Goal: Task Accomplishment & Management: Complete application form

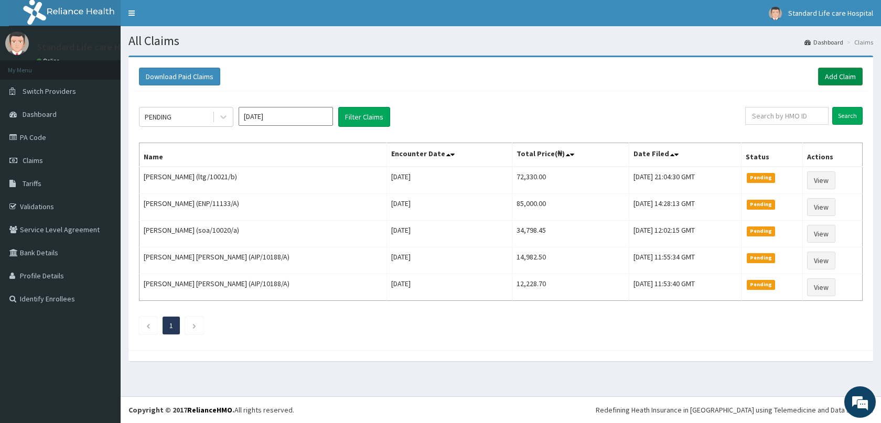
click at [843, 75] on link "Add Claim" at bounding box center [840, 77] width 45 height 18
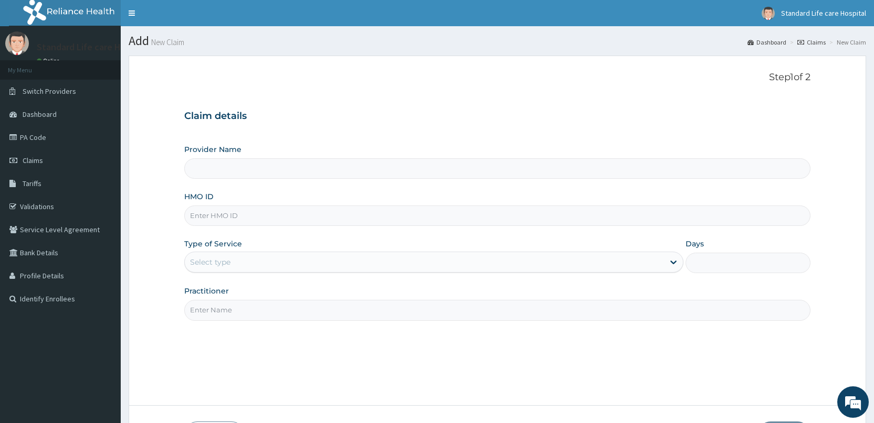
type input "Standard Life Care Hospital"
click at [380, 218] on input "HMO ID" at bounding box center [497, 216] width 626 height 20
type input "AVL/10120/A"
click at [253, 258] on div "Select type" at bounding box center [424, 262] width 479 height 17
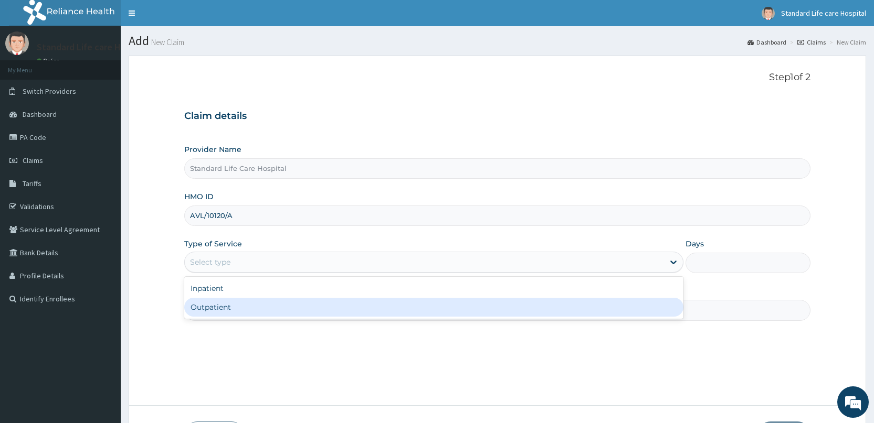
click at [249, 306] on div "Outpatient" at bounding box center [433, 307] width 499 height 19
type input "1"
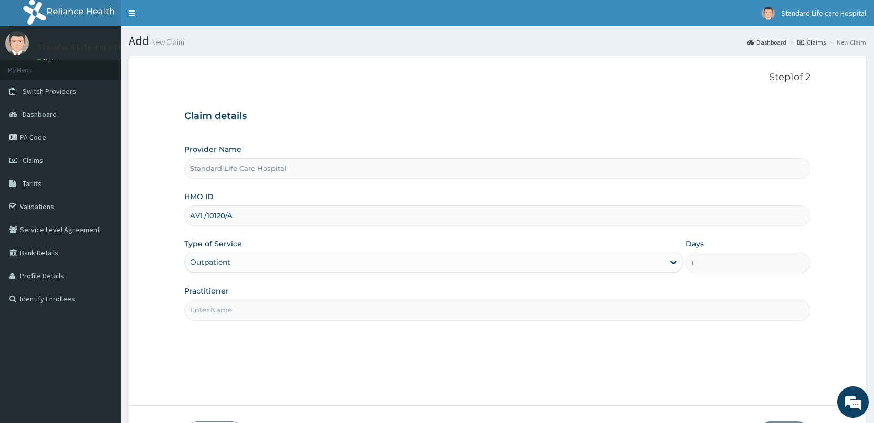
click at [241, 310] on input "Practitioner" at bounding box center [497, 310] width 626 height 20
type input "[PERSON_NAME]"
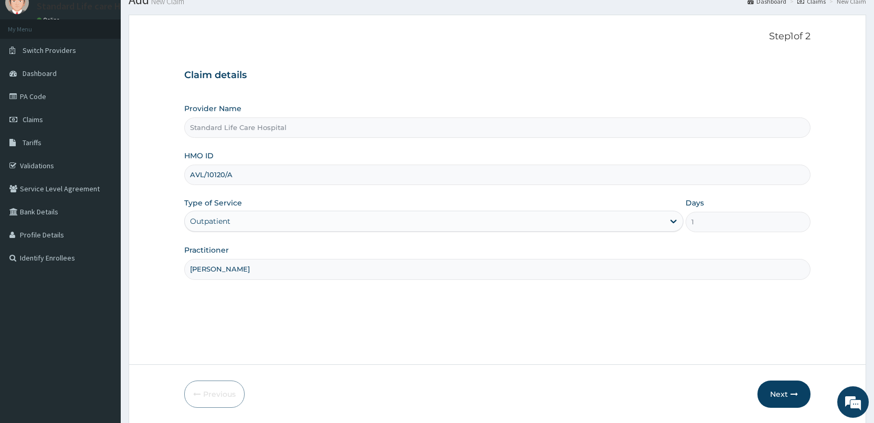
scroll to position [77, 0]
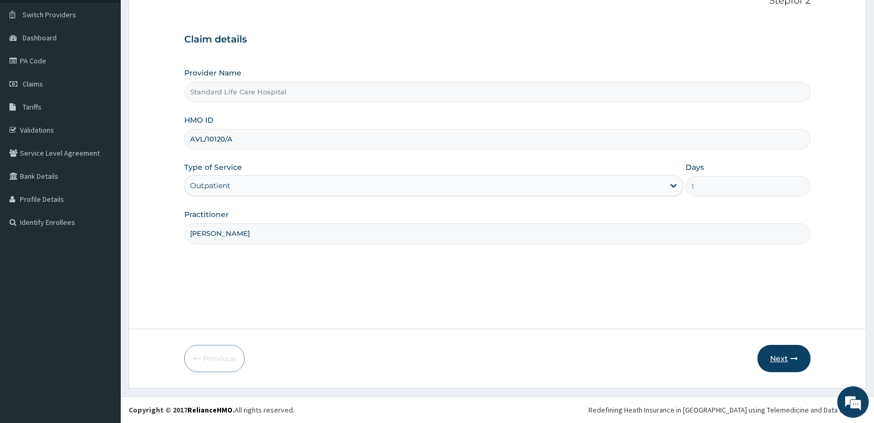
click at [788, 359] on button "Next" at bounding box center [783, 358] width 53 height 27
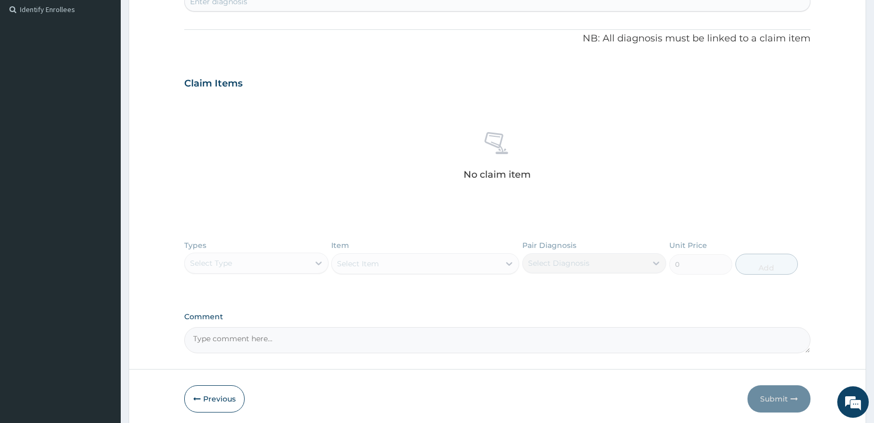
scroll to position [315, 0]
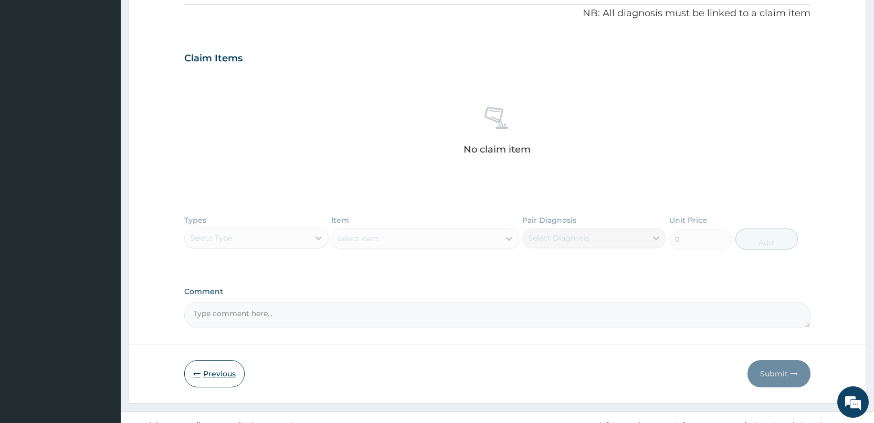
click at [200, 376] on icon "button" at bounding box center [196, 373] width 7 height 7
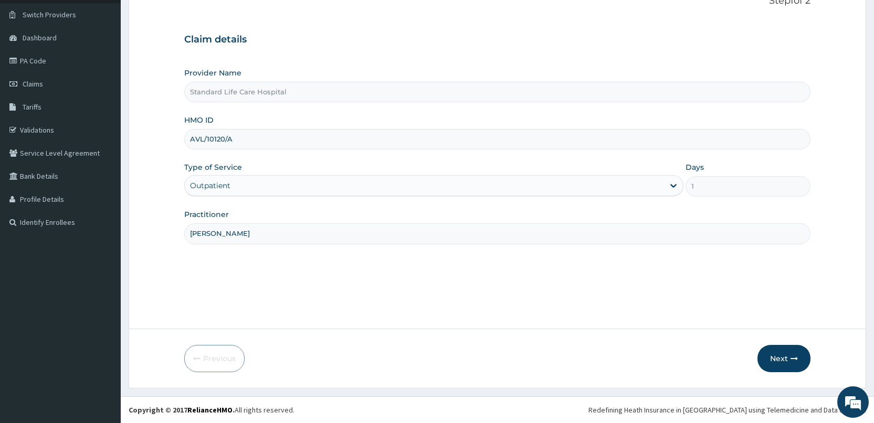
click at [242, 141] on input "AVL/10120/A" at bounding box center [497, 139] width 626 height 20
type input "AVL/10120/B"
click at [790, 364] on button "Next" at bounding box center [783, 358] width 53 height 27
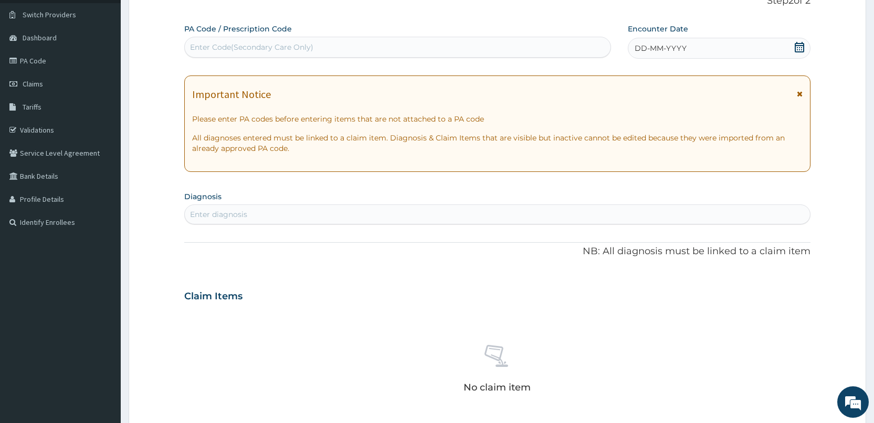
click at [797, 47] on icon at bounding box center [798, 47] width 9 height 10
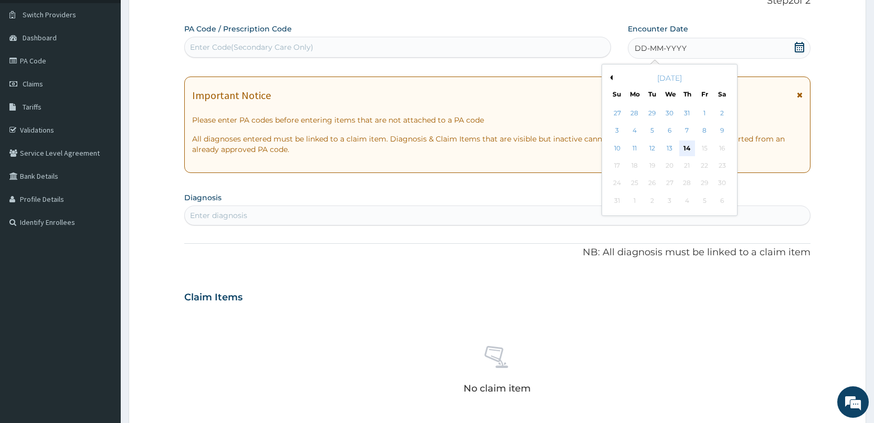
click at [689, 147] on div "14" at bounding box center [687, 149] width 16 height 16
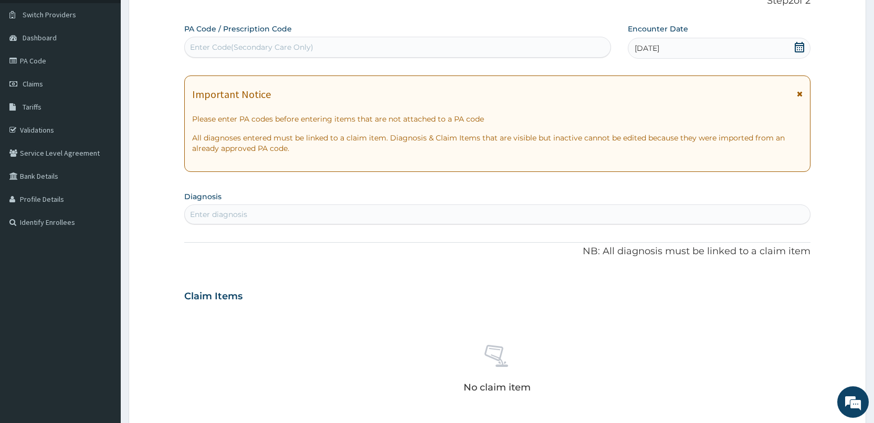
click at [797, 48] on icon at bounding box center [799, 47] width 10 height 10
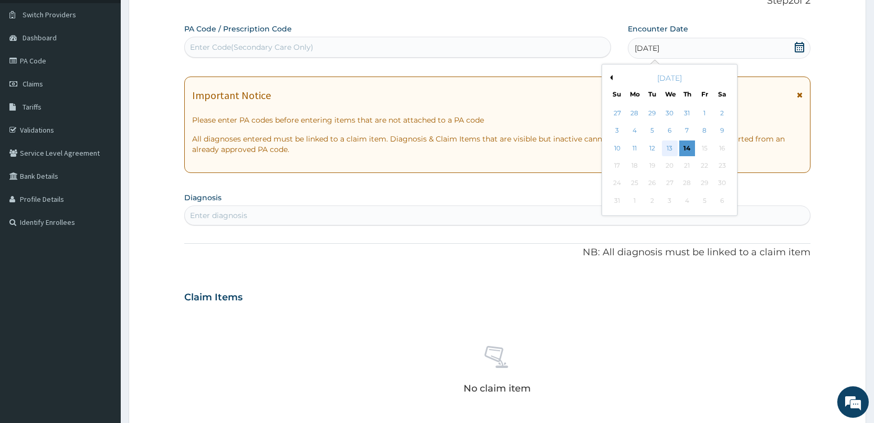
click at [665, 146] on div "13" at bounding box center [669, 149] width 16 height 16
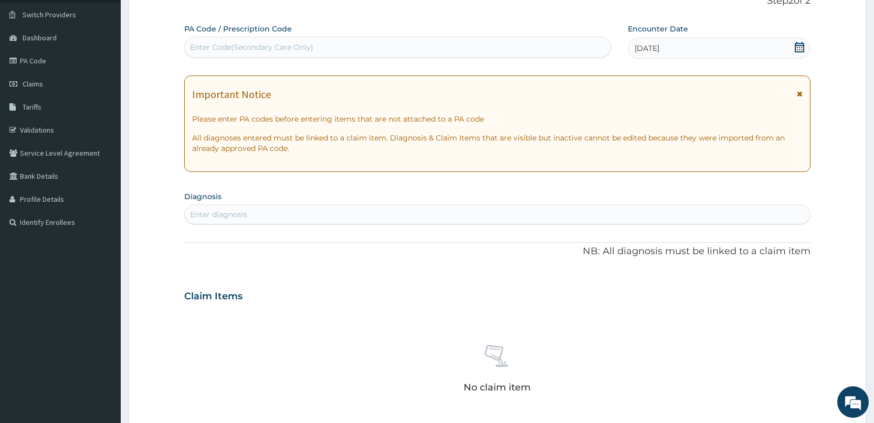
click at [383, 216] on div "Enter diagnosis" at bounding box center [497, 214] width 625 height 17
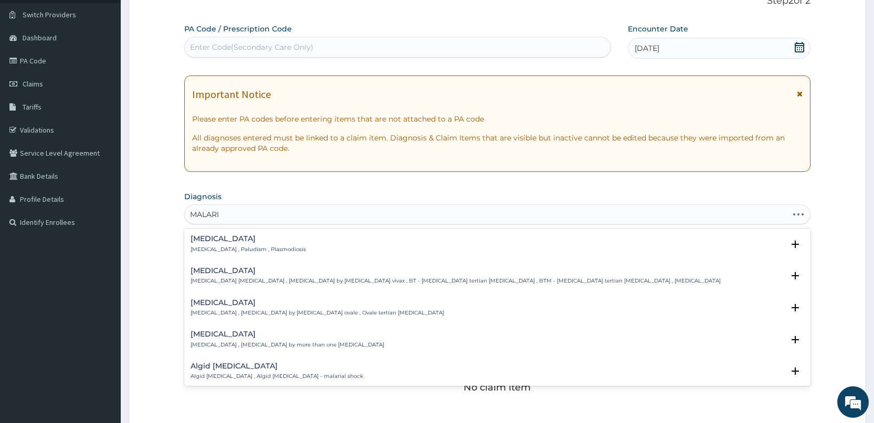
type input "[MEDICAL_DATA]"
click at [306, 245] on div "[MEDICAL_DATA] [MEDICAL_DATA] , Paludism , Plasmodiosis" at bounding box center [496, 244] width 613 height 18
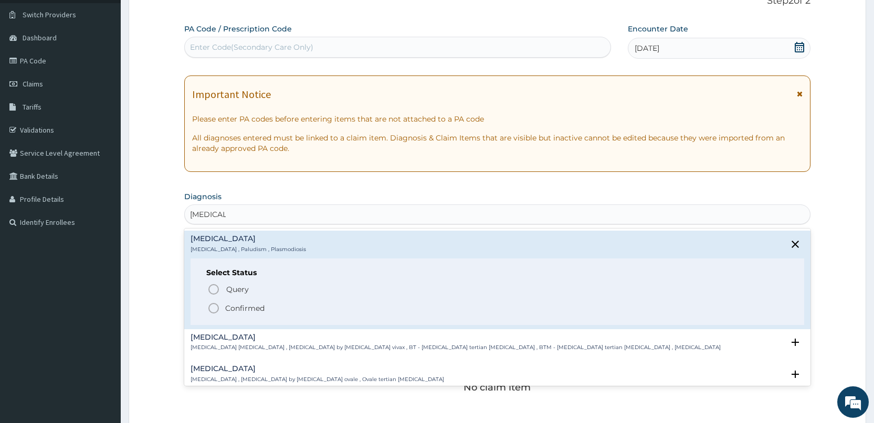
click at [289, 308] on span "Confirmed" at bounding box center [497, 308] width 581 height 13
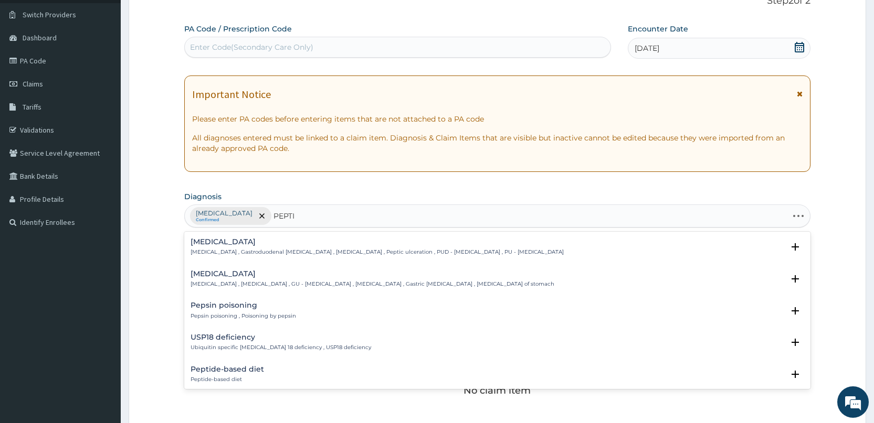
type input "PEPTIC"
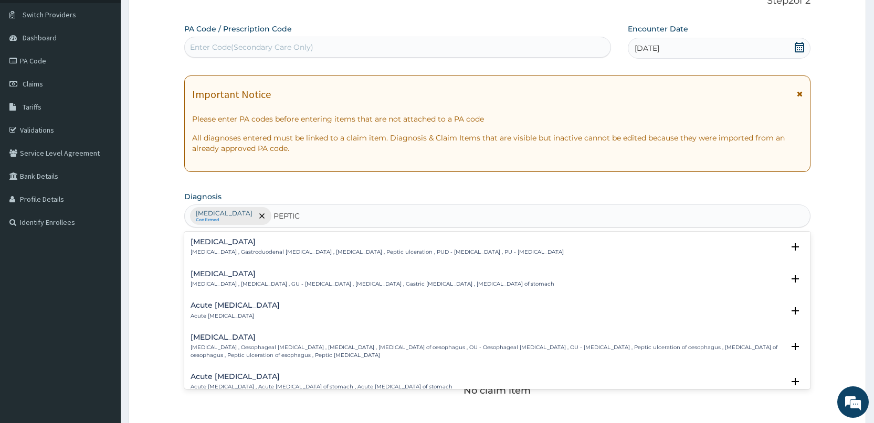
click at [300, 252] on p "Peptic ulcer , Gastroduodenal ulcer , Peptic ulcer disease , Peptic ulceration …" at bounding box center [376, 252] width 373 height 7
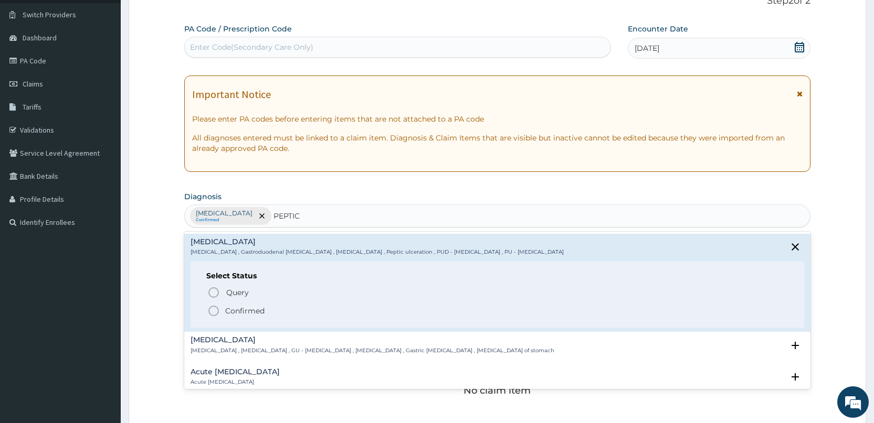
click at [263, 312] on p "Confirmed" at bounding box center [244, 311] width 39 height 10
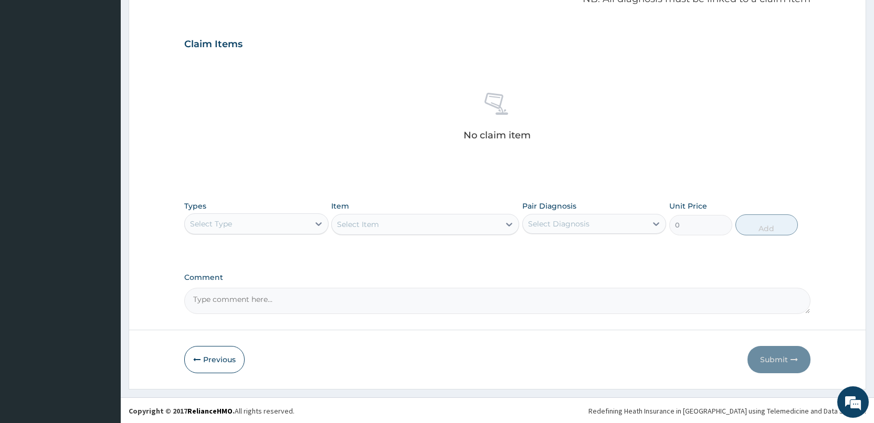
scroll to position [333, 0]
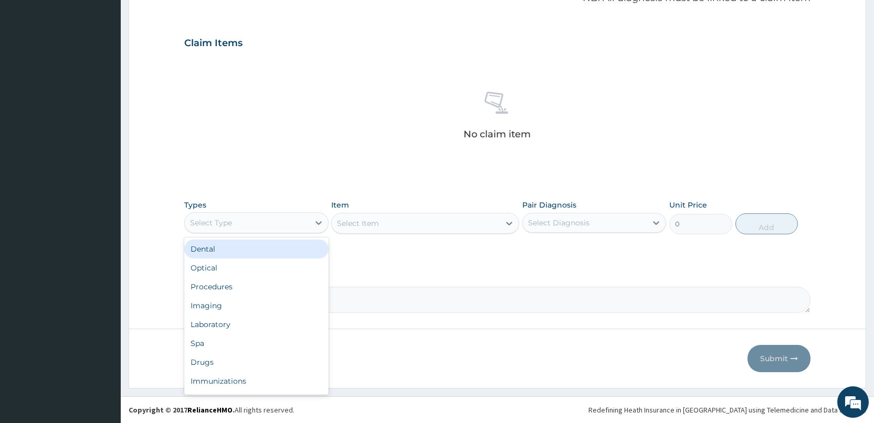
click at [290, 221] on div "Select Type" at bounding box center [247, 223] width 124 height 17
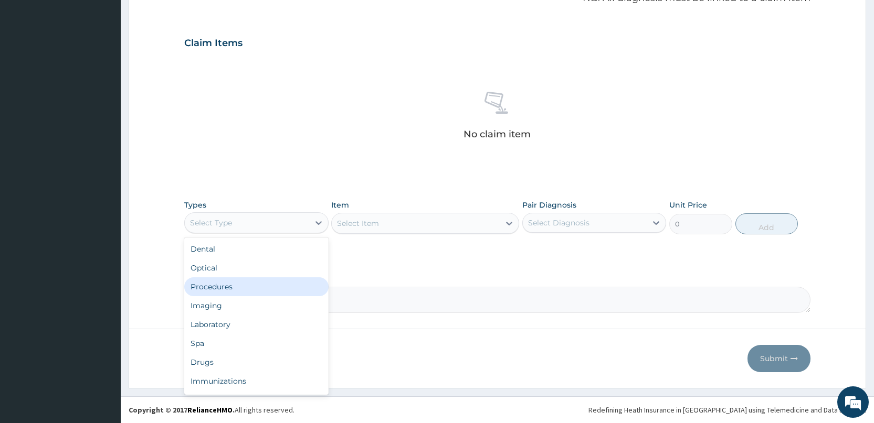
click at [264, 278] on div "Procedures" at bounding box center [256, 287] width 144 height 19
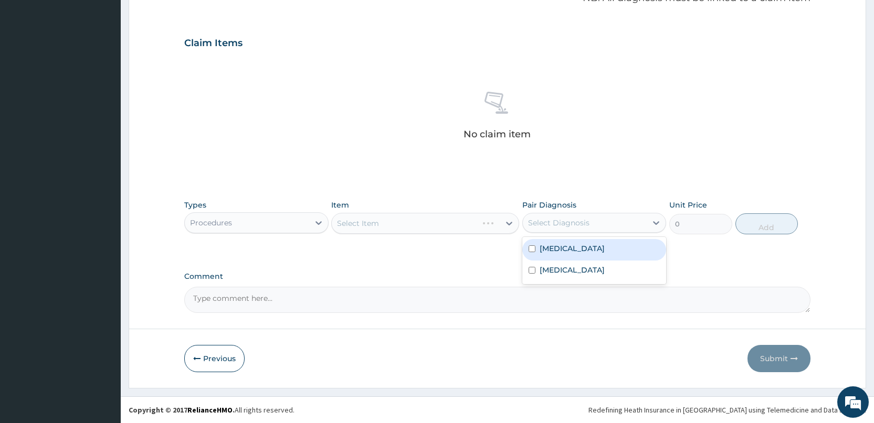
click at [576, 220] on div "Select Diagnosis" at bounding box center [558, 223] width 61 height 10
click at [577, 251] on div "[MEDICAL_DATA]" at bounding box center [594, 250] width 144 height 22
checkbox input "true"
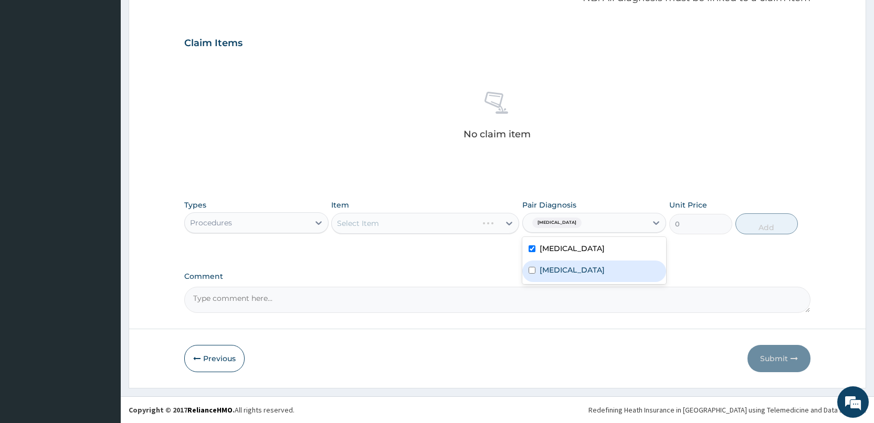
click at [571, 273] on label "Peptic ulcer" at bounding box center [571, 270] width 65 height 10
checkbox input "true"
click at [605, 220] on div "Malaria + 1" at bounding box center [585, 223] width 124 height 18
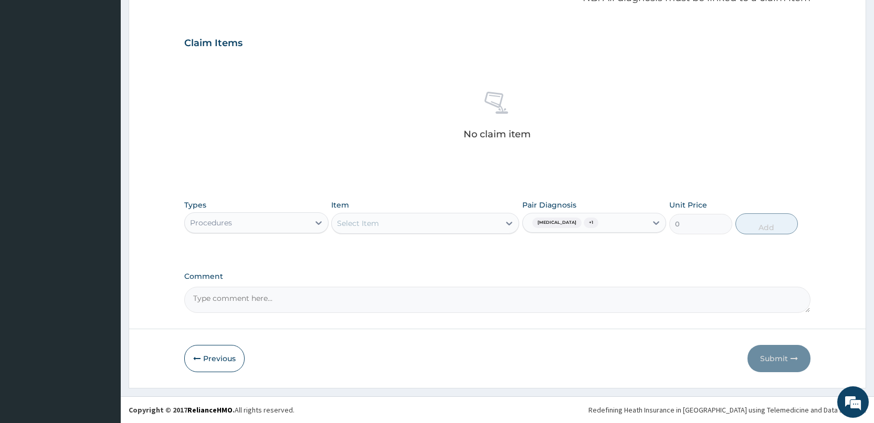
click at [425, 218] on div "Select Item" at bounding box center [416, 223] width 168 height 17
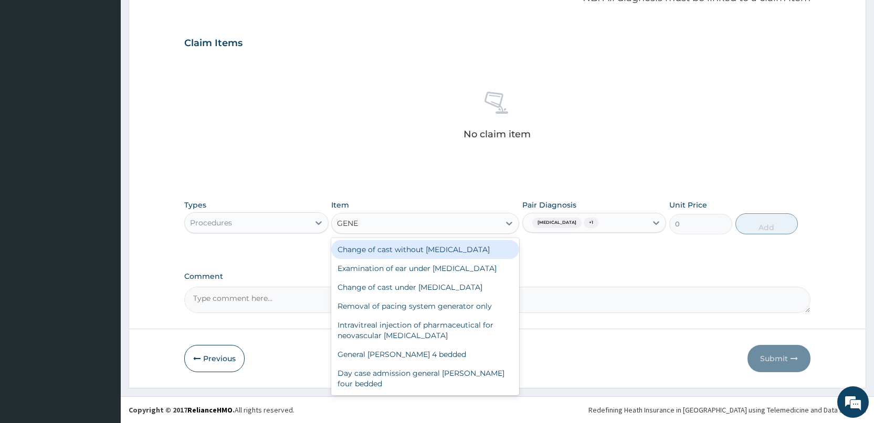
type input "GENER"
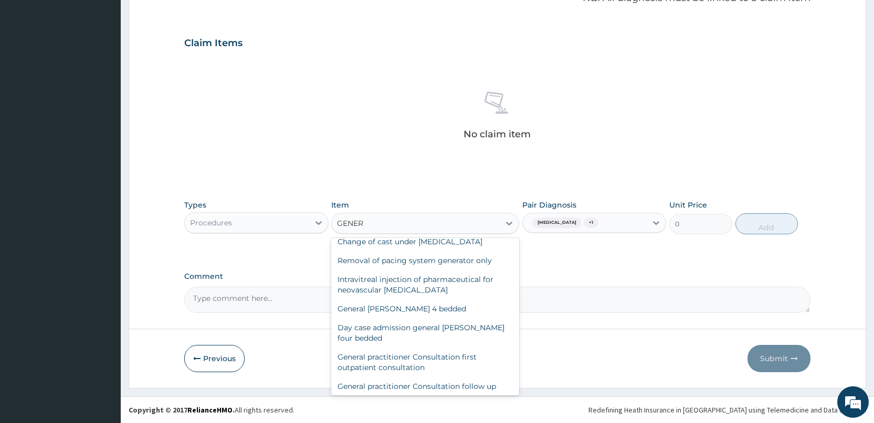
scroll to position [52, 0]
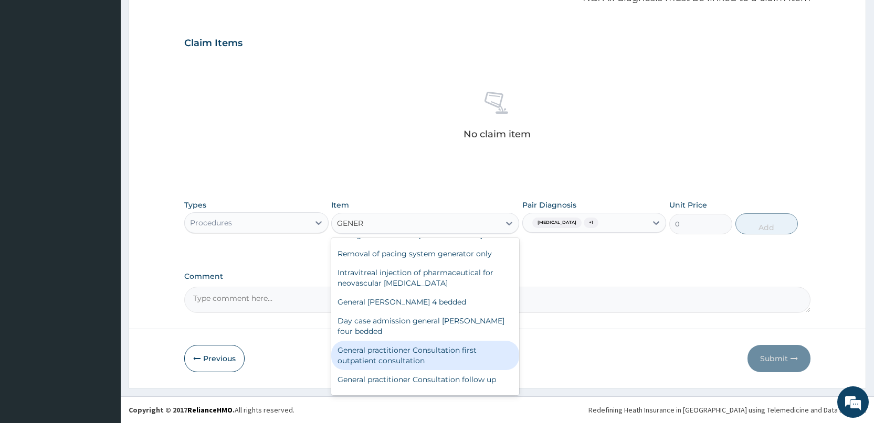
click at [416, 367] on div "General practitioner Consultation first outpatient consultation" at bounding box center [425, 355] width 188 height 29
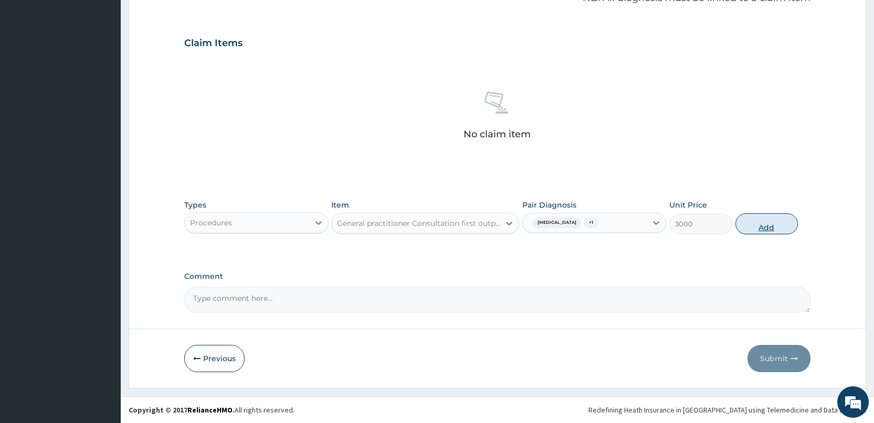
click at [761, 229] on button "Add" at bounding box center [766, 224] width 62 height 21
type input "0"
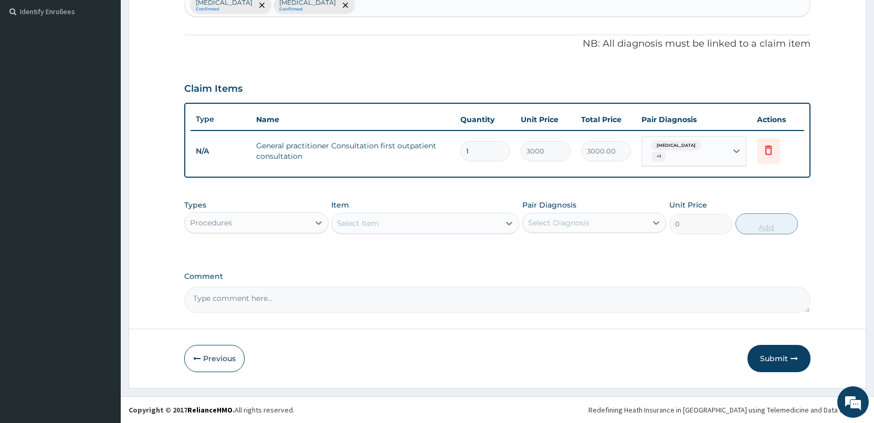
scroll to position [283, 0]
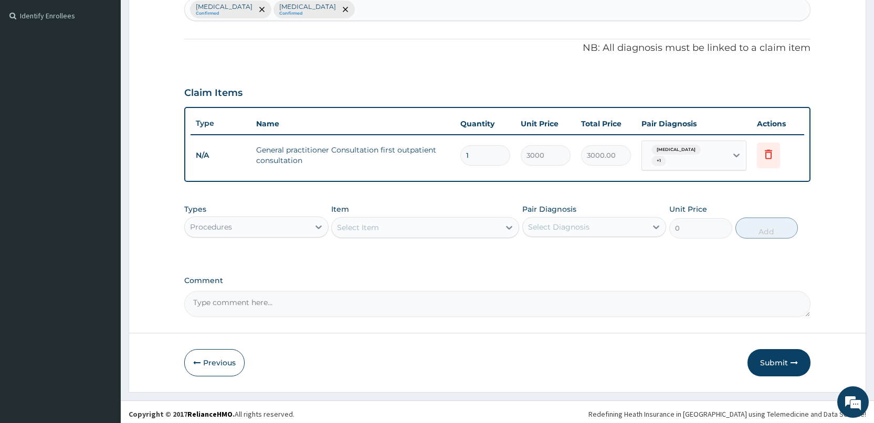
click at [273, 221] on div "Procedures" at bounding box center [247, 227] width 124 height 17
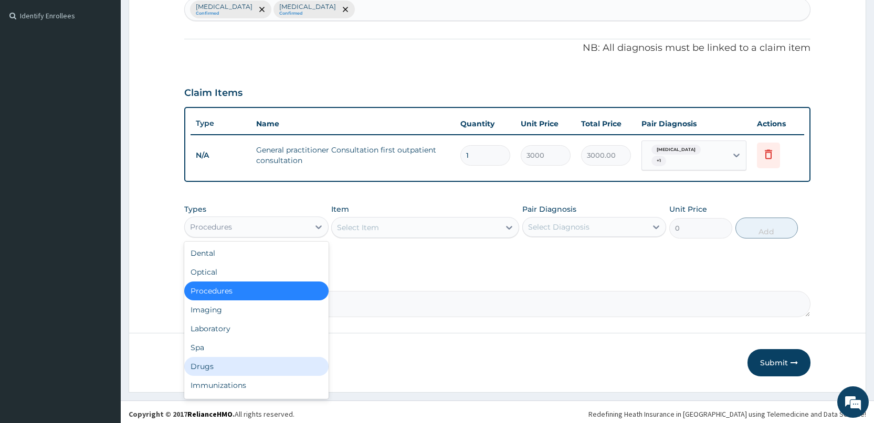
click at [225, 359] on div "Drugs" at bounding box center [256, 366] width 144 height 19
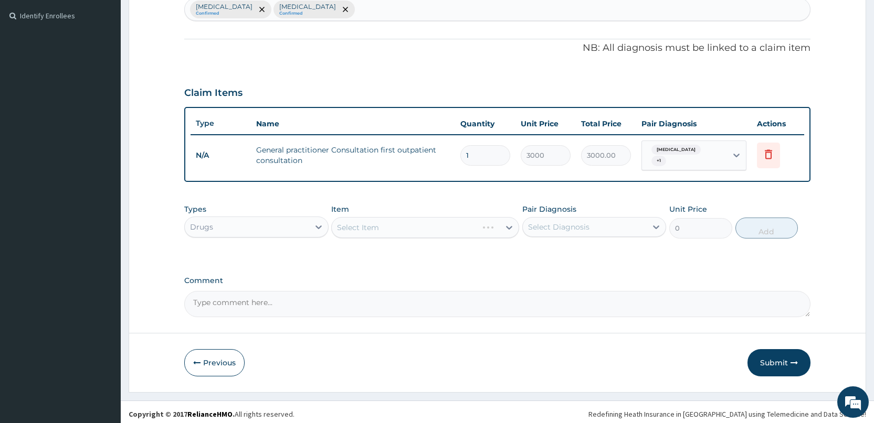
click at [383, 222] on div "Select Item" at bounding box center [425, 227] width 188 height 21
click at [508, 226] on icon at bounding box center [509, 228] width 6 height 4
type input "ANTAC"
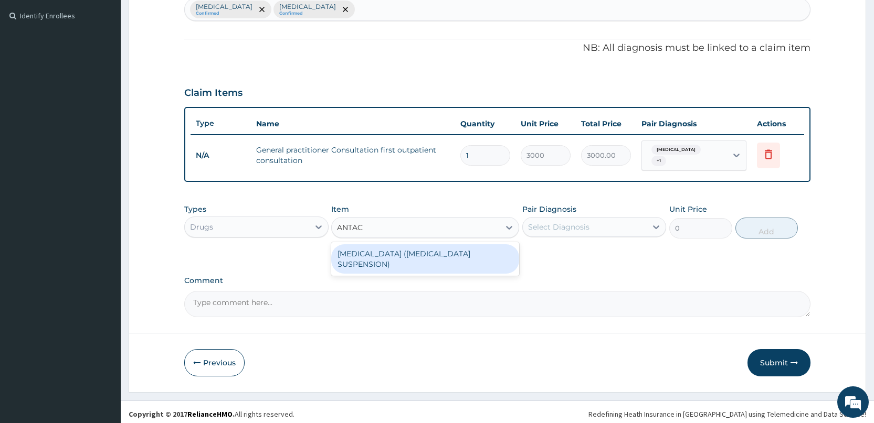
click at [444, 247] on div "[MEDICAL_DATA] ([MEDICAL_DATA] SUSPENSION)" at bounding box center [425, 258] width 188 height 29
type input "795.375"
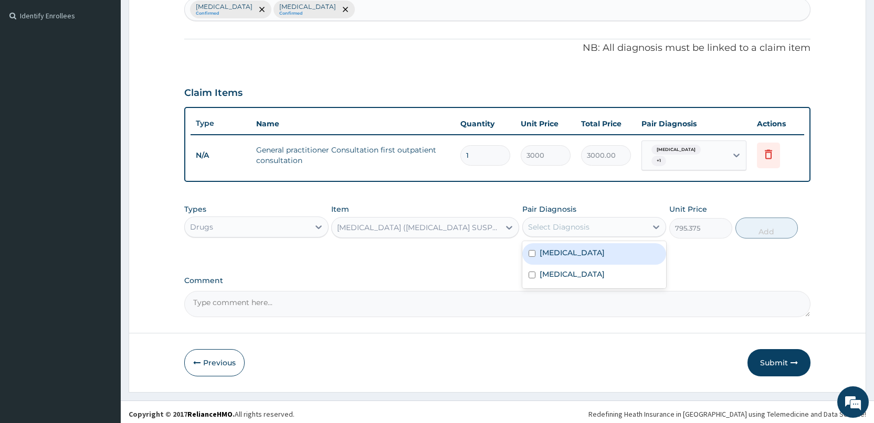
click at [565, 222] on div "Select Diagnosis" at bounding box center [558, 227] width 61 height 10
click at [563, 253] on label "[MEDICAL_DATA]" at bounding box center [571, 253] width 65 height 10
checkbox input "true"
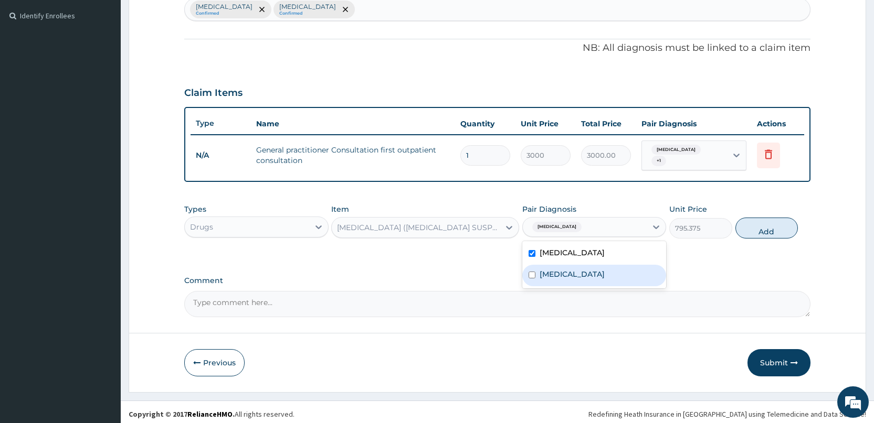
click at [561, 269] on label "Peptic ulcer" at bounding box center [571, 274] width 65 height 10
checkbox input "true"
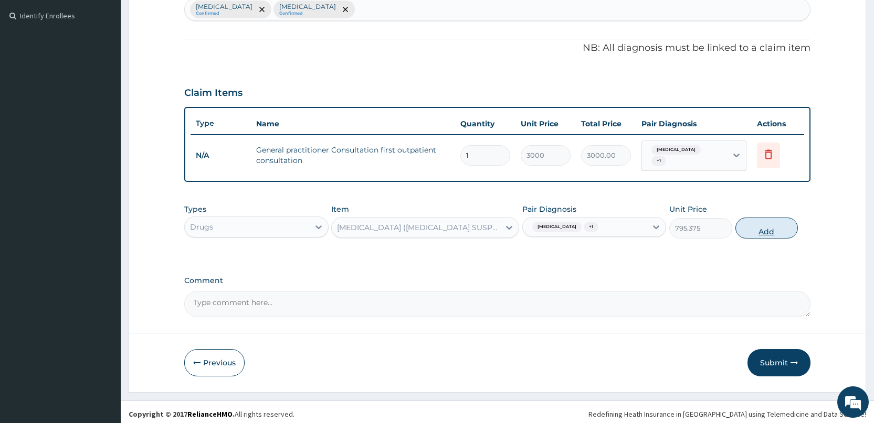
click at [760, 226] on button "Add" at bounding box center [766, 228] width 62 height 21
type input "0"
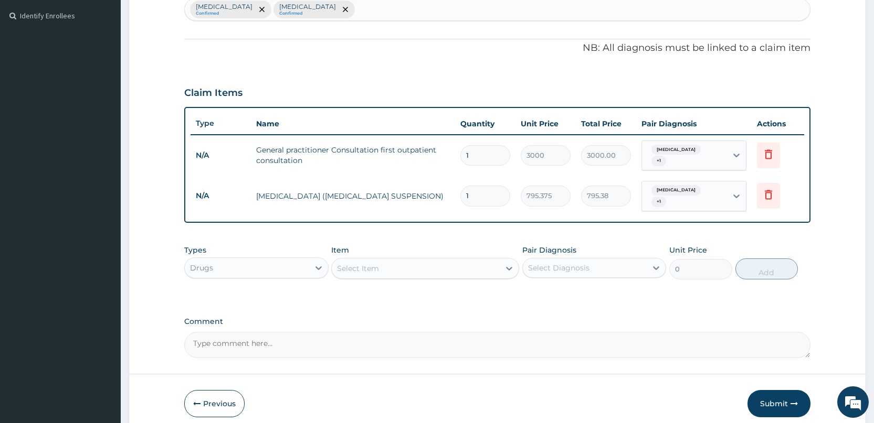
click at [386, 261] on div "Select Item" at bounding box center [416, 268] width 168 height 17
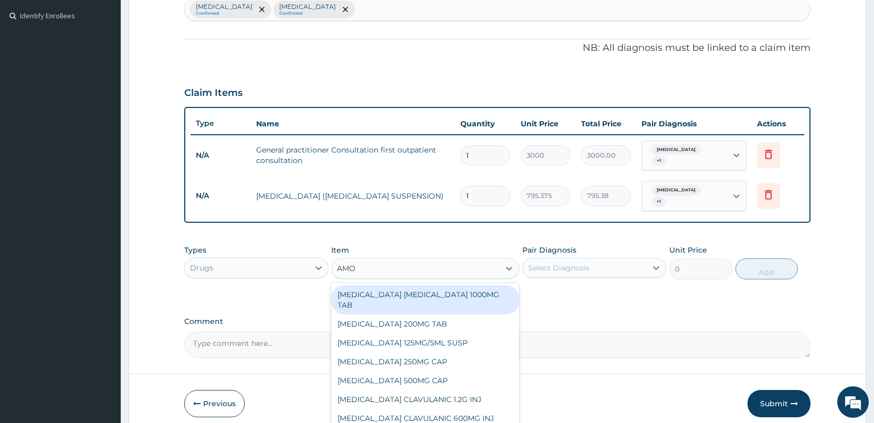
type input "AMOX"
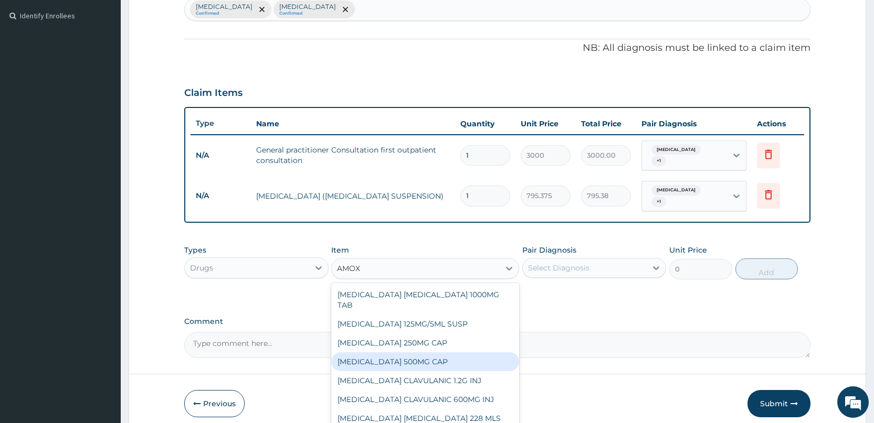
click at [393, 355] on div "[MEDICAL_DATA] 500MG CAP" at bounding box center [425, 362] width 188 height 19
type input "35"
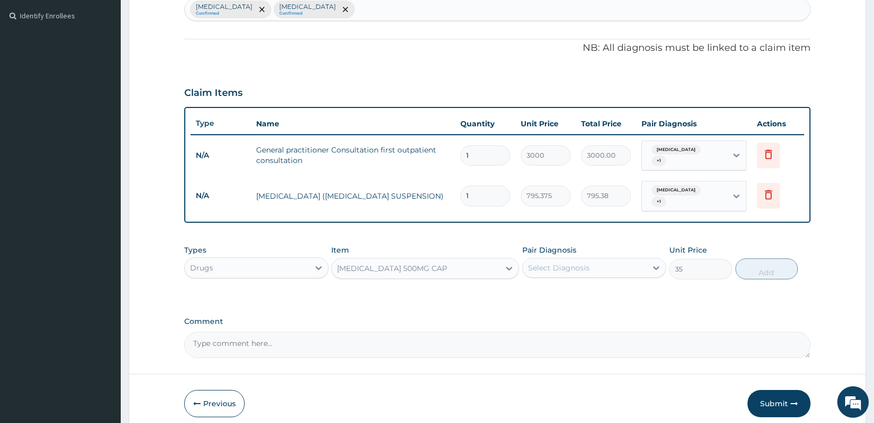
click at [565, 263] on div "Select Diagnosis" at bounding box center [558, 268] width 61 height 10
click at [561, 306] on div "Peptic ulcer" at bounding box center [594, 317] width 144 height 22
checkbox input "true"
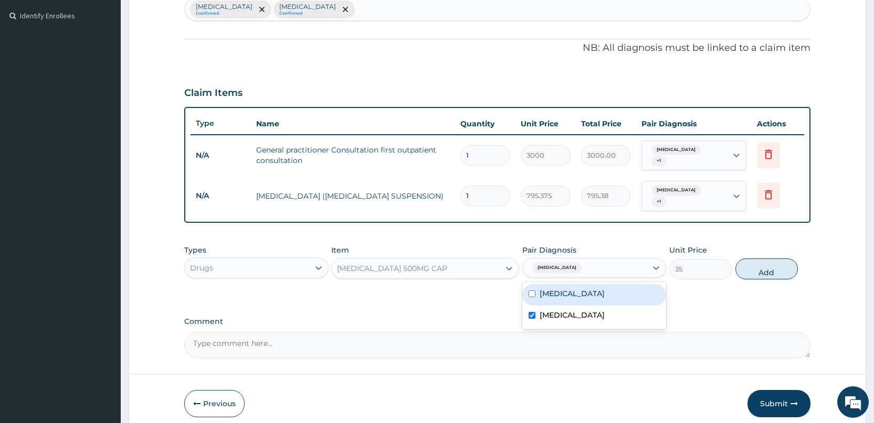
click at [561, 290] on label "[MEDICAL_DATA]" at bounding box center [571, 294] width 65 height 10
checkbox input "true"
click at [766, 262] on button "Add" at bounding box center [766, 269] width 62 height 21
type input "0"
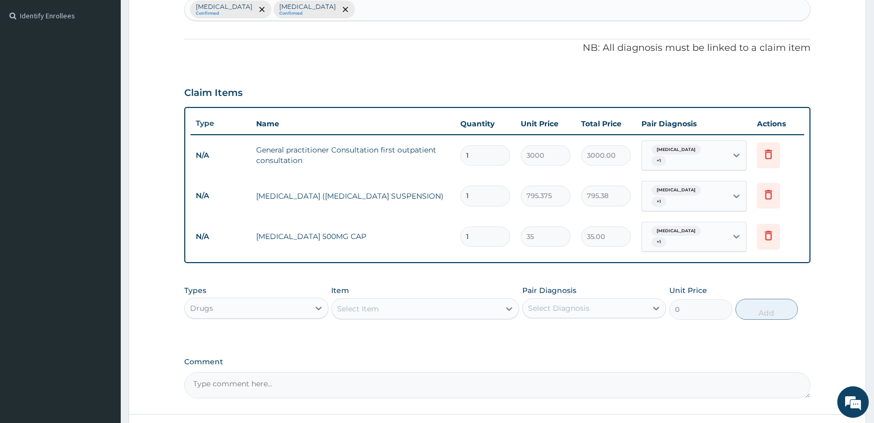
click at [368, 301] on div "Select Item" at bounding box center [416, 309] width 168 height 17
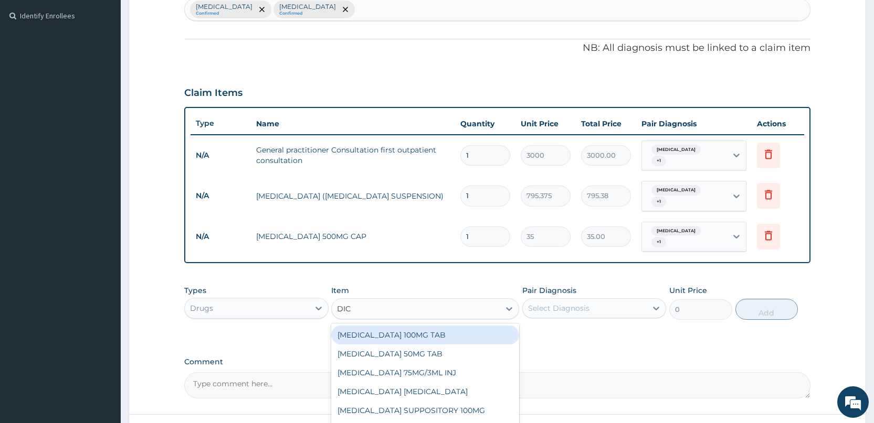
type input "DICL"
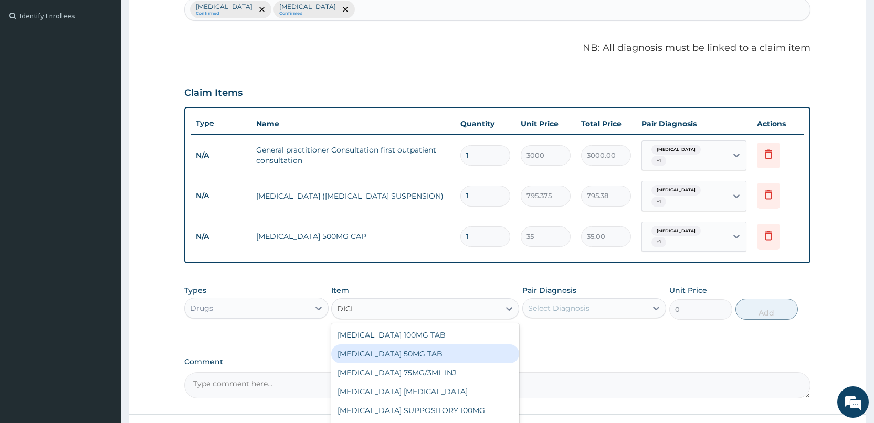
click at [386, 345] on div "[MEDICAL_DATA] 50MG TAB" at bounding box center [425, 354] width 188 height 19
type input "52.5"
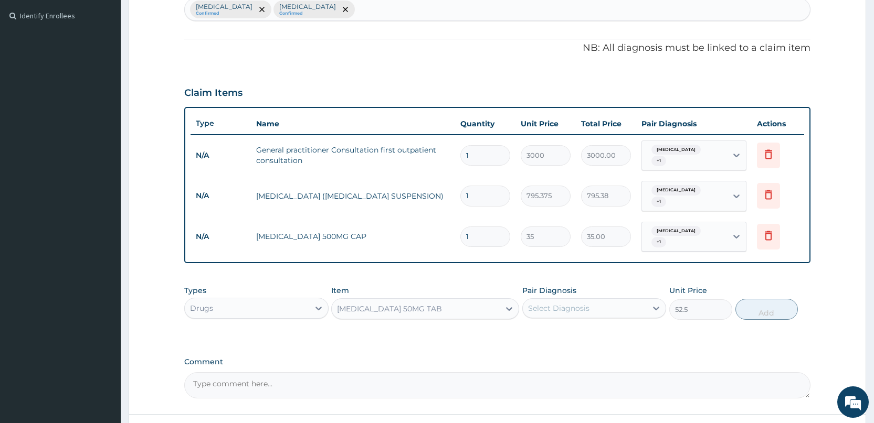
click at [561, 301] on div "Select Diagnosis" at bounding box center [585, 308] width 124 height 17
click at [564, 329] on label "[MEDICAL_DATA]" at bounding box center [571, 334] width 65 height 10
checkbox input "true"
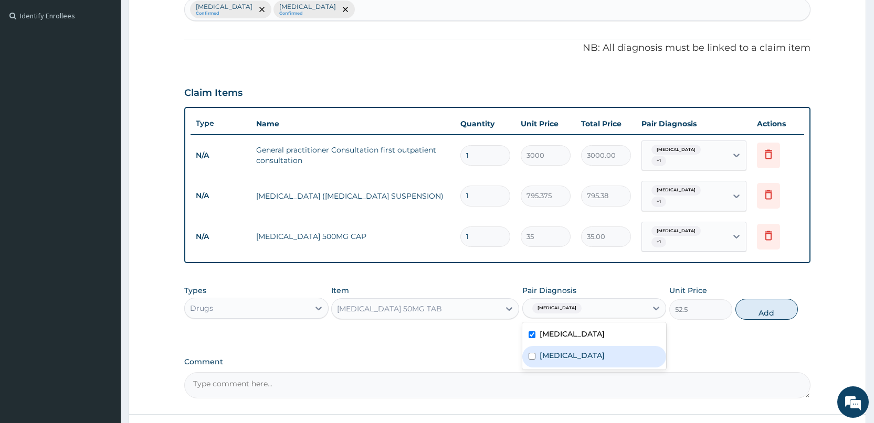
click at [563, 350] on label "Peptic ulcer" at bounding box center [571, 355] width 65 height 10
checkbox input "true"
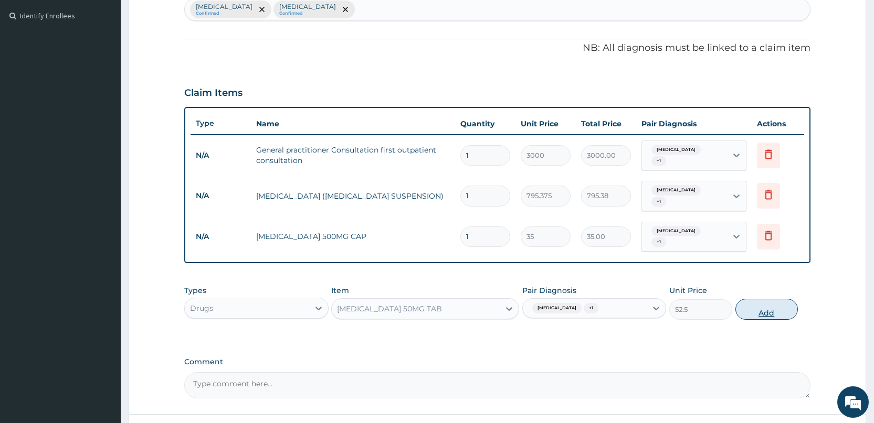
click at [752, 303] on button "Add" at bounding box center [766, 309] width 62 height 21
type input "0"
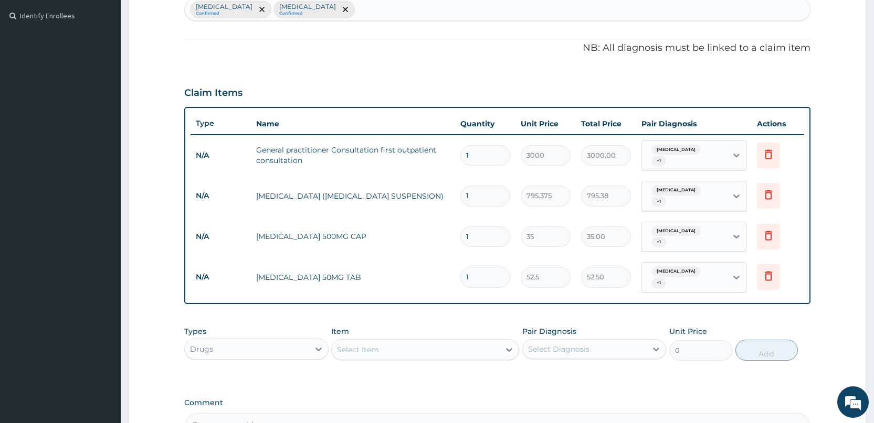
type input "10"
type input "525.00"
type input "10"
click at [476, 227] on input "1" at bounding box center [485, 237] width 50 height 20
type input "10"
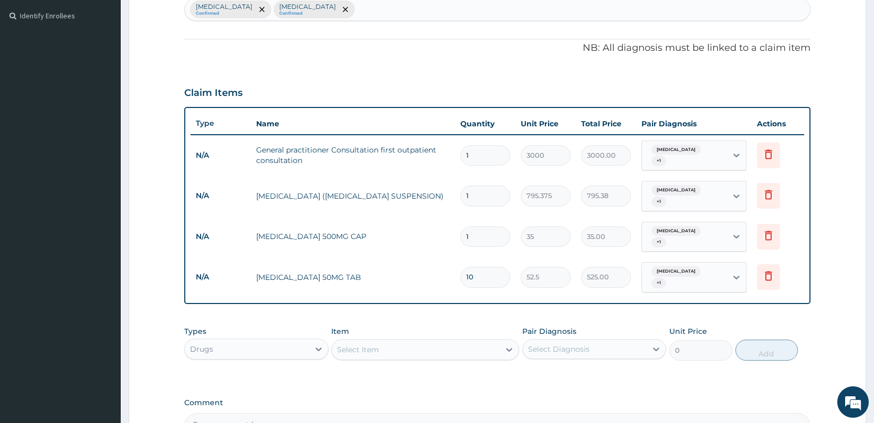
type input "350.00"
type input "10"
click at [397, 342] on div "Select Item" at bounding box center [416, 350] width 168 height 17
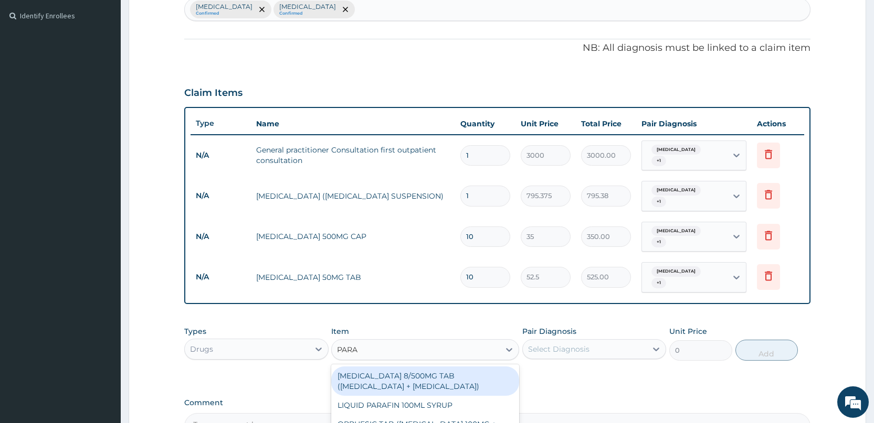
type input "PARAC"
click at [394, 367] on div "[MEDICAL_DATA] 8/500MG TAB ([MEDICAL_DATA] + [MEDICAL_DATA])" at bounding box center [425, 381] width 188 height 29
type input "189"
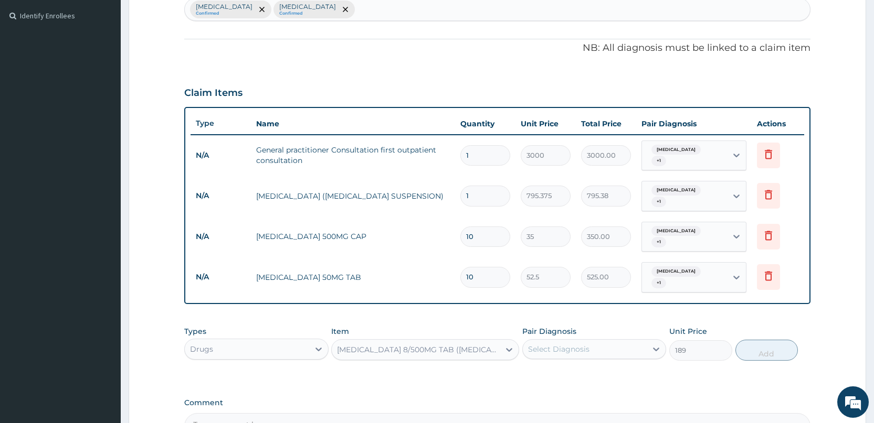
click at [600, 341] on div "Select Diagnosis" at bounding box center [585, 349] width 124 height 17
click at [582, 391] on label "Peptic ulcer" at bounding box center [571, 396] width 65 height 10
checkbox input "true"
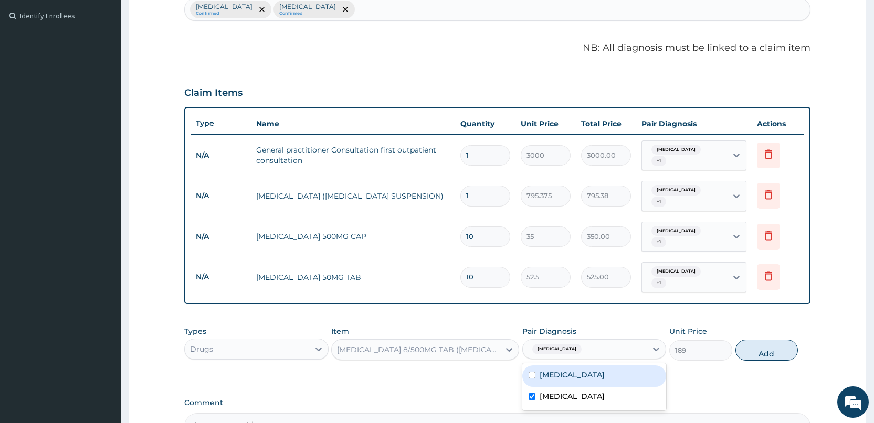
click at [583, 366] on div "[MEDICAL_DATA]" at bounding box center [594, 377] width 144 height 22
checkbox input "true"
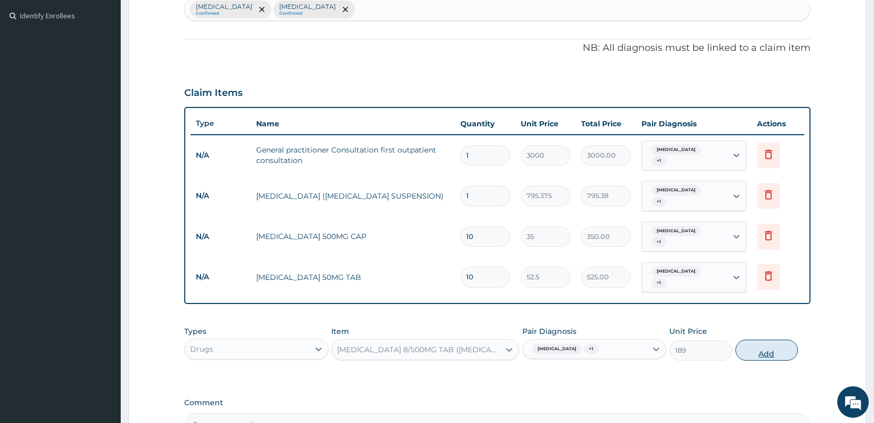
click at [765, 340] on button "Add" at bounding box center [766, 350] width 62 height 21
type input "0"
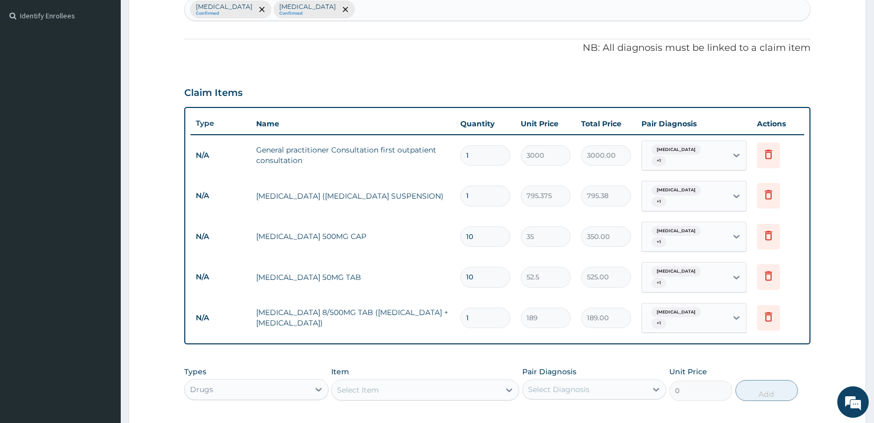
click at [445, 382] on div "Select Item" at bounding box center [416, 390] width 168 height 17
type input "ARTE"
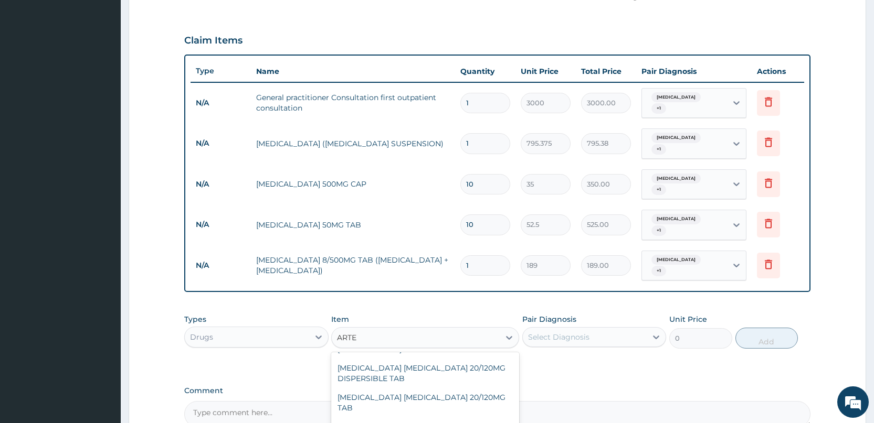
scroll to position [78, 0]
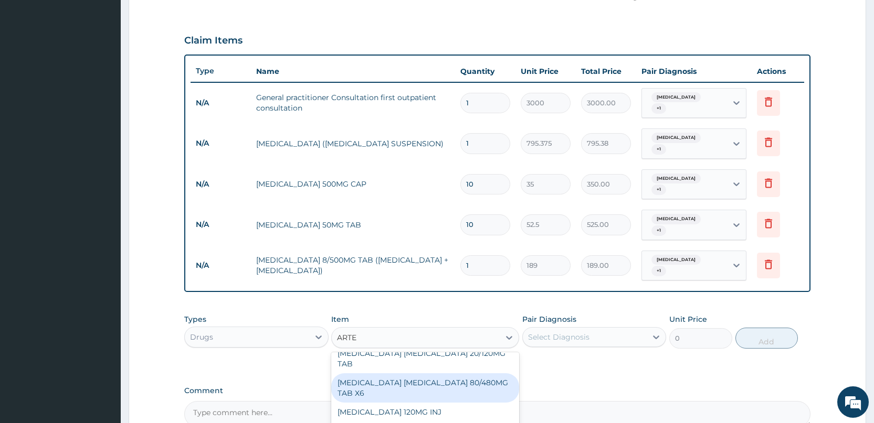
click at [449, 374] on div "[MEDICAL_DATA] [MEDICAL_DATA] 80/480MG TAB X6" at bounding box center [425, 388] width 188 height 29
type input "262.5"
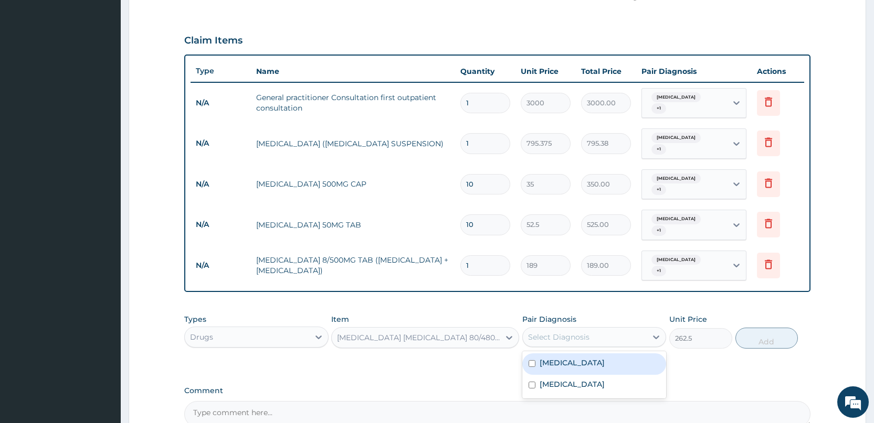
click at [615, 329] on div "Select Diagnosis" at bounding box center [585, 337] width 124 height 17
click at [602, 354] on div "[MEDICAL_DATA]" at bounding box center [594, 365] width 144 height 22
checkbox input "true"
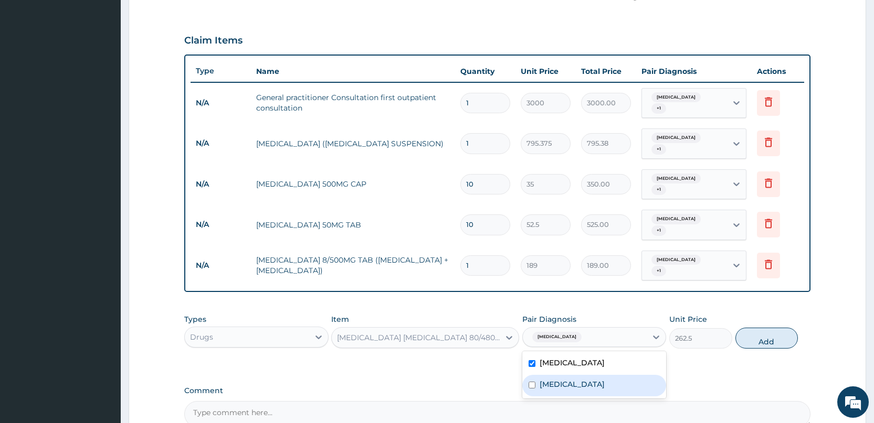
click at [591, 375] on div "Peptic ulcer" at bounding box center [594, 386] width 144 height 22
checkbox input "true"
click at [769, 328] on button "Add" at bounding box center [766, 338] width 62 height 21
type input "0"
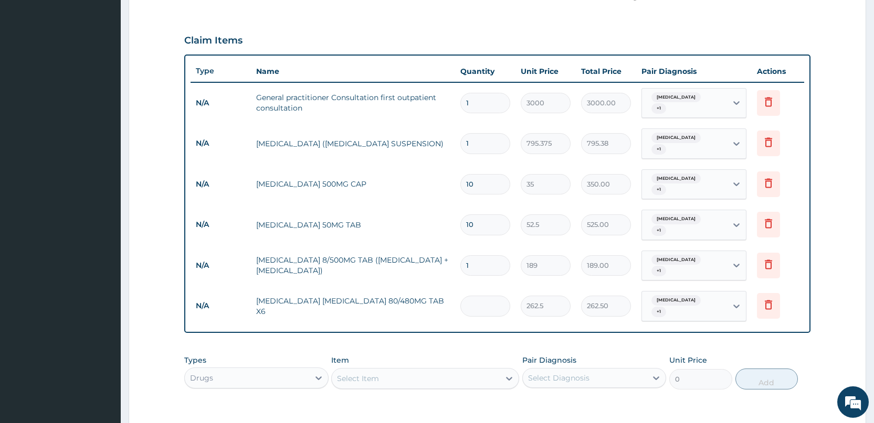
type input "0.00"
type input "6"
type input "1575.00"
type input "6"
click at [473, 256] on input "1" at bounding box center [485, 266] width 50 height 20
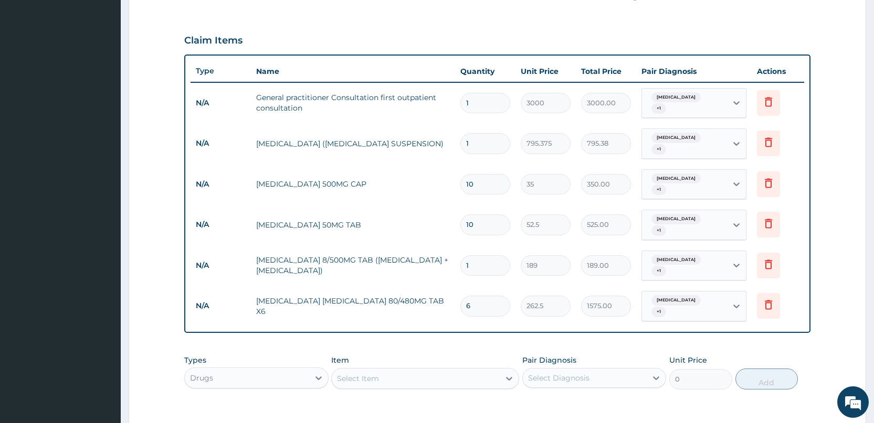
type input "0.00"
type input "1"
type input "189.00"
type input "15"
type input "2835.00"
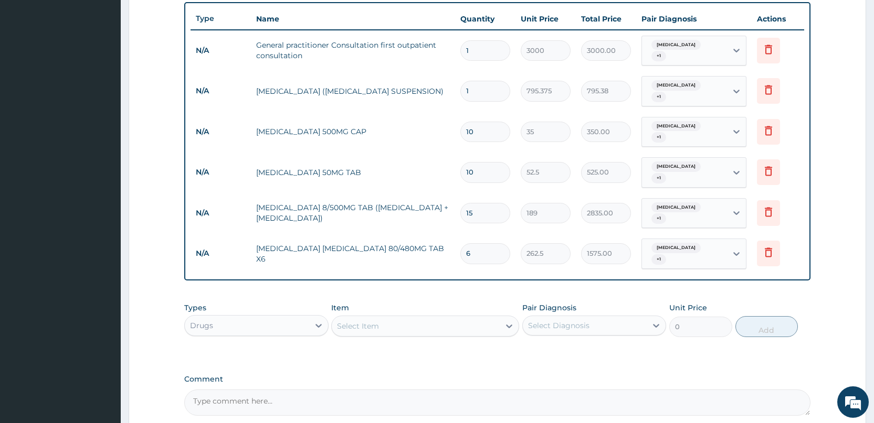
scroll to position [441, 0]
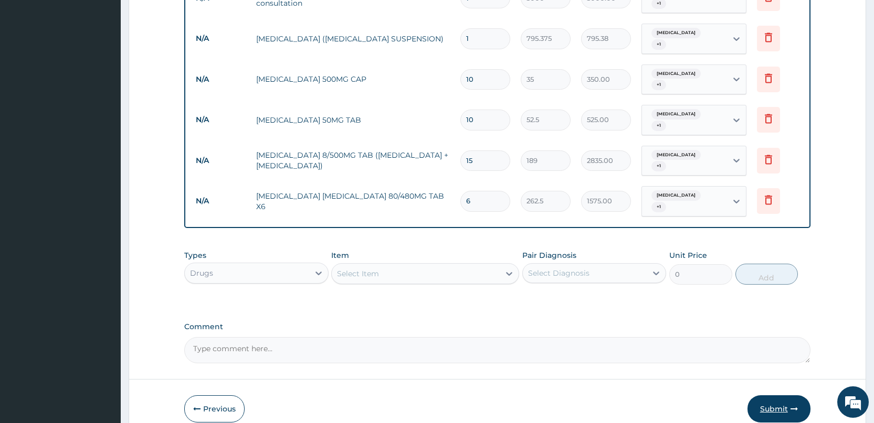
type input "15"
click at [764, 396] on button "Submit" at bounding box center [778, 409] width 63 height 27
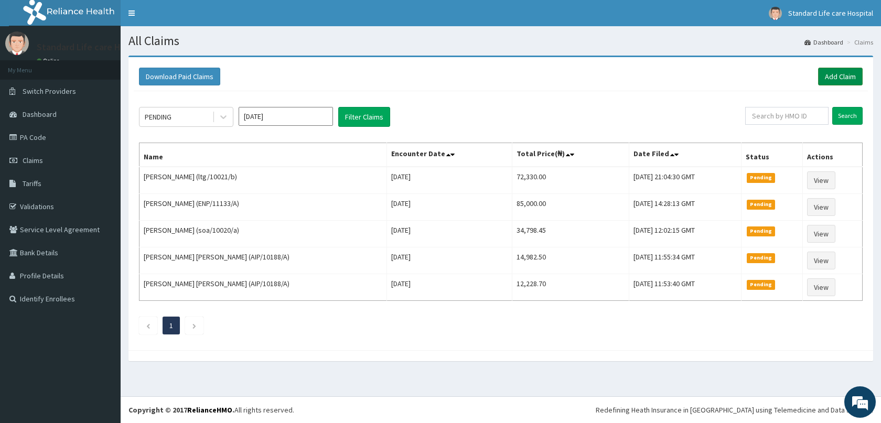
click at [835, 77] on link "Add Claim" at bounding box center [840, 77] width 45 height 18
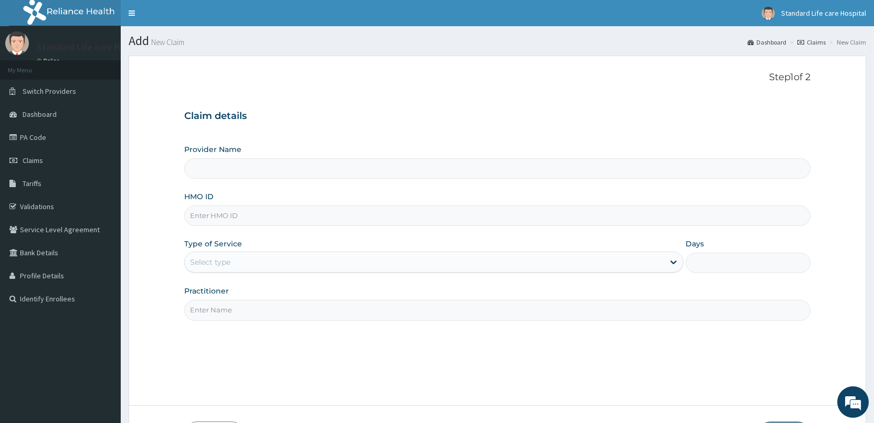
type input "Standard Life Care Hospital"
click at [248, 219] on input "HMO ID" at bounding box center [497, 216] width 626 height 20
type input "BVC/10020/A"
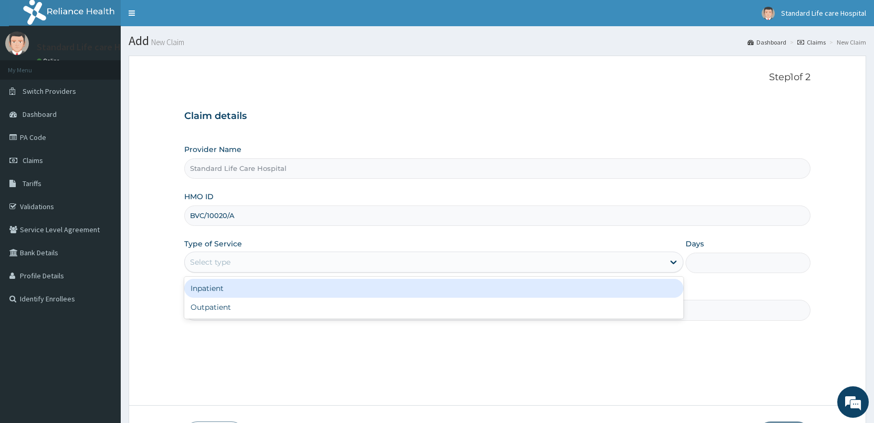
click at [244, 260] on div "Select type" at bounding box center [424, 262] width 479 height 17
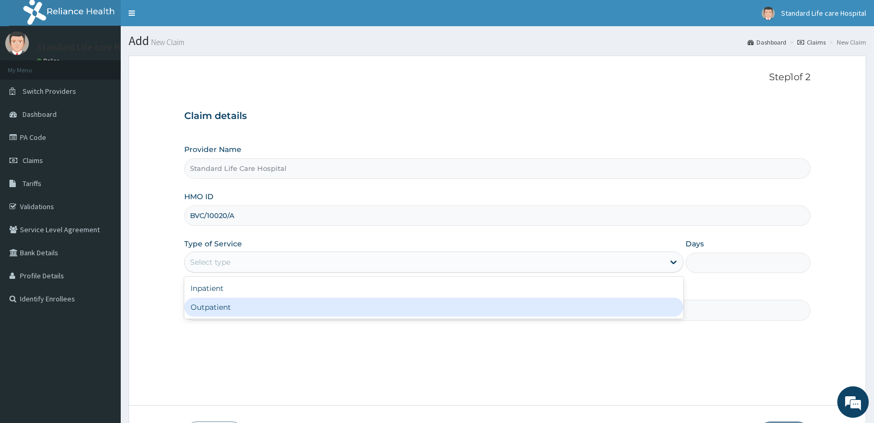
click at [240, 318] on div "Inpatient Outpatient" at bounding box center [433, 298] width 499 height 42
click at [242, 308] on div "Outpatient" at bounding box center [433, 307] width 499 height 19
type input "1"
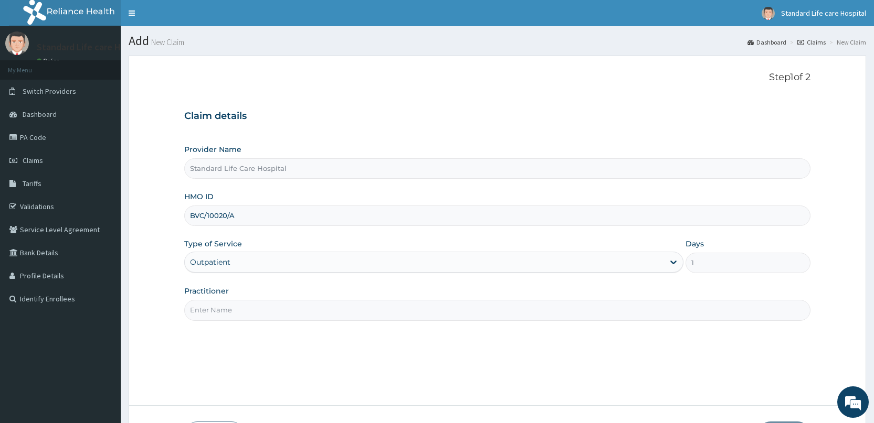
click at [242, 308] on input "Practitioner" at bounding box center [497, 310] width 626 height 20
type input "[PERSON_NAME]"
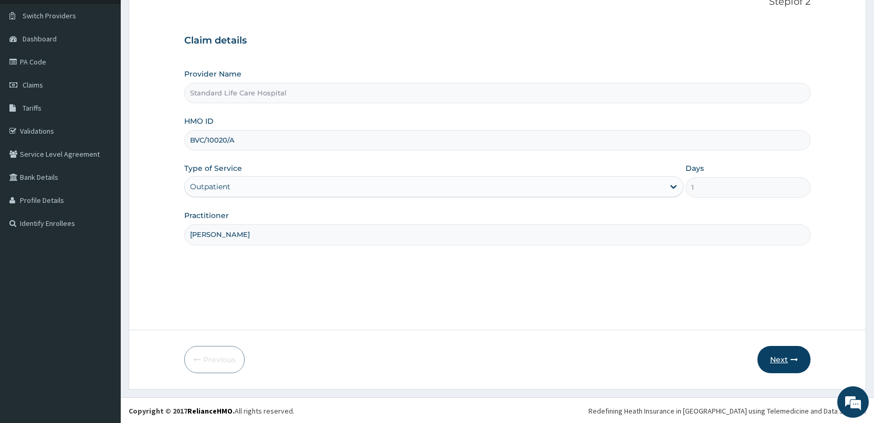
scroll to position [77, 0]
click at [777, 356] on button "Next" at bounding box center [783, 358] width 53 height 27
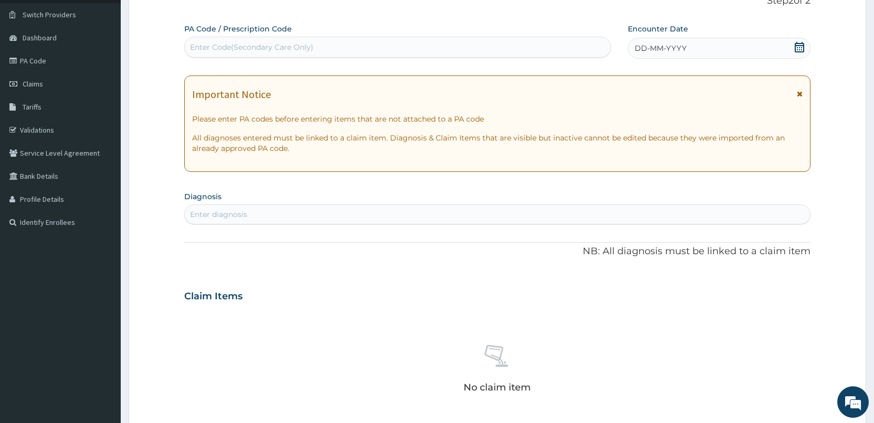
click at [795, 50] on icon at bounding box center [799, 47] width 10 height 10
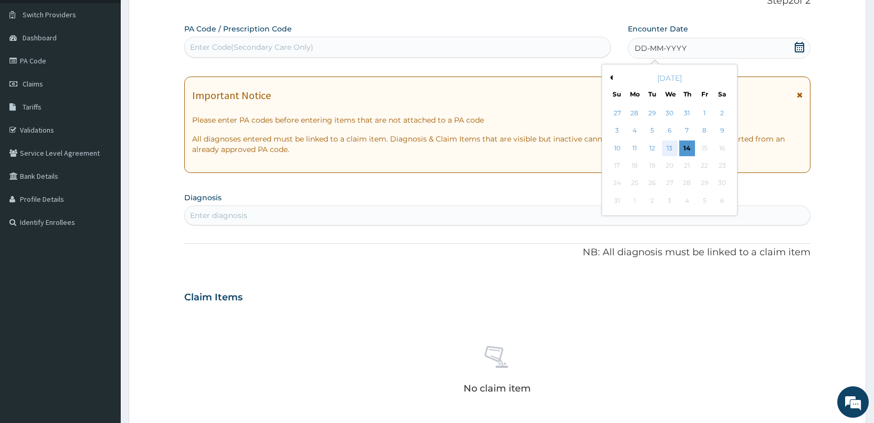
click at [667, 145] on div "13" at bounding box center [669, 149] width 16 height 16
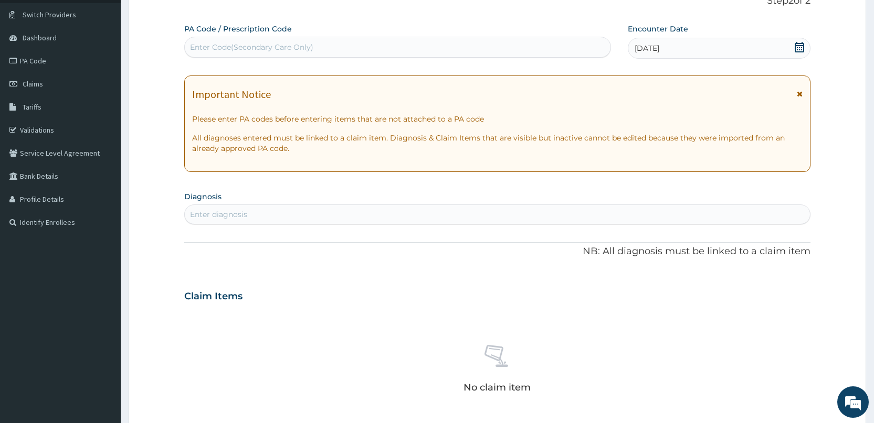
click at [467, 219] on div "Enter diagnosis" at bounding box center [497, 214] width 625 height 17
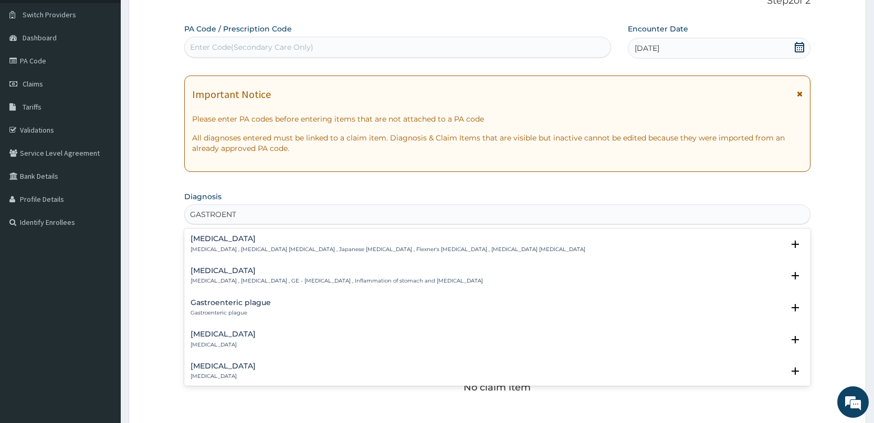
type input "GASTROENTE"
click at [250, 280] on p "Gastroenteritis , Gastroenteropathy , GE - Gastroenteritis , Inflammation of st…" at bounding box center [336, 281] width 292 height 7
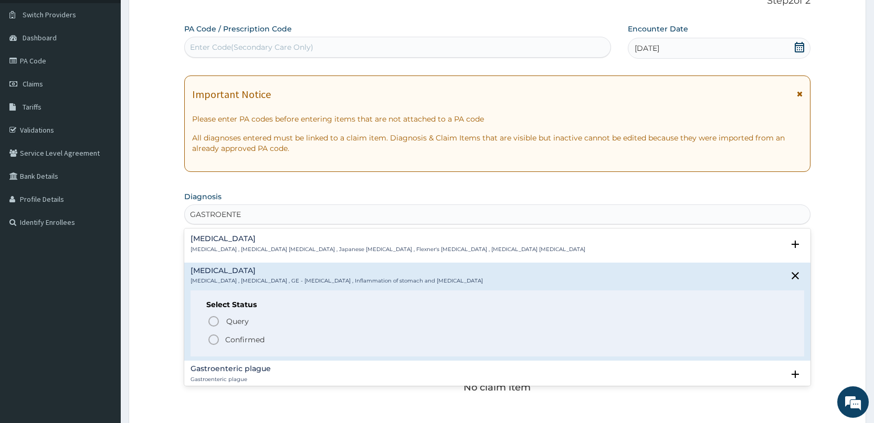
click at [212, 340] on icon "status option filled" at bounding box center [213, 340] width 13 height 13
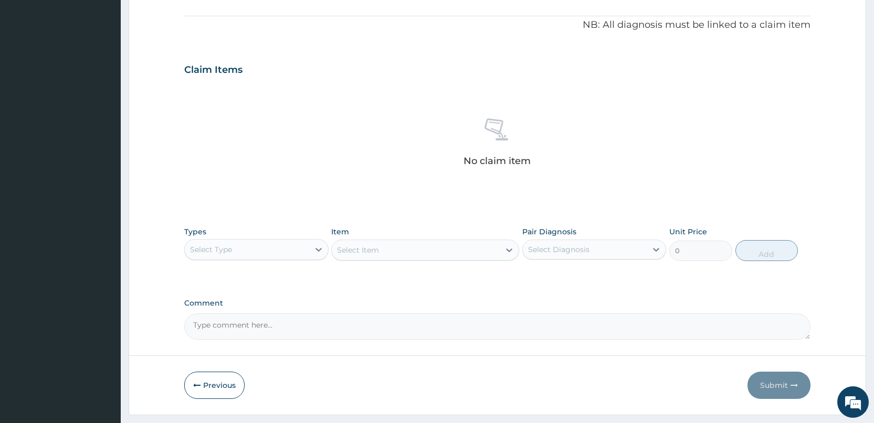
scroll to position [333, 0]
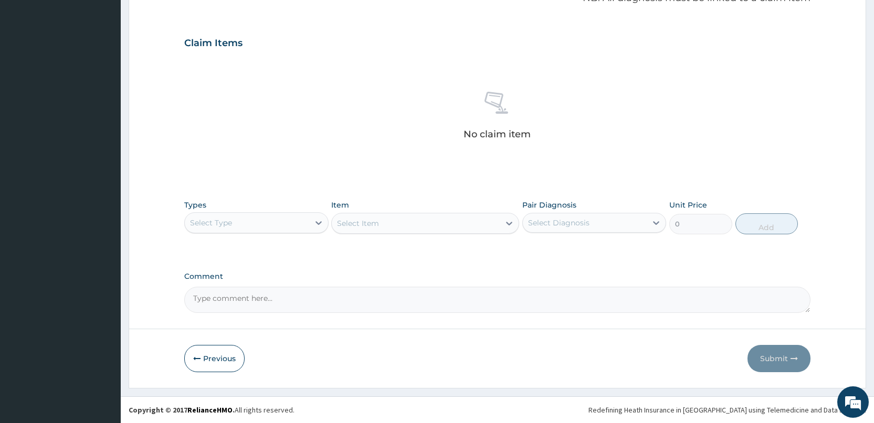
click at [276, 223] on div "Select Type" at bounding box center [247, 223] width 124 height 17
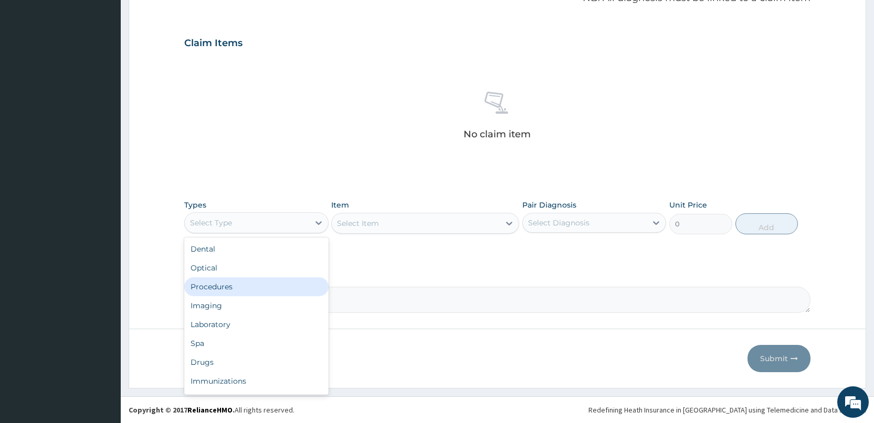
click at [228, 289] on div "Procedures" at bounding box center [256, 287] width 144 height 19
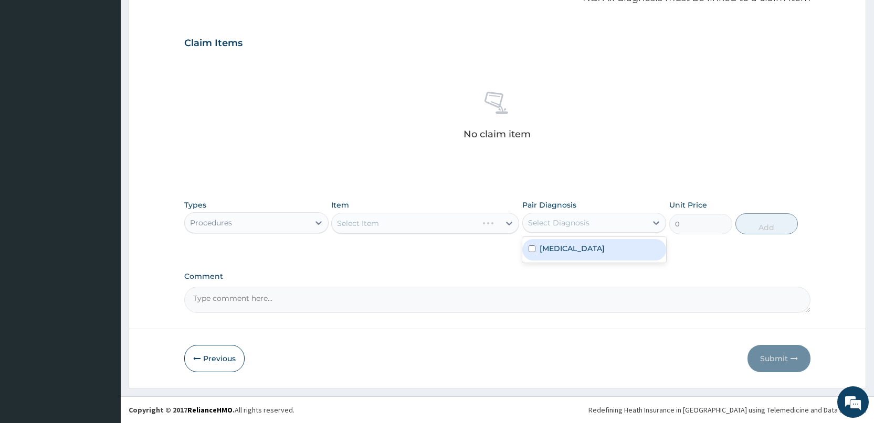
click at [586, 225] on div "Select Diagnosis" at bounding box center [558, 223] width 61 height 10
click at [582, 242] on div "Gastroenteritis" at bounding box center [594, 250] width 144 height 22
checkbox input "true"
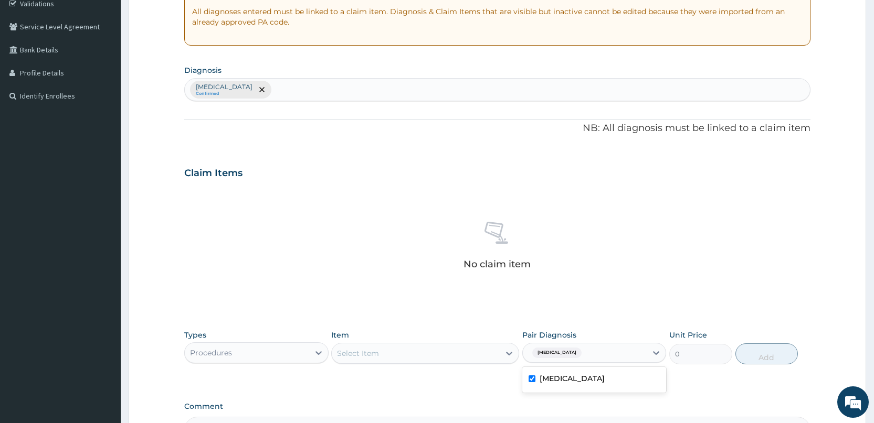
scroll to position [228, 0]
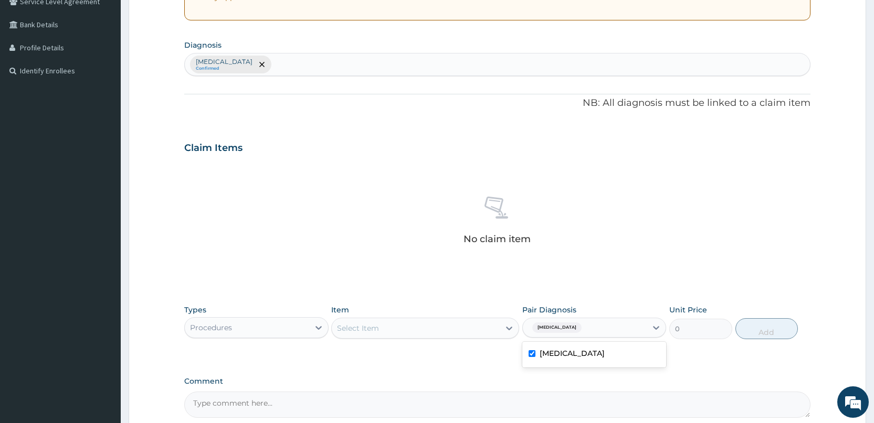
click at [440, 329] on div "Select Item" at bounding box center [416, 328] width 168 height 17
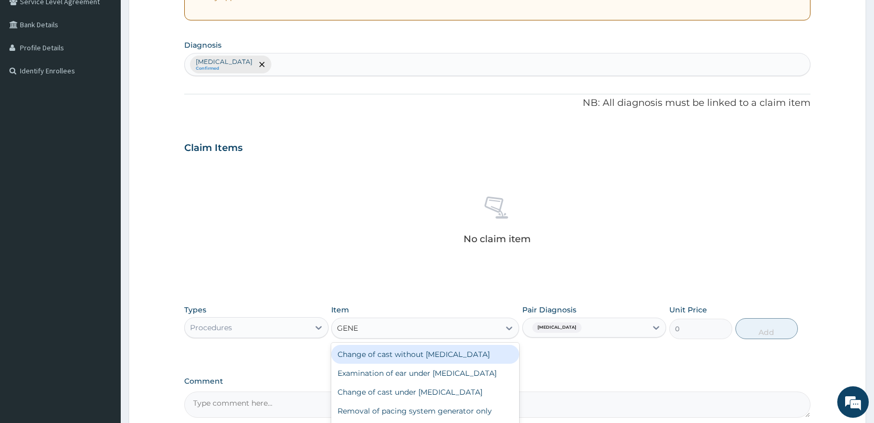
type input "GENER"
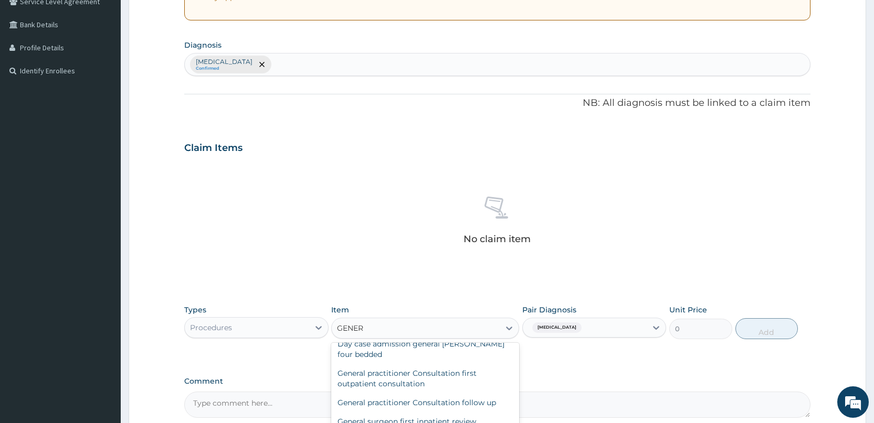
scroll to position [157, 0]
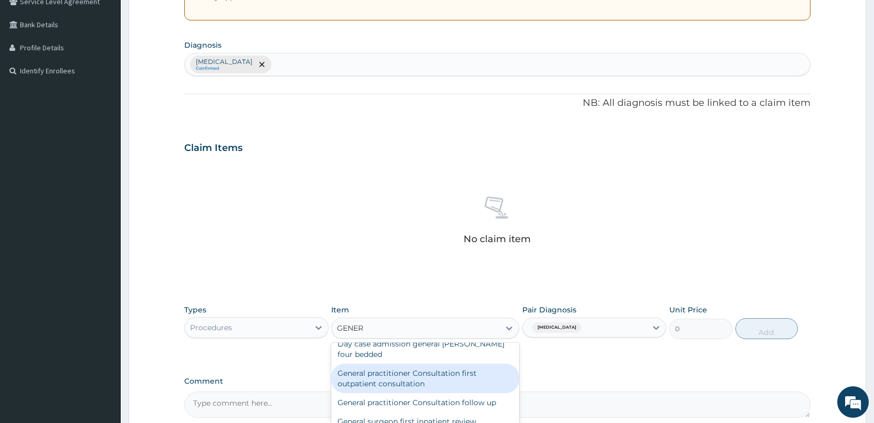
click at [421, 371] on div "General practitioner Consultation first outpatient consultation" at bounding box center [425, 378] width 188 height 29
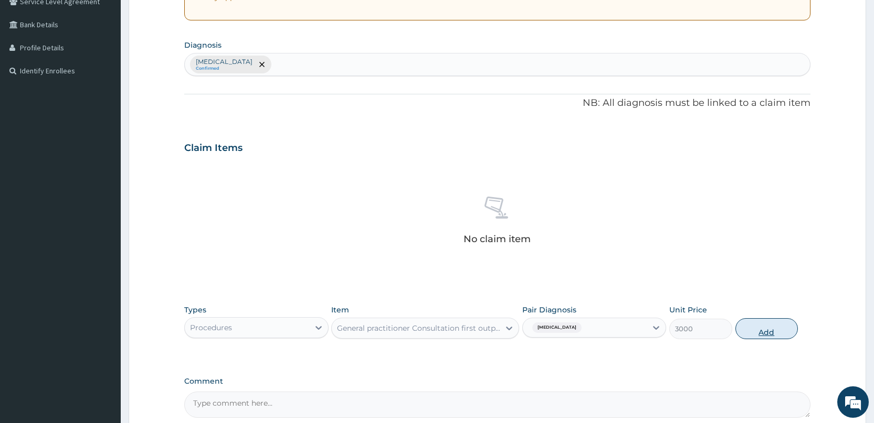
click at [740, 328] on button "Add" at bounding box center [766, 328] width 62 height 21
type input "0"
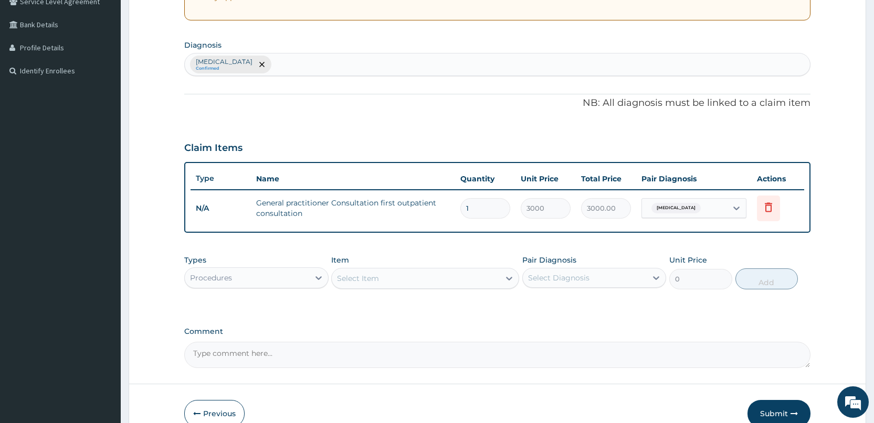
click at [229, 277] on div "Procedures" at bounding box center [211, 278] width 42 height 10
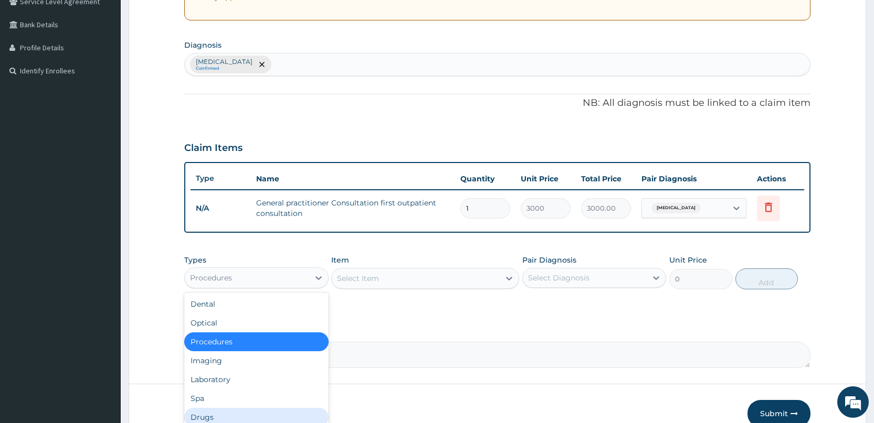
click at [208, 410] on div "Drugs" at bounding box center [256, 417] width 144 height 19
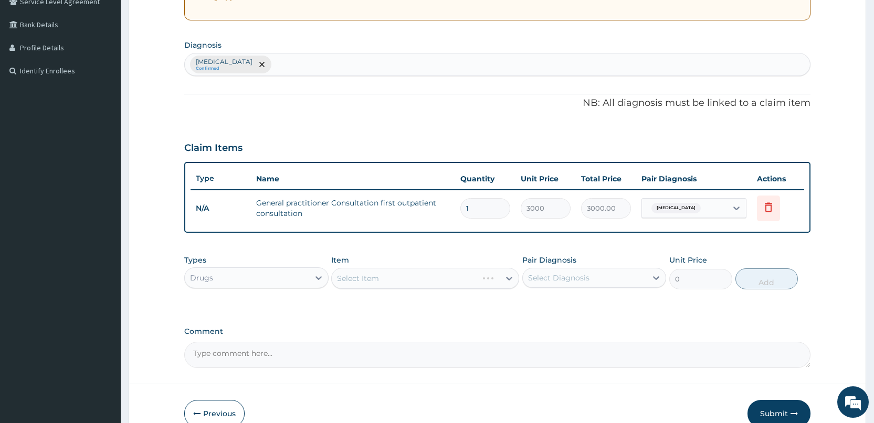
click at [551, 281] on div "Select Diagnosis" at bounding box center [558, 278] width 61 height 10
click at [550, 303] on label "Gastroenteritis" at bounding box center [571, 304] width 65 height 10
checkbox input "true"
click at [489, 275] on div "Select Item" at bounding box center [425, 278] width 188 height 21
click at [489, 275] on div "Select Item" at bounding box center [416, 278] width 168 height 17
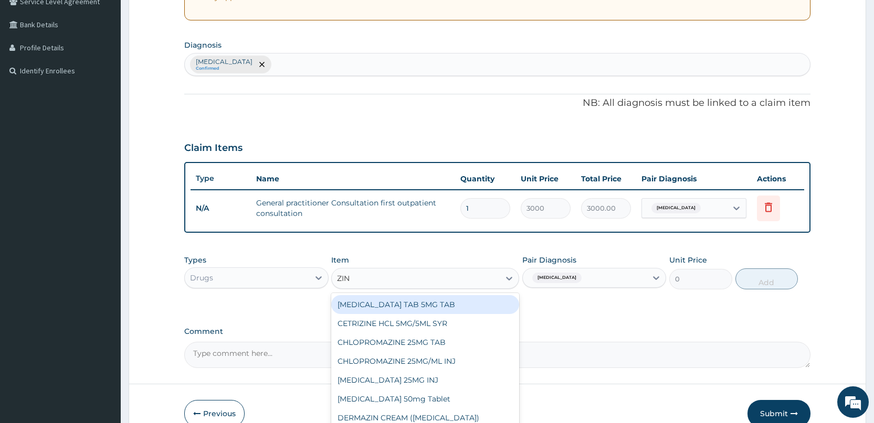
type input "ZINC"
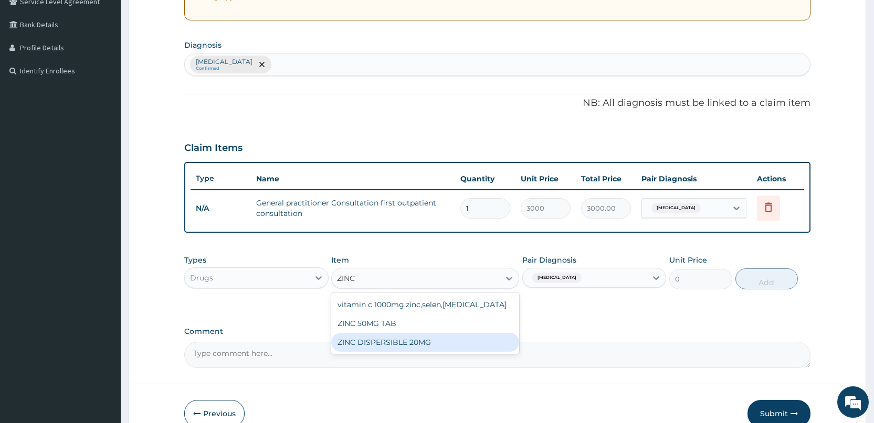
click at [403, 335] on div "ZINC DISPERSIBLE 20MG" at bounding box center [425, 342] width 188 height 19
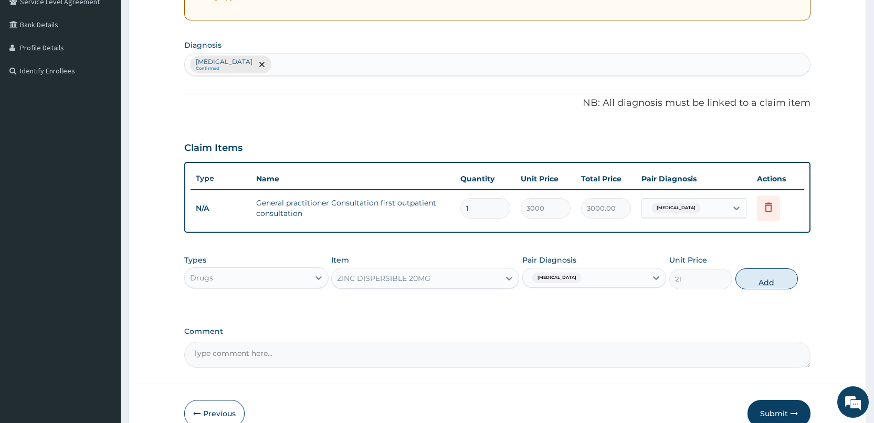
click at [762, 277] on button "Add" at bounding box center [766, 279] width 62 height 21
type input "0"
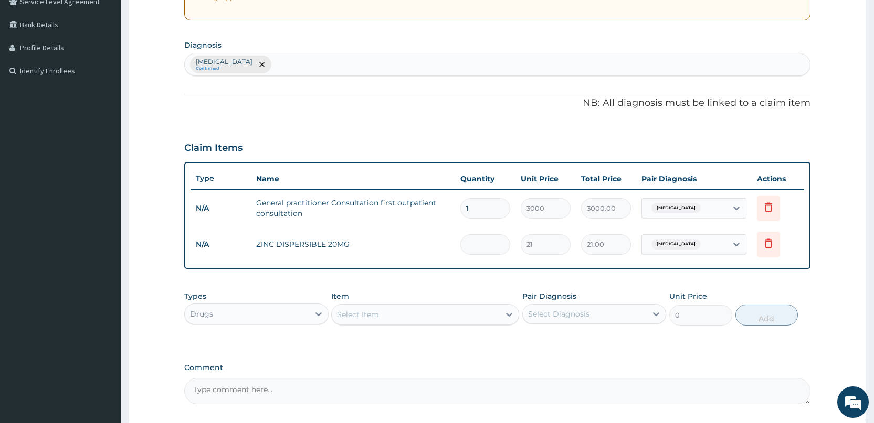
type input "0.00"
type input "5"
type input "105.00"
type input "5"
click at [369, 316] on div "Select Item" at bounding box center [358, 315] width 42 height 10
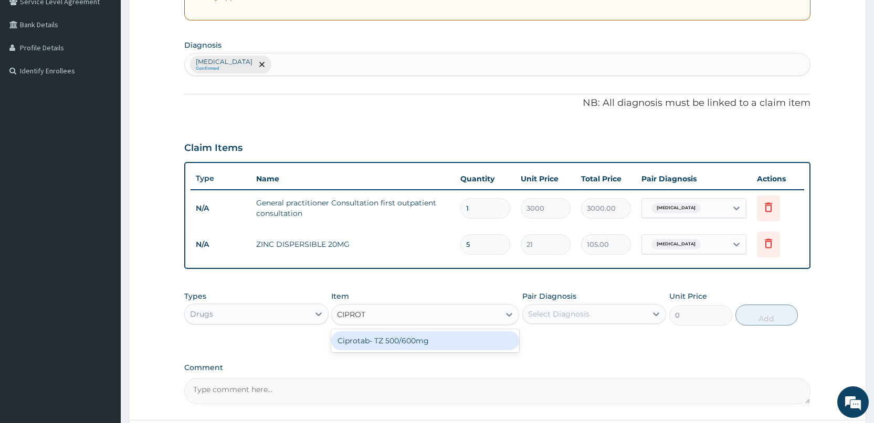
type input "CIPRO"
click at [352, 348] on div "[MEDICAL_DATA] 500MG TAB X 10" at bounding box center [425, 341] width 188 height 19
type input "63"
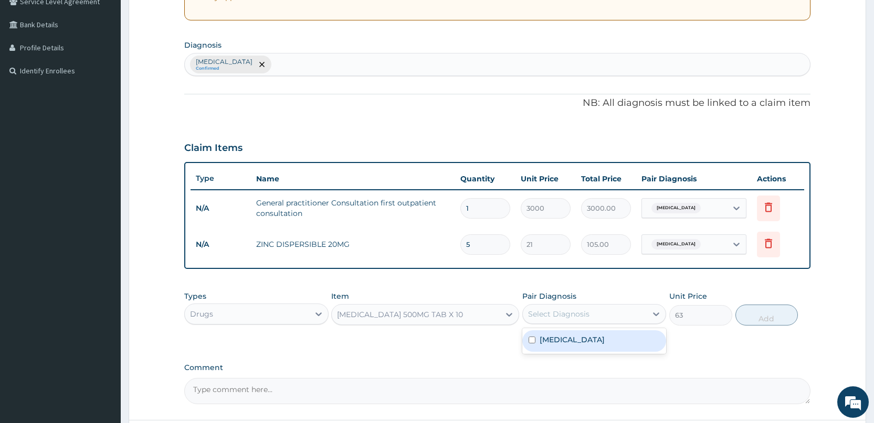
click at [567, 315] on div "Select Diagnosis" at bounding box center [558, 314] width 61 height 10
click at [567, 342] on label "Gastroenteritis" at bounding box center [571, 340] width 65 height 10
checkbox input "true"
click at [772, 321] on button "Add" at bounding box center [766, 315] width 62 height 21
type input "0"
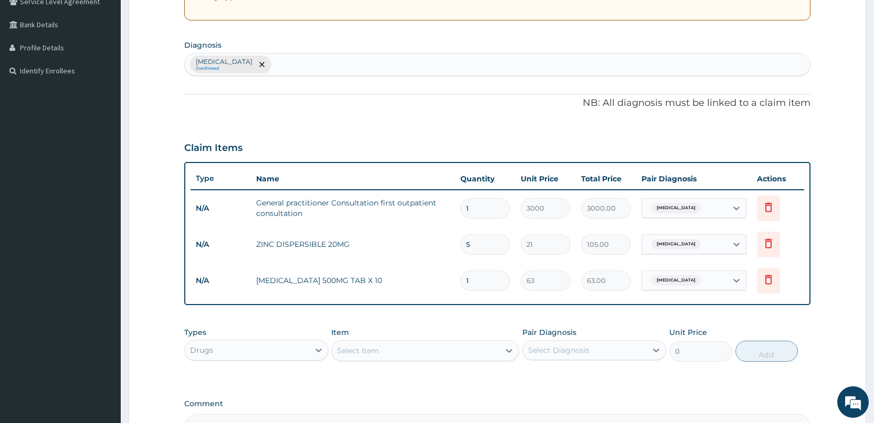
click at [376, 349] on div "Select Item" at bounding box center [358, 351] width 42 height 10
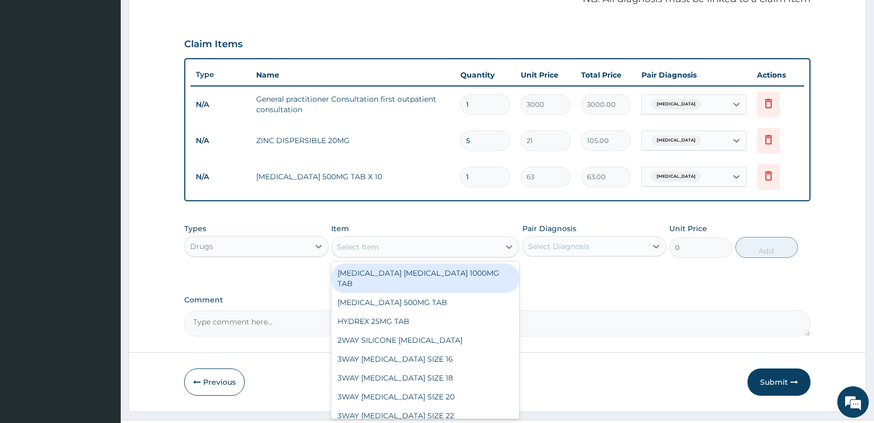
scroll to position [333, 0]
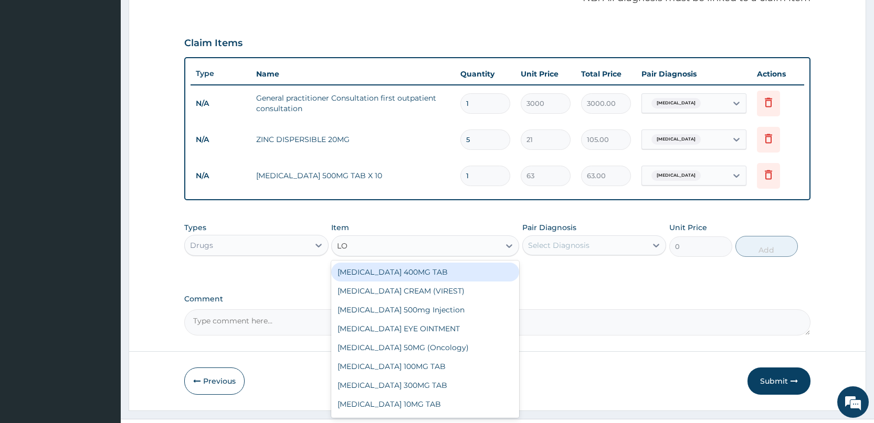
type input "LOP"
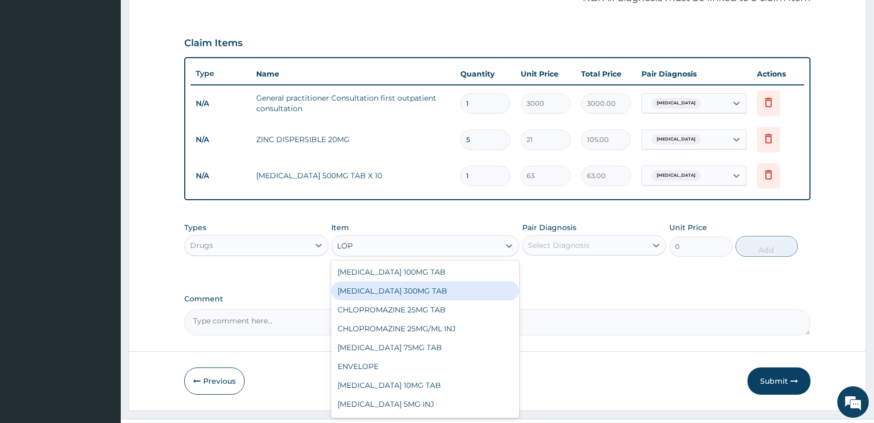
scroll to position [84, 0]
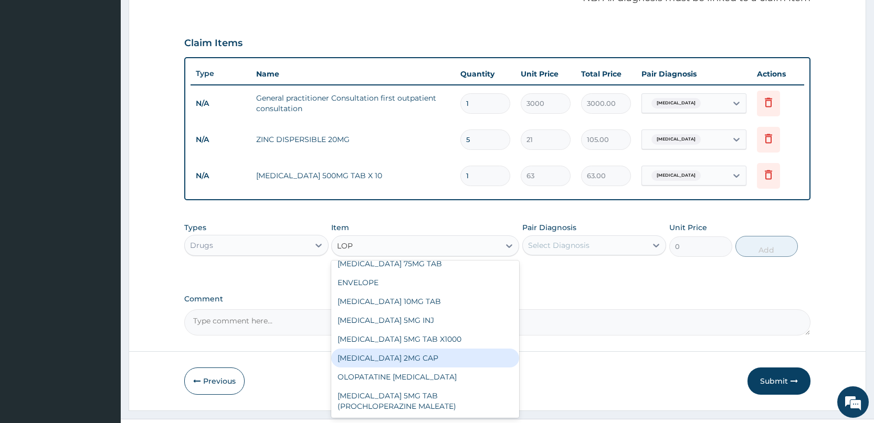
click at [423, 353] on div "[MEDICAL_DATA] 2MG CAP" at bounding box center [425, 358] width 188 height 19
type input "52.5"
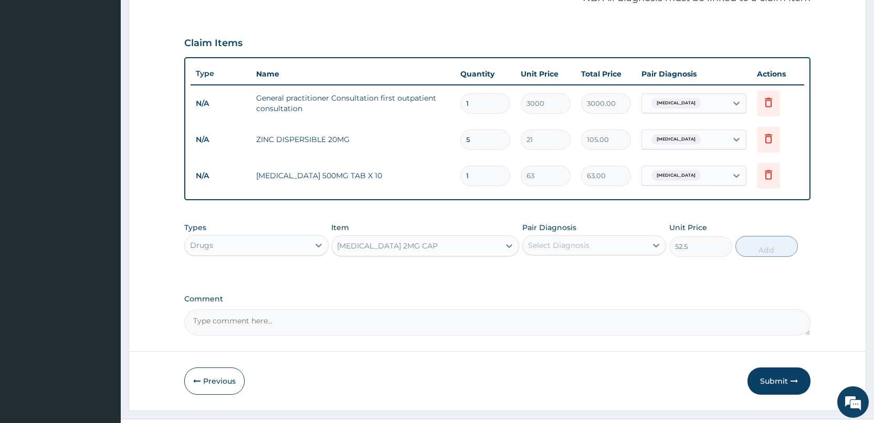
click at [616, 252] on div "Select Diagnosis" at bounding box center [585, 245] width 124 height 17
click at [606, 278] on div "Gastroenteritis" at bounding box center [594, 273] width 144 height 22
checkbox input "true"
click at [764, 245] on button "Add" at bounding box center [766, 246] width 62 height 21
type input "0"
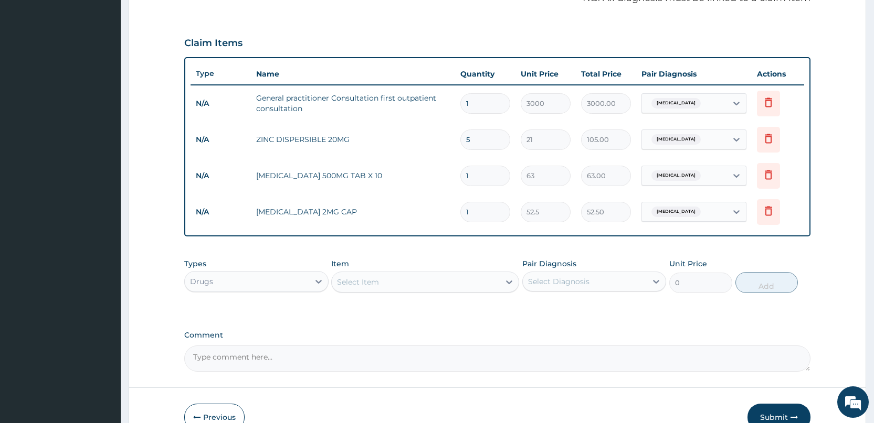
type input "0.00"
type input "2"
type input "105.00"
type input "2"
click at [367, 285] on div "Select Item" at bounding box center [358, 282] width 42 height 10
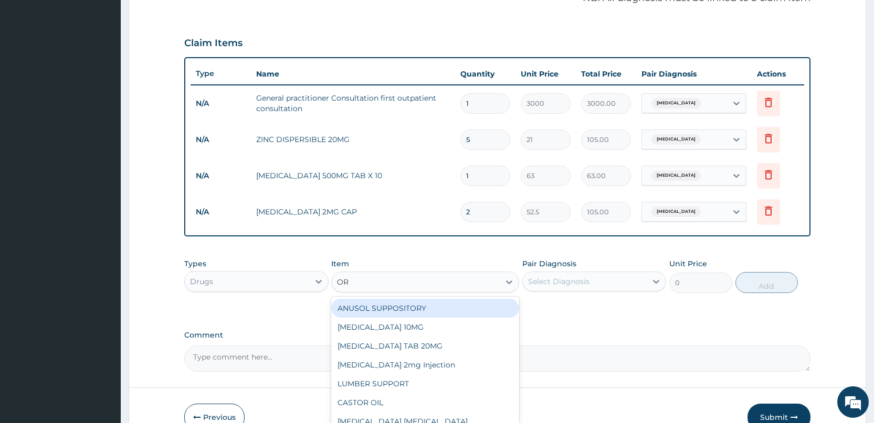
type input "ORS"
click at [398, 305] on div "ORS ([MEDICAL_DATA] SALT)" at bounding box center [425, 308] width 188 height 19
type input "210"
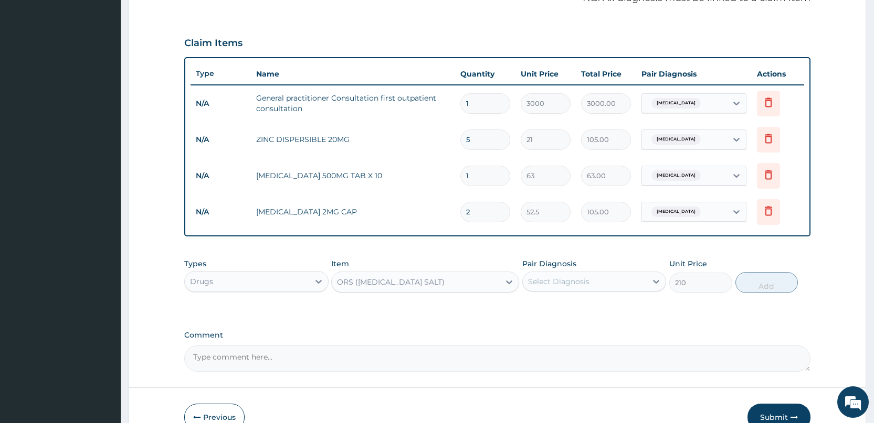
click at [555, 283] on div "Select Diagnosis" at bounding box center [558, 281] width 61 height 10
click at [548, 310] on label "Gastroenteritis" at bounding box center [571, 307] width 65 height 10
checkbox input "true"
click at [765, 276] on button "Add" at bounding box center [766, 282] width 62 height 21
type input "0"
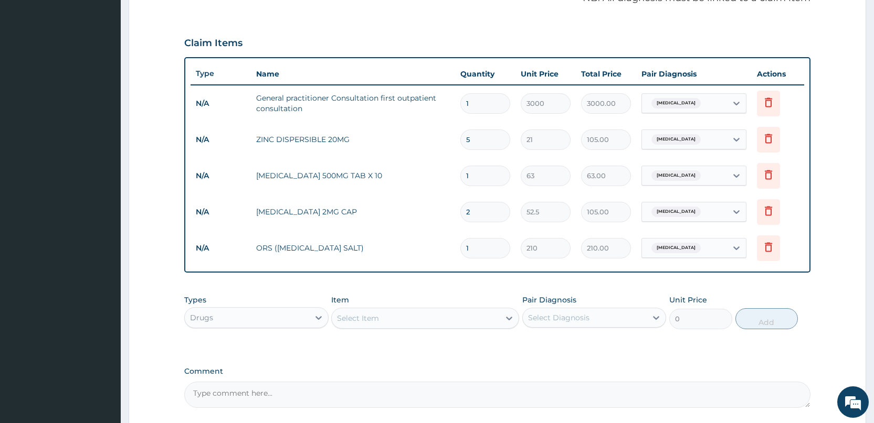
click at [379, 320] on div "Select Item" at bounding box center [358, 318] width 42 height 10
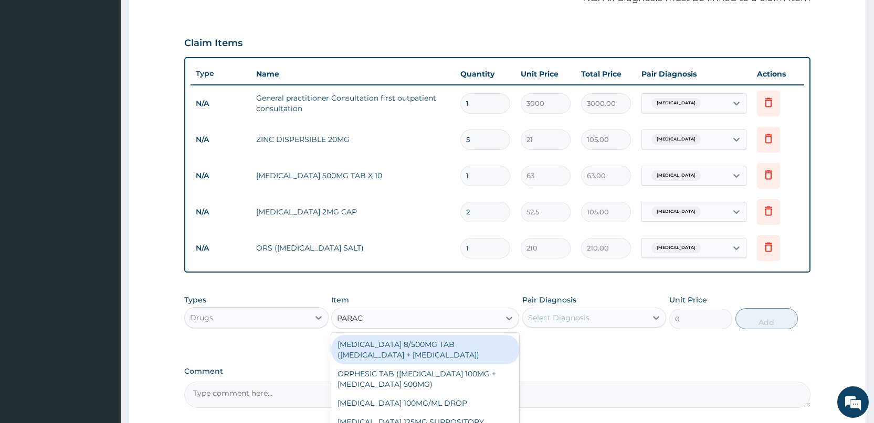
type input "PARACE"
click at [386, 346] on div "[MEDICAL_DATA] 8/500MG TAB ([MEDICAL_DATA] + [MEDICAL_DATA])" at bounding box center [425, 349] width 188 height 29
type input "189"
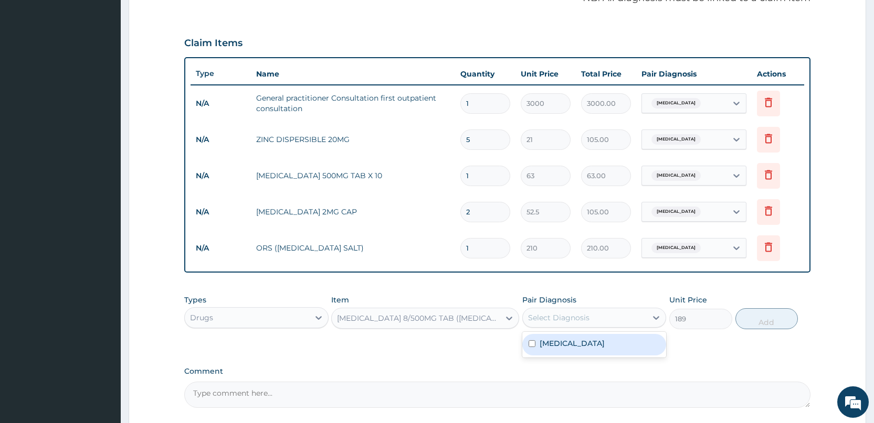
click at [557, 322] on div "Select Diagnosis" at bounding box center [558, 318] width 61 height 10
click at [552, 343] on label "Gastroenteritis" at bounding box center [571, 343] width 65 height 10
checkbox input "true"
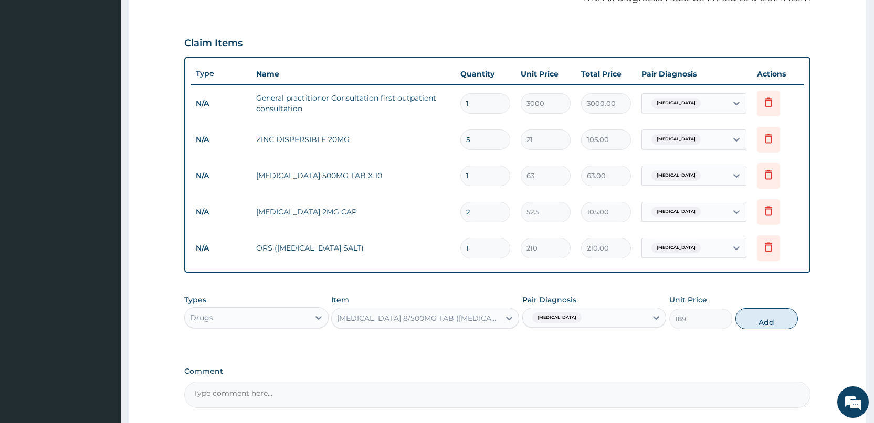
click at [763, 317] on button "Add" at bounding box center [766, 318] width 62 height 21
type input "0"
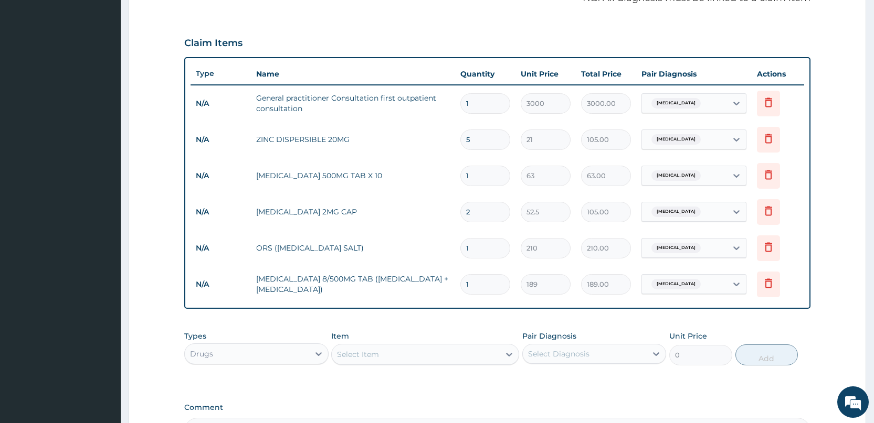
click at [416, 357] on div "Select Item" at bounding box center [416, 354] width 168 height 17
type input "ALBE"
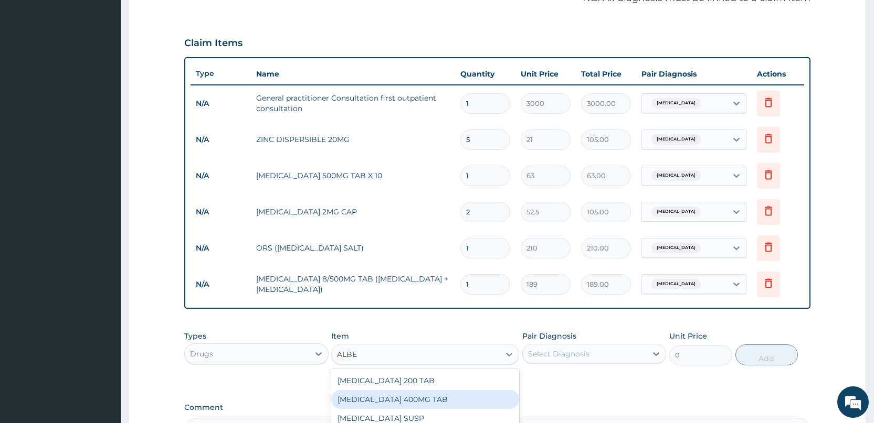
click at [410, 396] on div "[MEDICAL_DATA] 400MG TAB" at bounding box center [425, 399] width 188 height 19
type input "210"
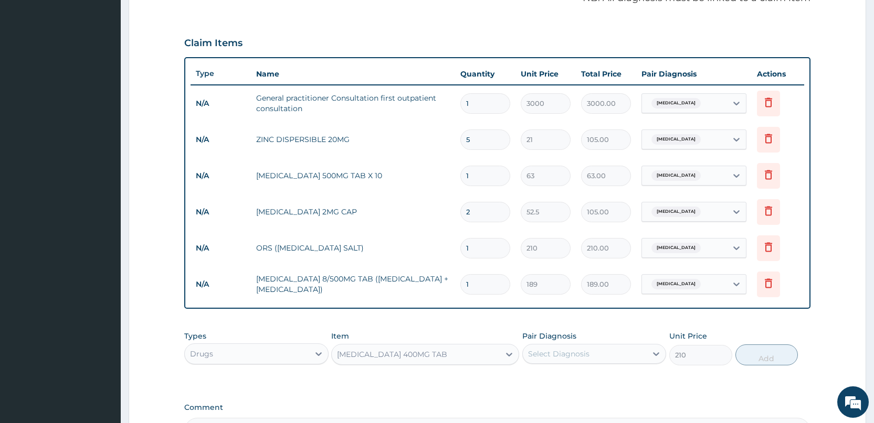
click at [553, 352] on div "Select Diagnosis" at bounding box center [558, 354] width 61 height 10
click at [549, 382] on label "Gastroenteritis" at bounding box center [571, 380] width 65 height 10
checkbox input "true"
click at [767, 360] on button "Add" at bounding box center [766, 355] width 62 height 21
type input "0"
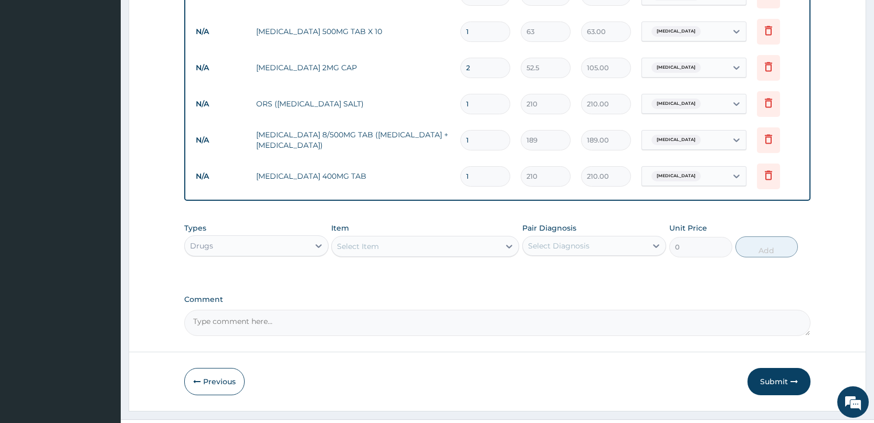
scroll to position [501, 0]
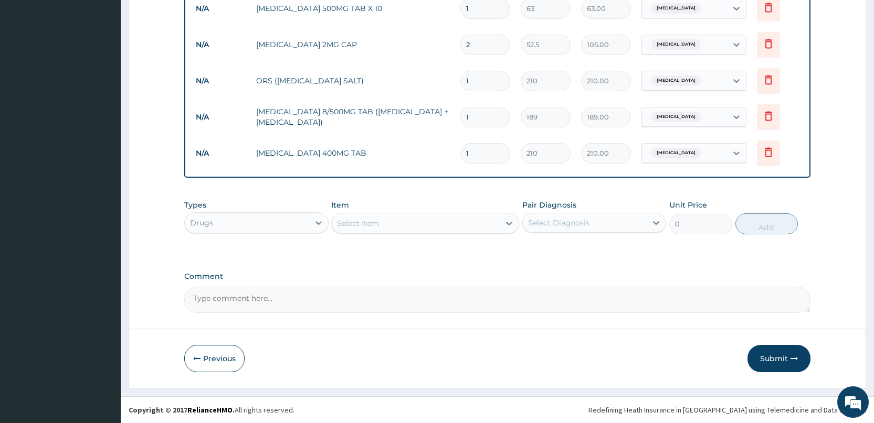
click at [485, 119] on input "1" at bounding box center [485, 117] width 50 height 20
type input "15"
type input "2835.00"
type input "15"
click at [477, 10] on input "1" at bounding box center [485, 8] width 50 height 20
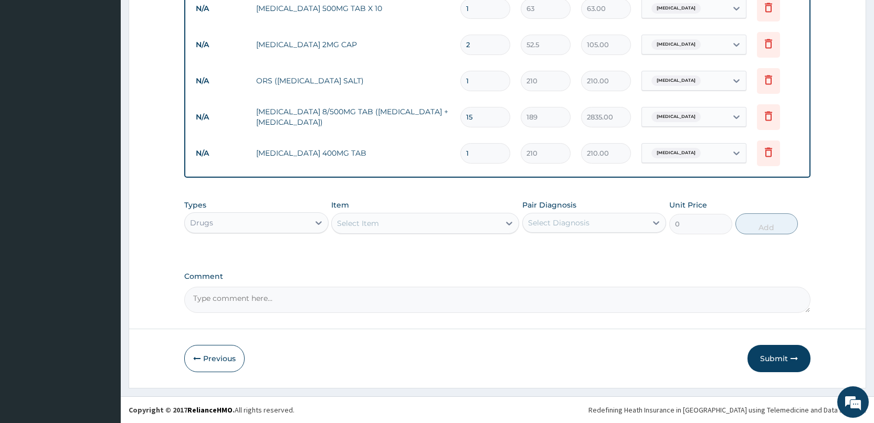
type input "10"
type input "630.00"
type input "11"
type input "693.00"
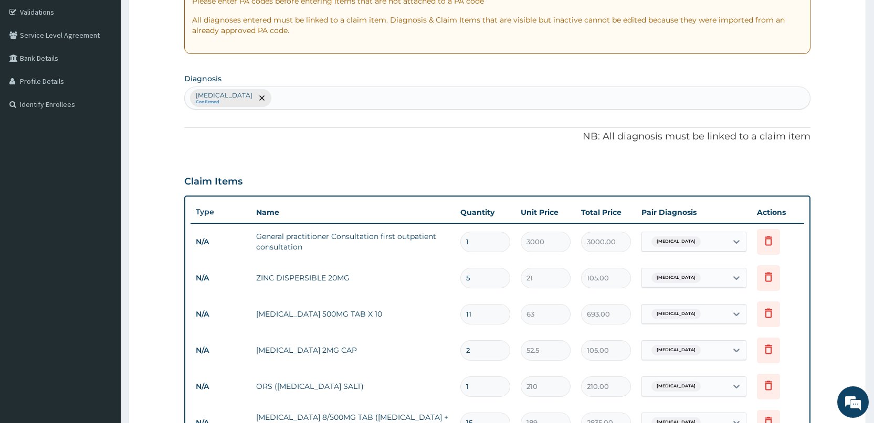
scroll to position [186, 0]
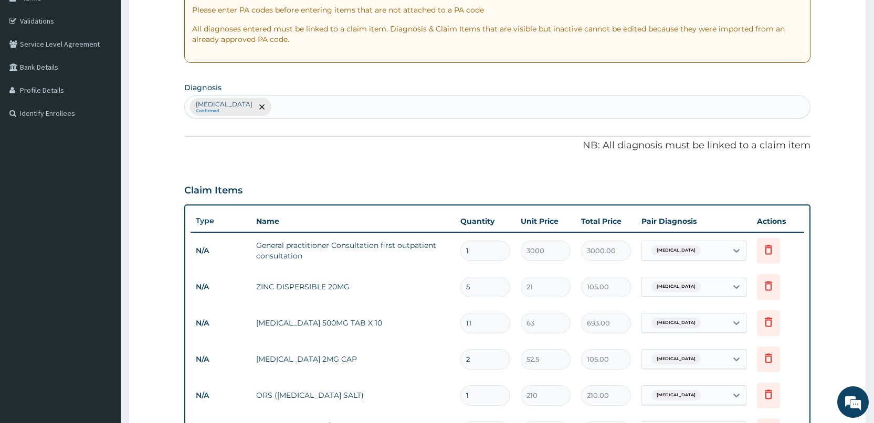
type input "11"
click at [386, 106] on div "Gastroenteritis Confirmed" at bounding box center [497, 107] width 625 height 22
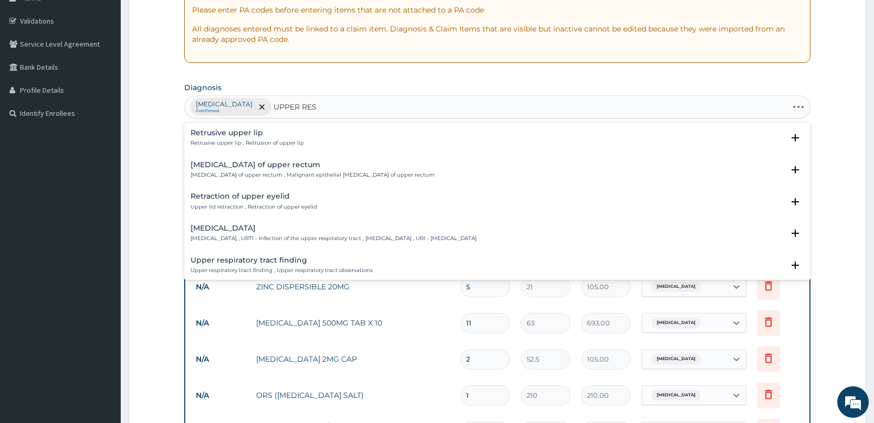
type input "UPPER RESP"
click at [329, 142] on p "Upper respiratory infection , URTI - Infection of the upper respiratory tract ,…" at bounding box center [333, 143] width 286 height 7
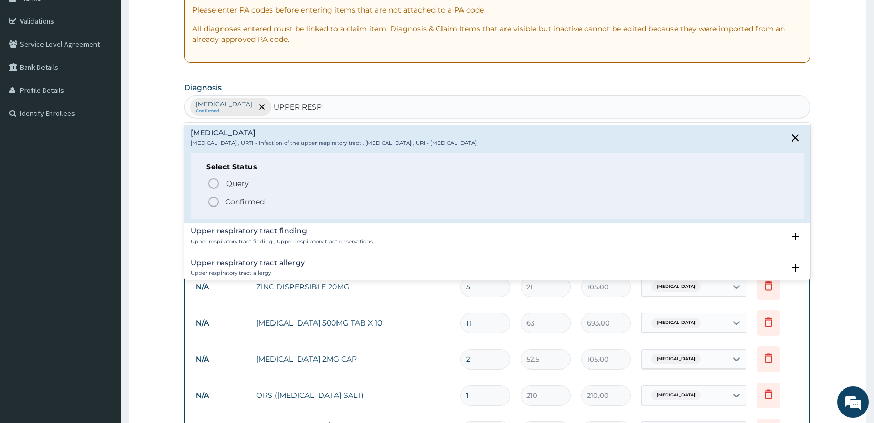
click at [233, 202] on p "Confirmed" at bounding box center [244, 202] width 39 height 10
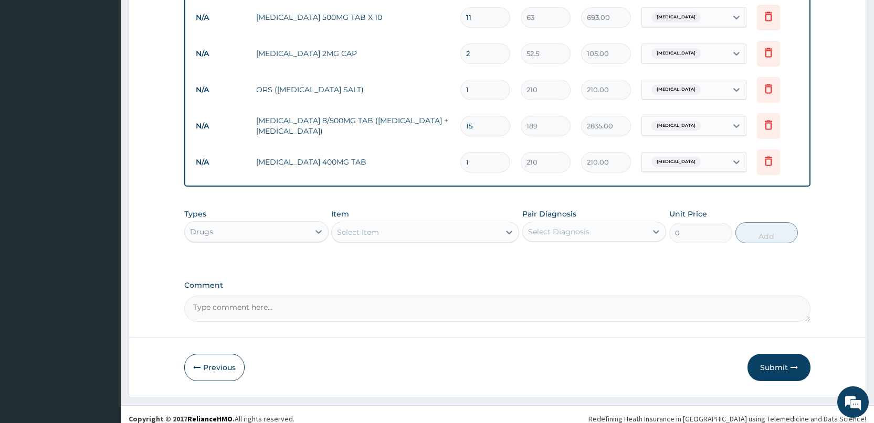
scroll to position [501, 0]
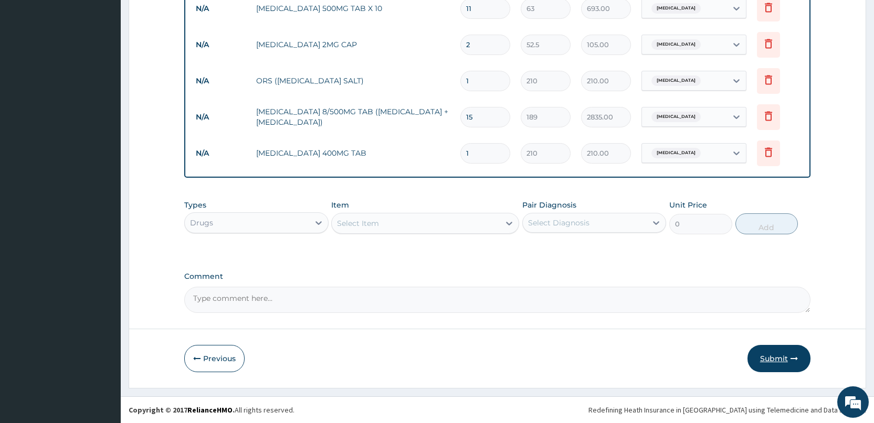
click at [781, 359] on button "Submit" at bounding box center [778, 358] width 63 height 27
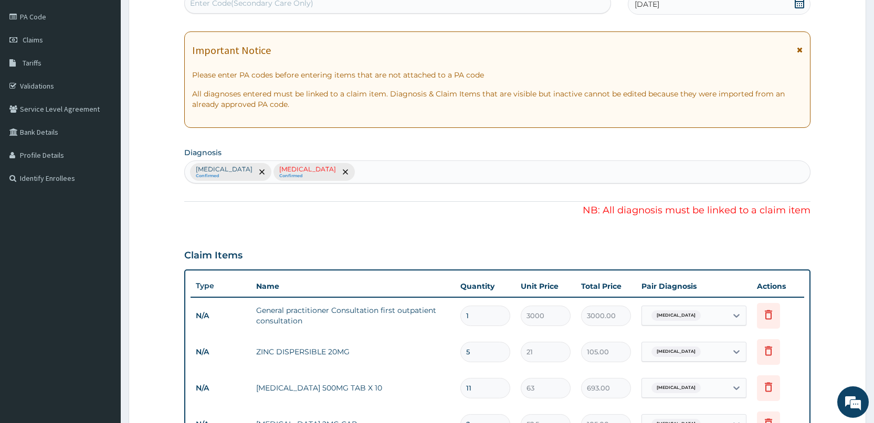
scroll to position [238, 0]
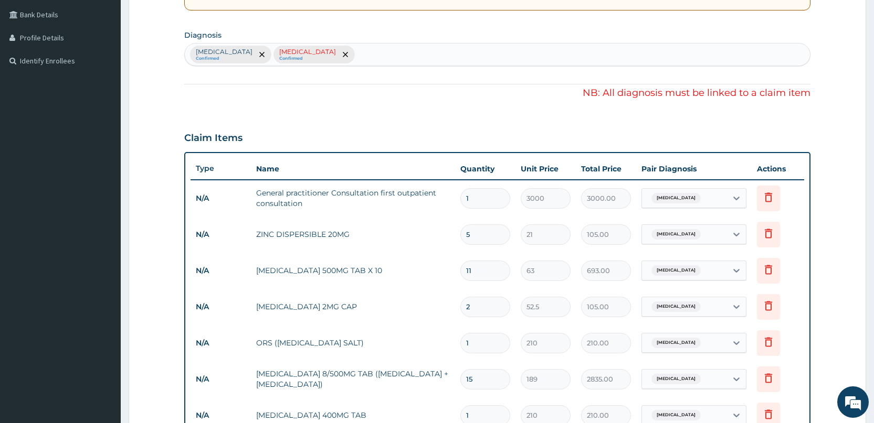
click at [693, 201] on span "Gastroenteritis" at bounding box center [675, 198] width 49 height 10
click at [687, 241] on label "Upper respiratory infection" at bounding box center [690, 245] width 65 height 10
checkbox input "true"
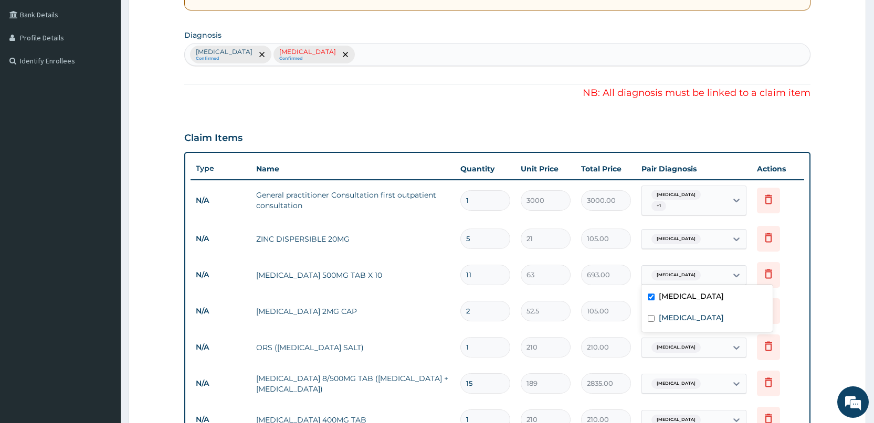
click at [685, 270] on span "Gastroenteritis" at bounding box center [675, 275] width 49 height 10
click at [682, 313] on label "Upper respiratory infection" at bounding box center [690, 318] width 65 height 10
checkbox input "true"
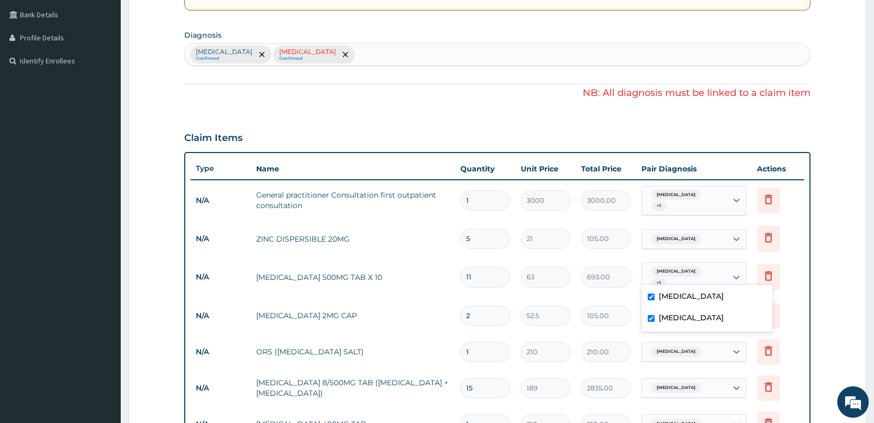
click at [684, 236] on span "Gastroenteritis" at bounding box center [675, 239] width 49 height 10
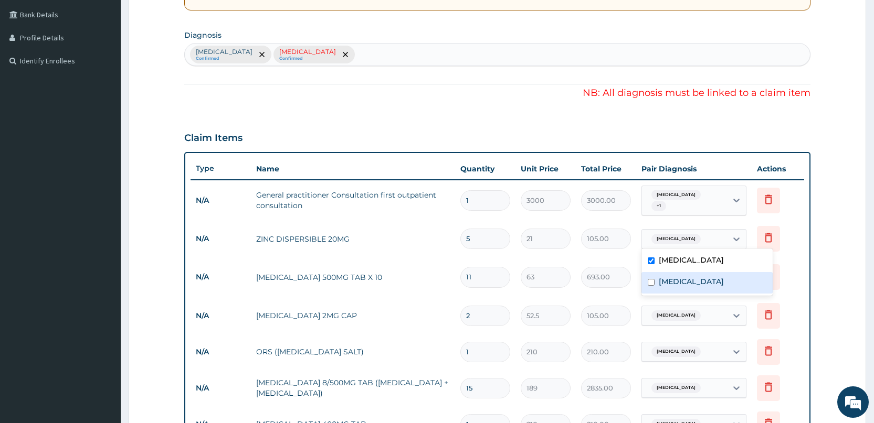
click at [685, 285] on label "Upper respiratory infection" at bounding box center [690, 281] width 65 height 10
checkbox input "true"
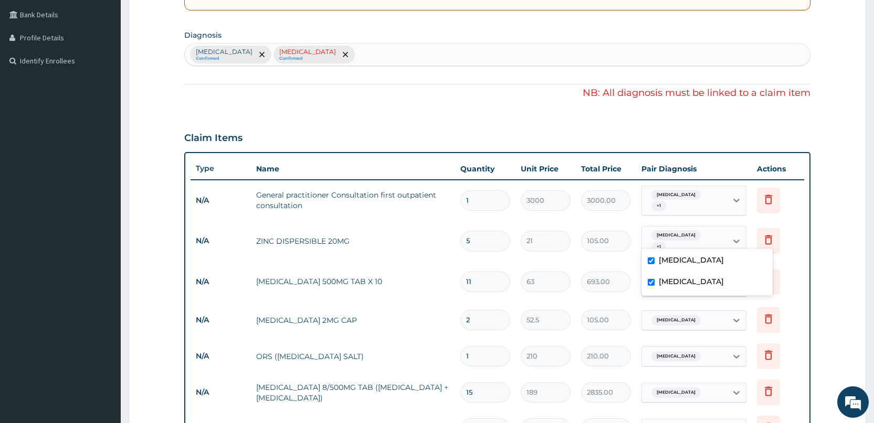
click at [682, 315] on span "Gastroenteritis" at bounding box center [675, 320] width 49 height 10
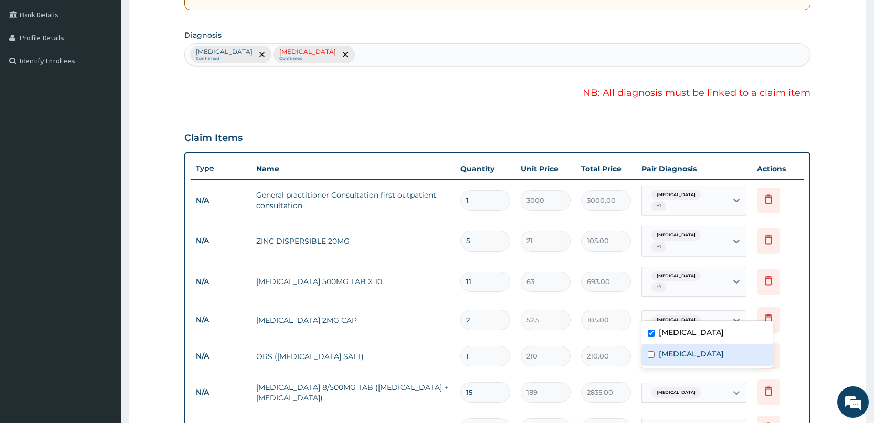
click at [673, 346] on div "Upper respiratory infection" at bounding box center [706, 356] width 131 height 22
checkbox input "true"
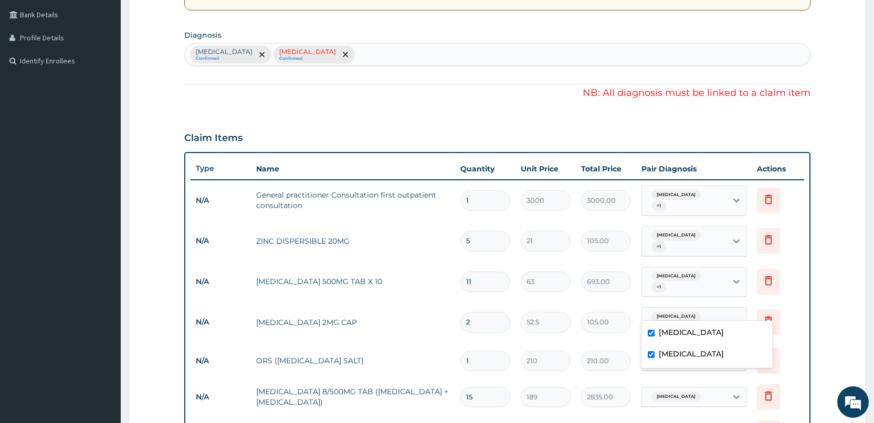
click at [672, 392] on span "Gastroenteritis" at bounding box center [675, 397] width 49 height 10
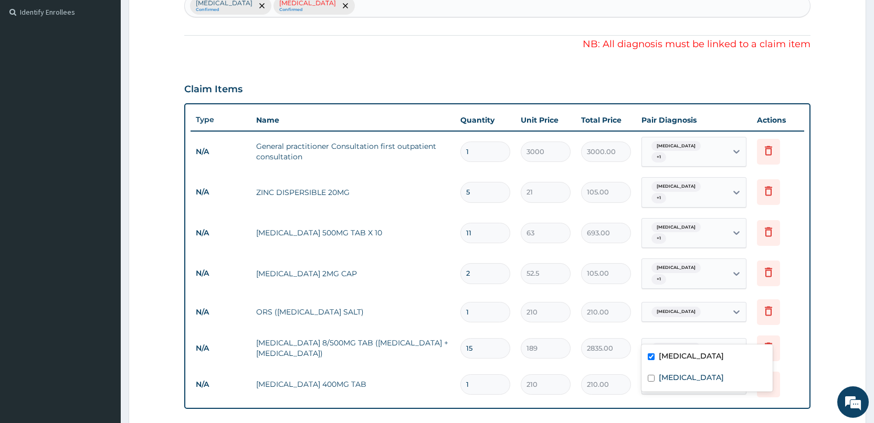
scroll to position [448, 0]
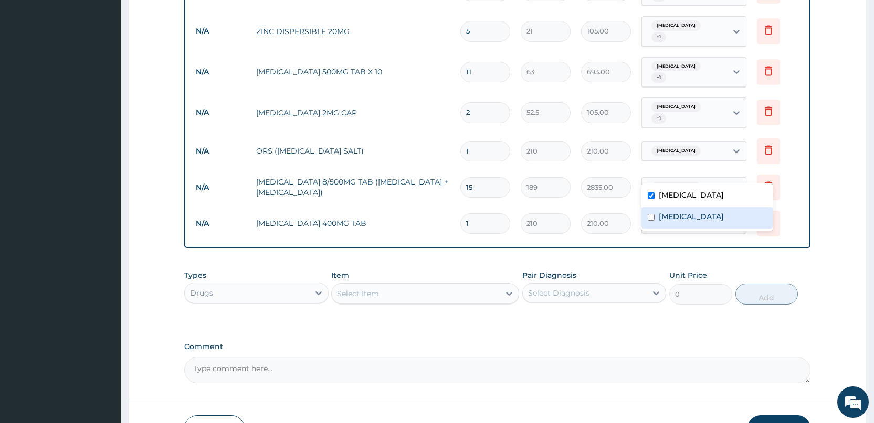
click at [694, 216] on label "Upper respiratory infection" at bounding box center [690, 216] width 65 height 10
checkbox input "true"
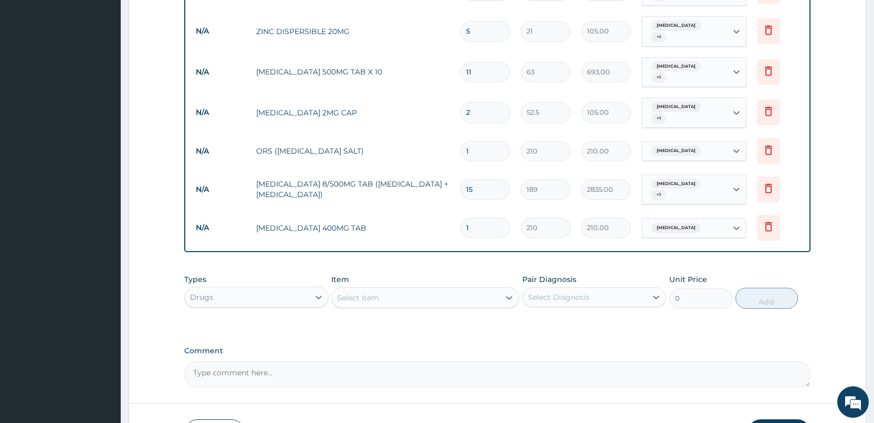
click at [704, 242] on div "PA Code / Prescription Code Enter Code(Secondary Care Only) Encounter Date 13-0…" at bounding box center [497, 20] width 626 height 736
click at [694, 221] on div "Gastroenteritis" at bounding box center [674, 228] width 55 height 14
click at [686, 254] on label "Upper respiratory infection" at bounding box center [690, 253] width 65 height 10
checkbox input "true"
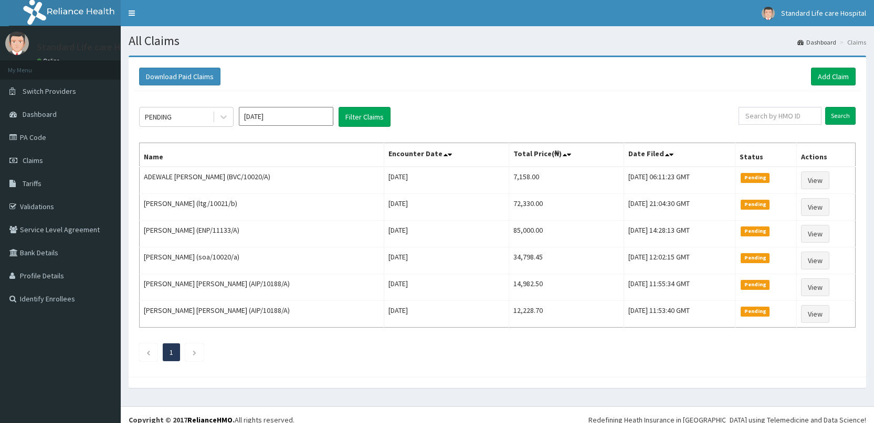
click at [844, 75] on link "Add Claim" at bounding box center [833, 77] width 45 height 18
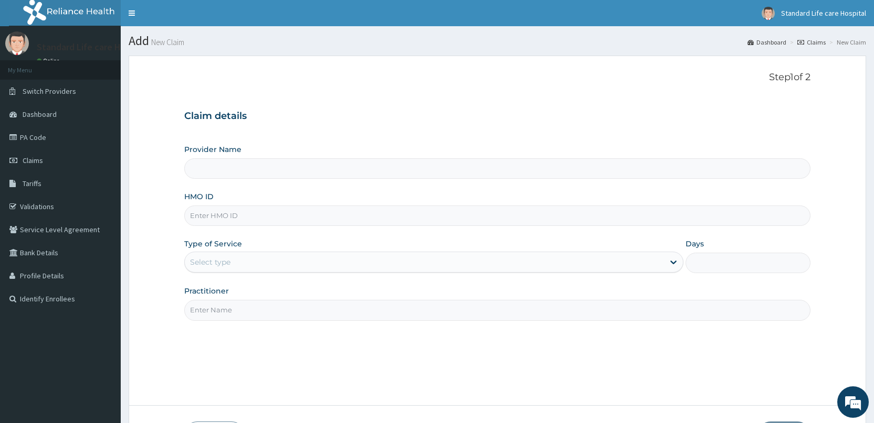
type input "Standard Life Care Hospital"
click at [304, 218] on input "HMO ID" at bounding box center [497, 216] width 626 height 20
type input "nbc/10230/C"
click at [218, 263] on div "Select type" at bounding box center [210, 262] width 40 height 10
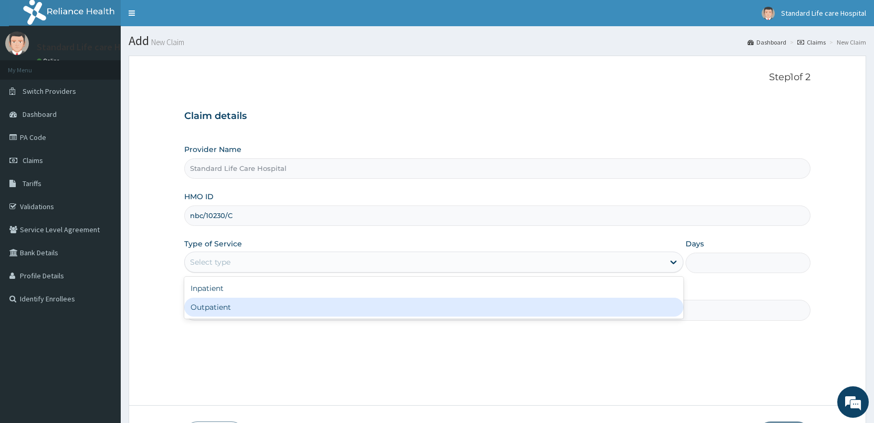
click at [218, 303] on div "Outpatient" at bounding box center [433, 307] width 499 height 19
type input "1"
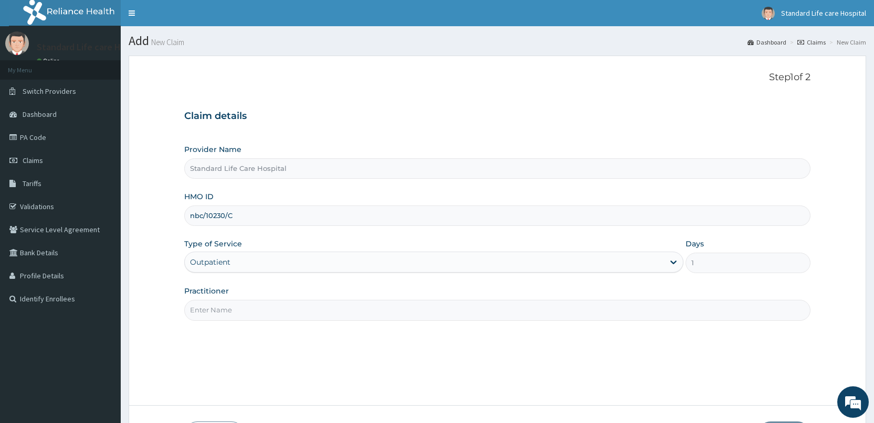
click at [224, 316] on input "Practitioner" at bounding box center [497, 310] width 626 height 20
type input "[PERSON_NAME]"
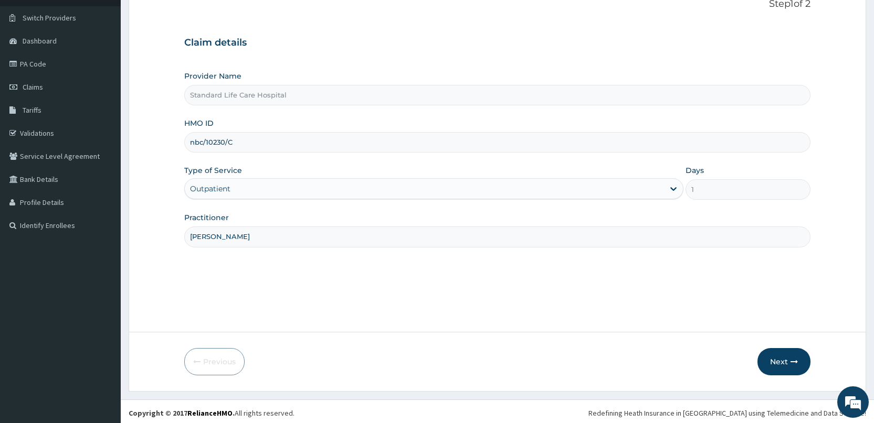
scroll to position [77, 0]
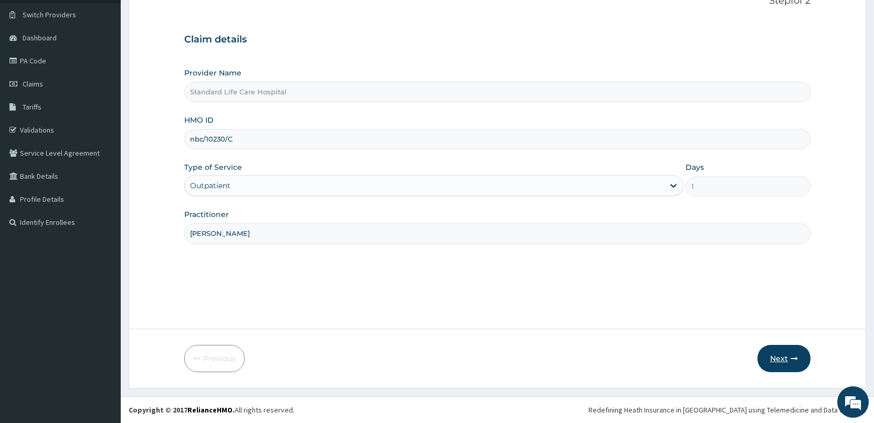
click at [778, 359] on button "Next" at bounding box center [783, 358] width 53 height 27
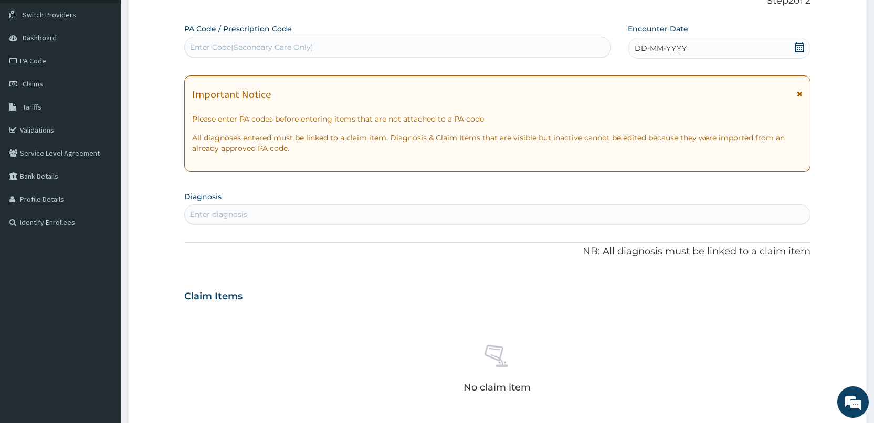
click at [799, 44] on icon at bounding box center [799, 47] width 10 height 10
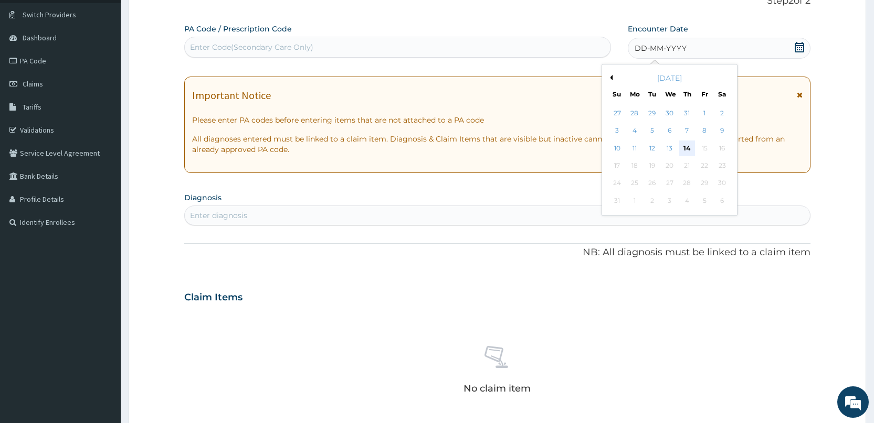
click at [689, 146] on div "14" at bounding box center [687, 149] width 16 height 16
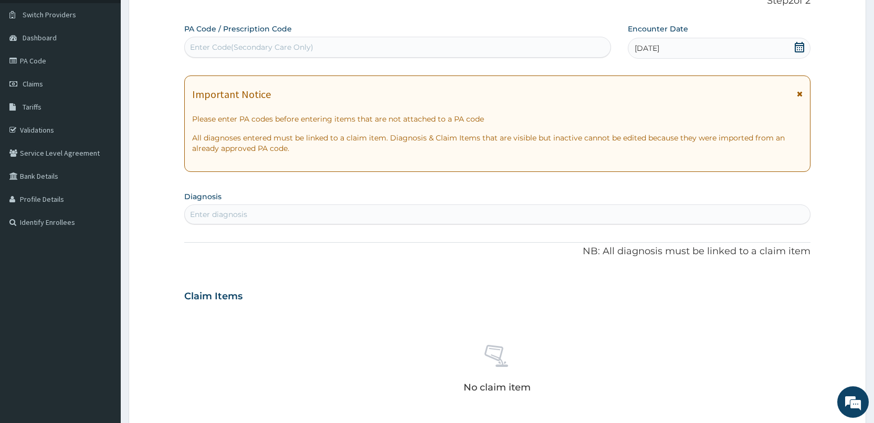
click at [791, 48] on div "[DATE]" at bounding box center [718, 48] width 183 height 21
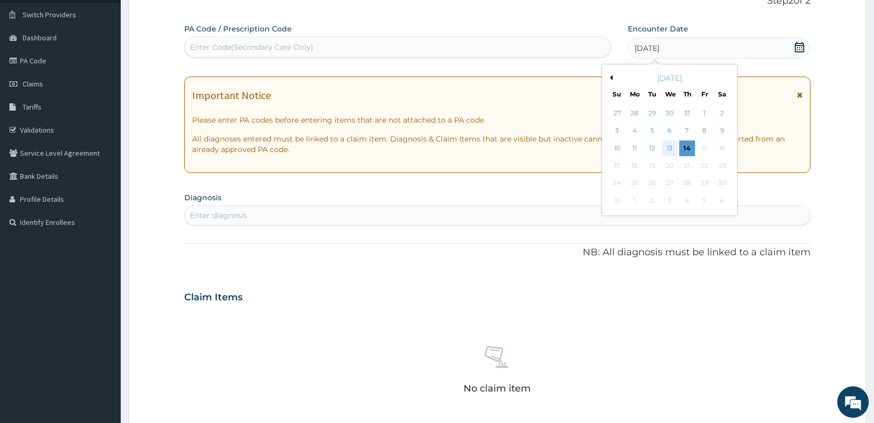
click at [672, 147] on div "13" at bounding box center [669, 149] width 16 height 16
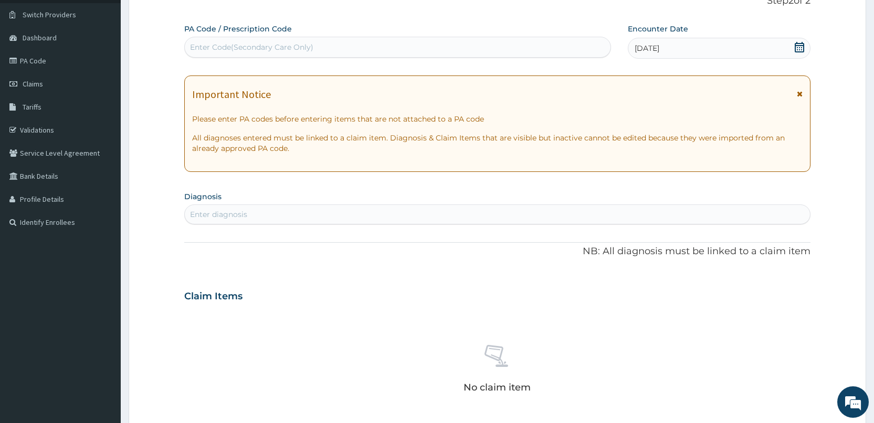
click at [360, 216] on div "Enter diagnosis" at bounding box center [497, 214] width 625 height 17
click at [307, 218] on div "Enter diagnosis" at bounding box center [497, 214] width 625 height 17
type input "[MEDICAL_DATA]"
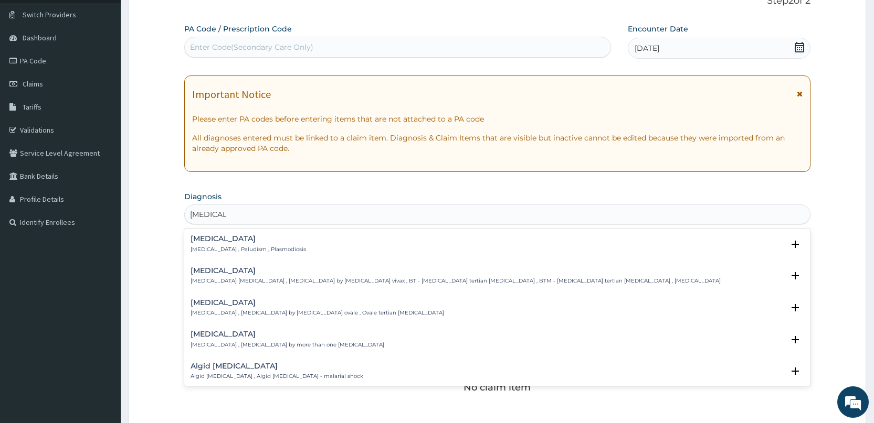
click at [296, 248] on div "[MEDICAL_DATA] [MEDICAL_DATA] , Paludism , Plasmodiosis" at bounding box center [496, 244] width 613 height 18
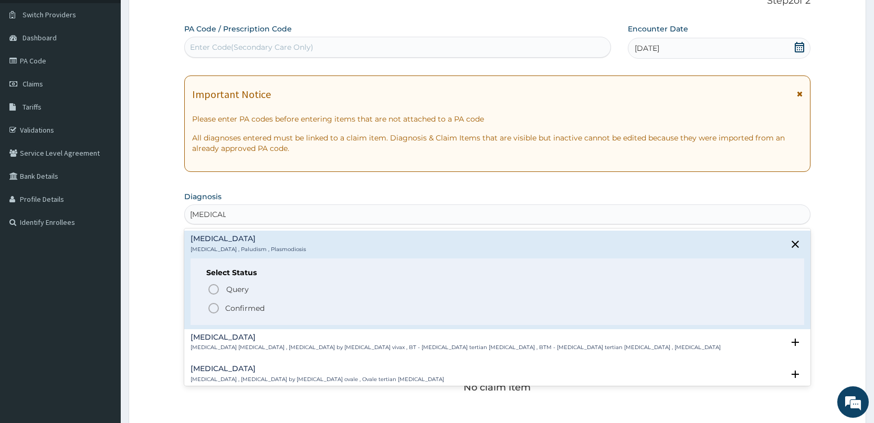
click at [252, 307] on p "Confirmed" at bounding box center [244, 308] width 39 height 10
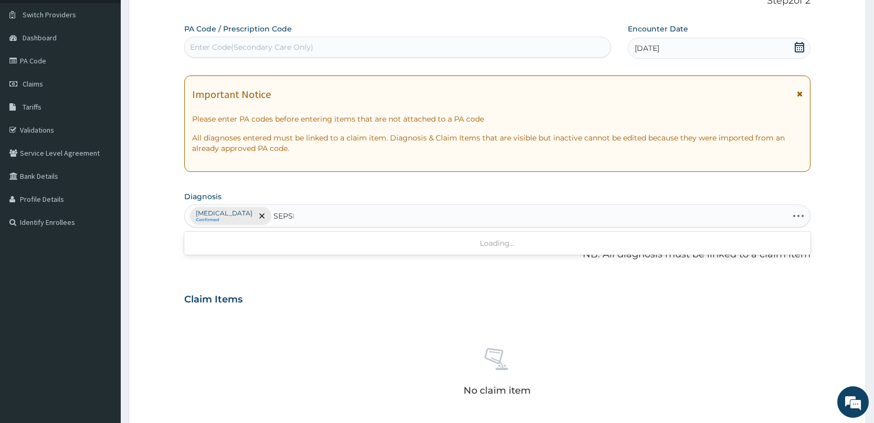
type input "[MEDICAL_DATA]"
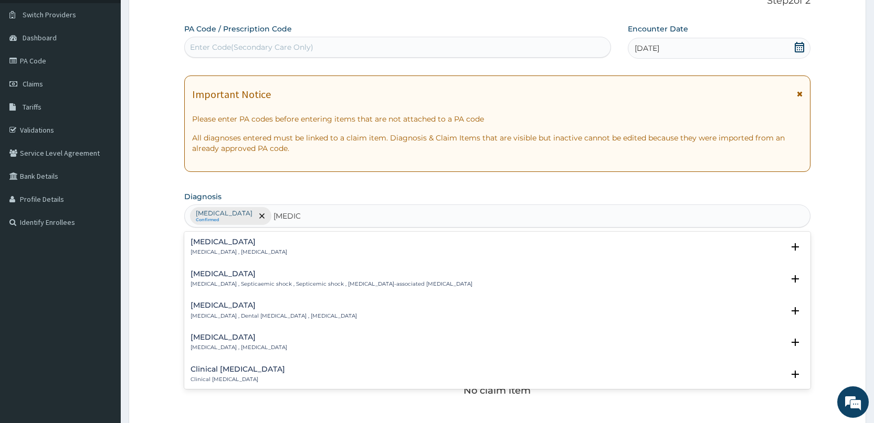
click at [264, 244] on div "[MEDICAL_DATA] [MEDICAL_DATA] , [MEDICAL_DATA]" at bounding box center [496, 247] width 613 height 18
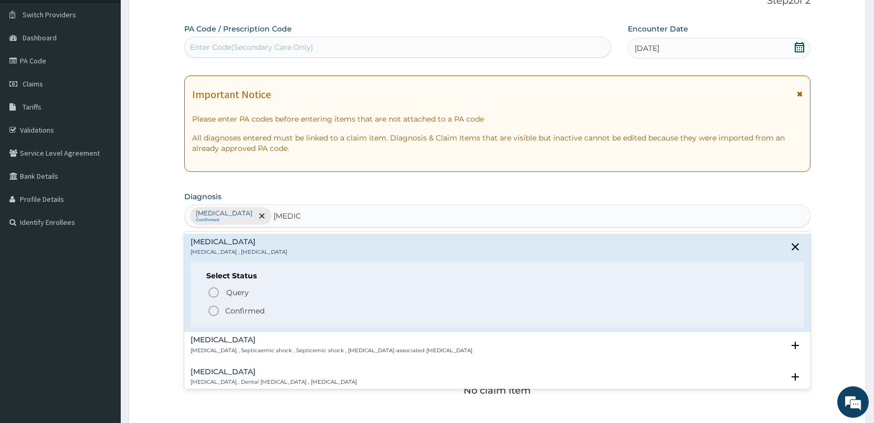
click at [258, 310] on p "Confirmed" at bounding box center [244, 311] width 39 height 10
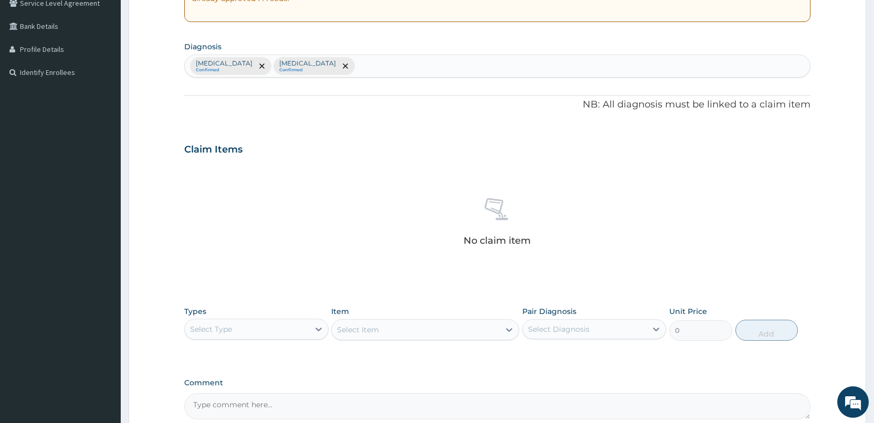
scroll to position [234, 0]
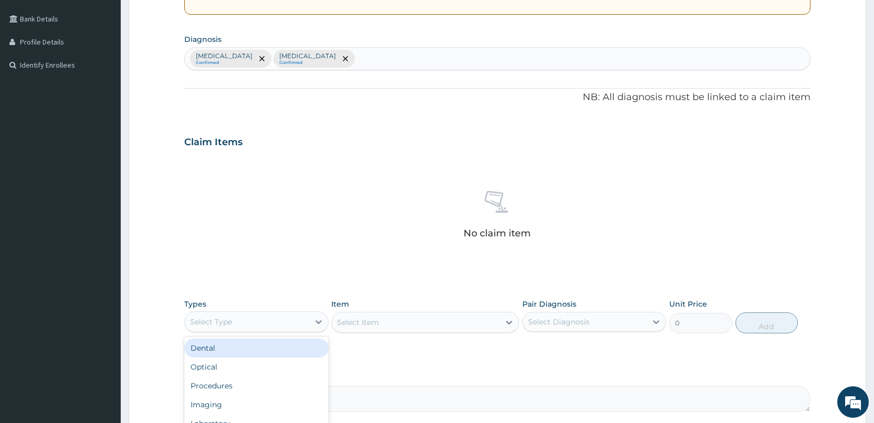
click at [293, 315] on div "Select Type" at bounding box center [247, 322] width 124 height 17
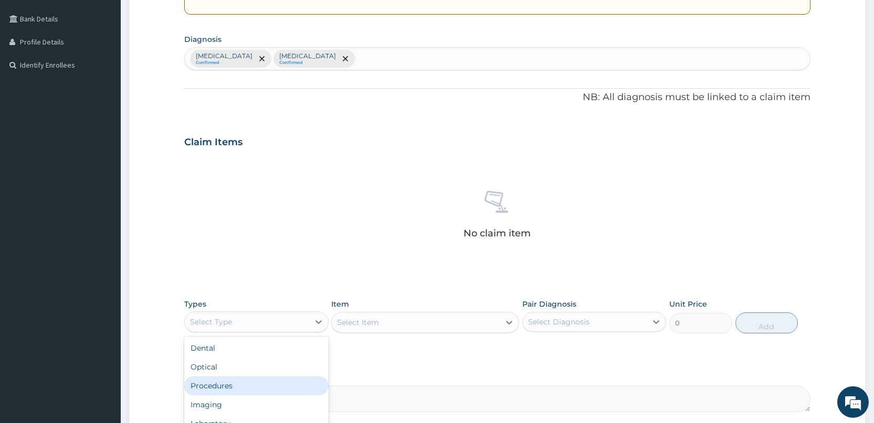
click at [254, 386] on div "Procedures" at bounding box center [256, 386] width 144 height 19
click at [369, 324] on div "Select Item" at bounding box center [425, 322] width 188 height 21
click at [589, 322] on div "Select Diagnosis" at bounding box center [585, 322] width 124 height 17
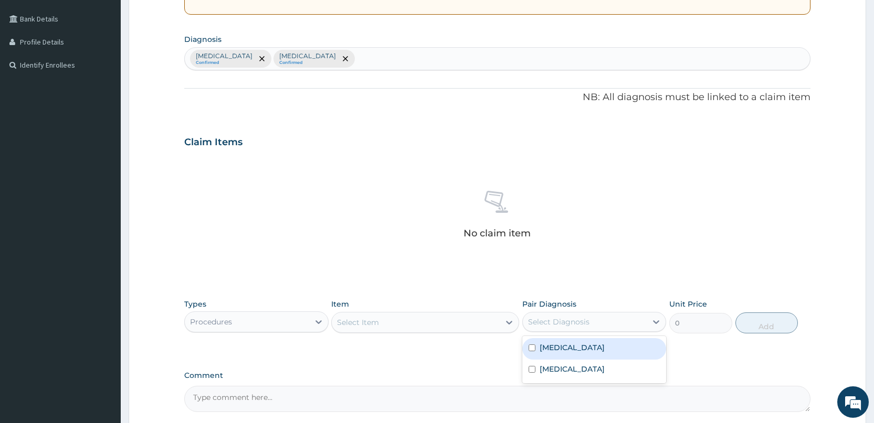
click at [578, 357] on div "[MEDICAL_DATA]" at bounding box center [594, 349] width 144 height 22
checkbox input "true"
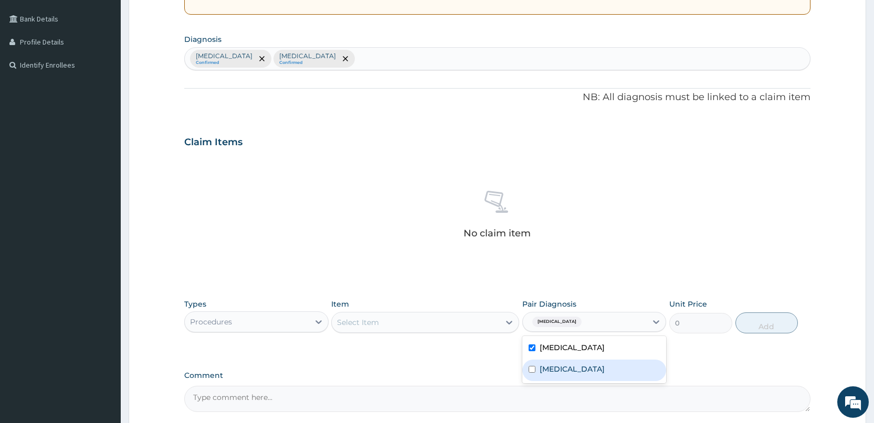
click at [574, 373] on div "[MEDICAL_DATA]" at bounding box center [594, 371] width 144 height 22
checkbox input "true"
click at [477, 323] on div "Select Item" at bounding box center [416, 322] width 168 height 17
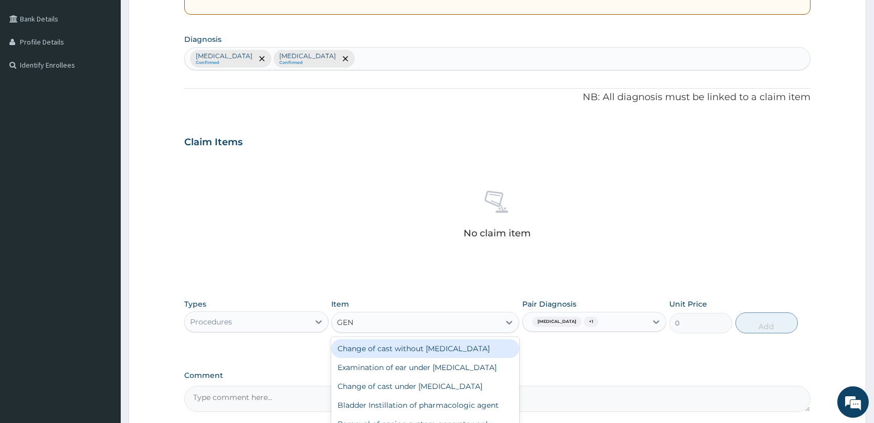
type input "GENE"
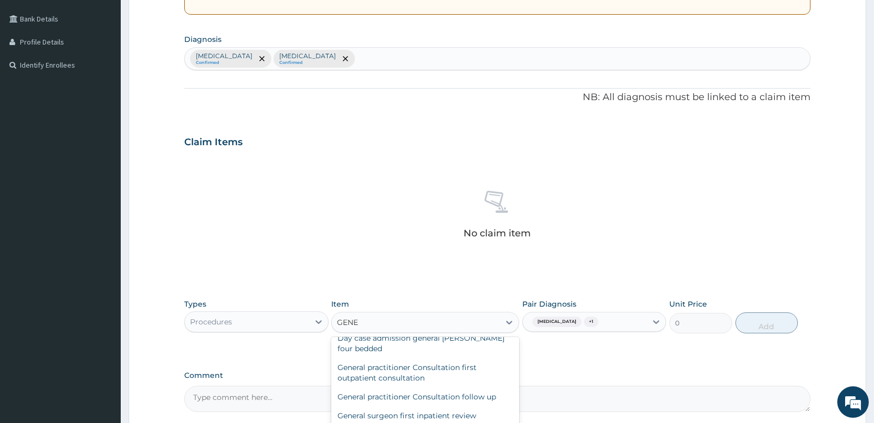
scroll to position [157, 0]
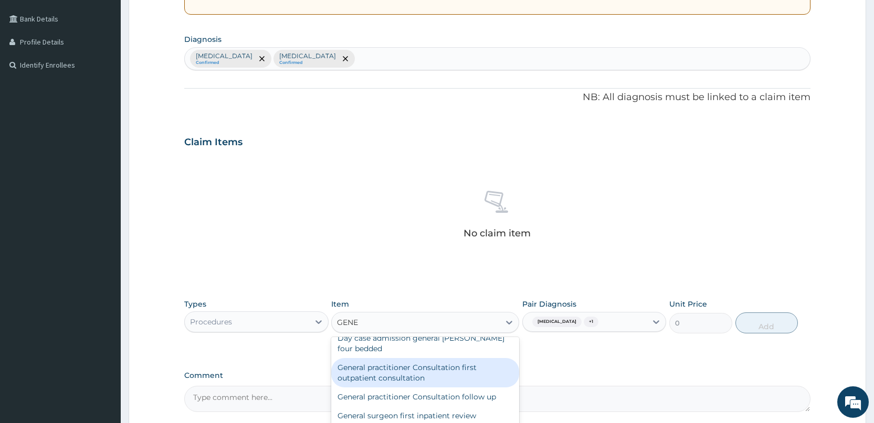
click at [465, 365] on div "General practitioner Consultation first outpatient consultation" at bounding box center [425, 372] width 188 height 29
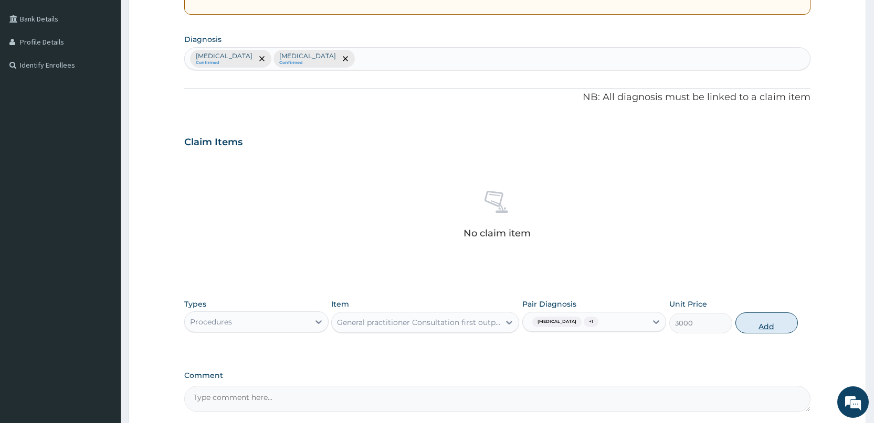
click at [767, 325] on button "Add" at bounding box center [766, 323] width 62 height 21
type input "0"
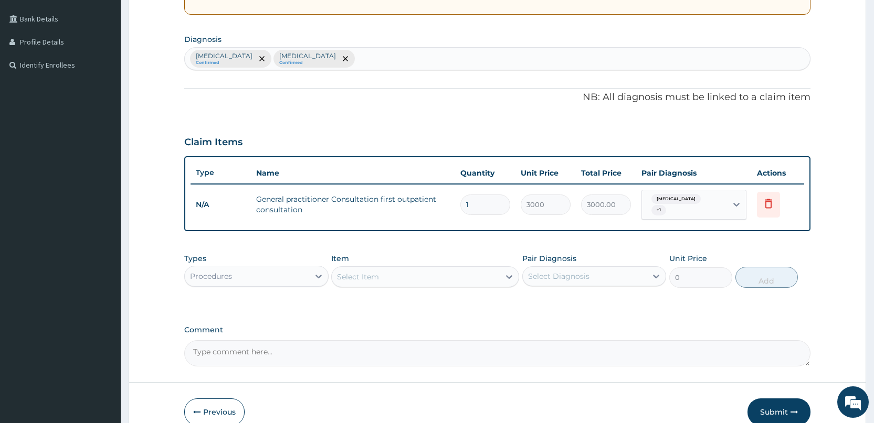
scroll to position [283, 0]
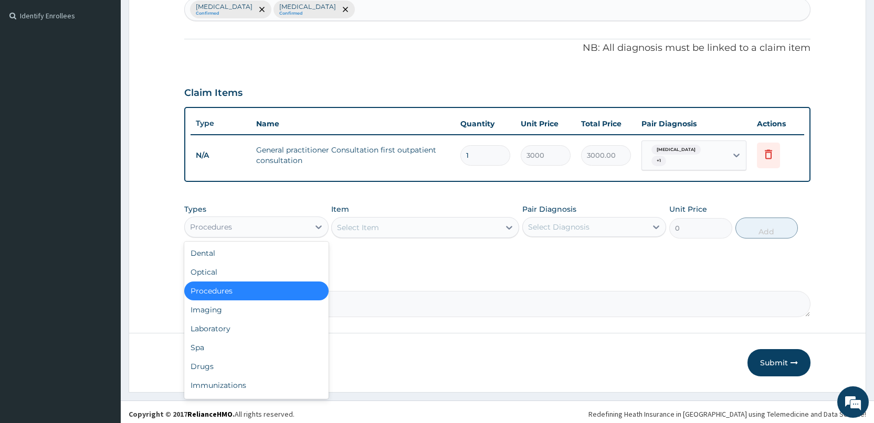
click at [246, 225] on div "Procedures" at bounding box center [247, 227] width 124 height 17
click at [217, 360] on div "Drugs" at bounding box center [256, 366] width 144 height 19
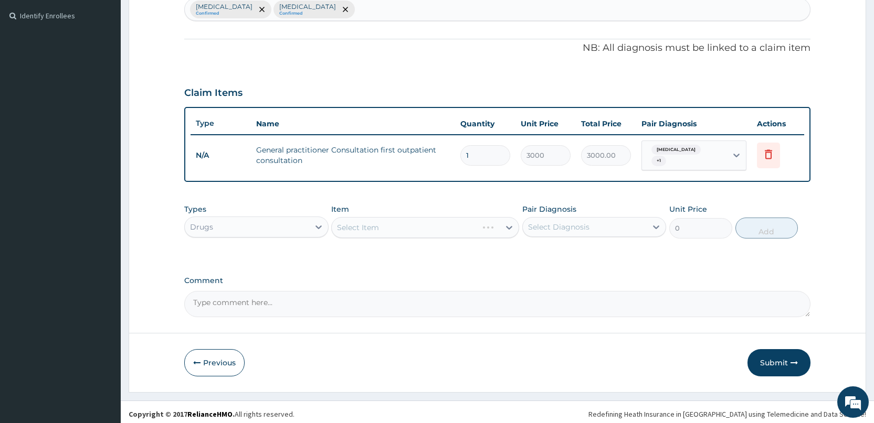
click at [560, 222] on div "Select Diagnosis" at bounding box center [558, 227] width 61 height 10
click at [553, 254] on div "[MEDICAL_DATA]" at bounding box center [594, 254] width 144 height 22
checkbox input "true"
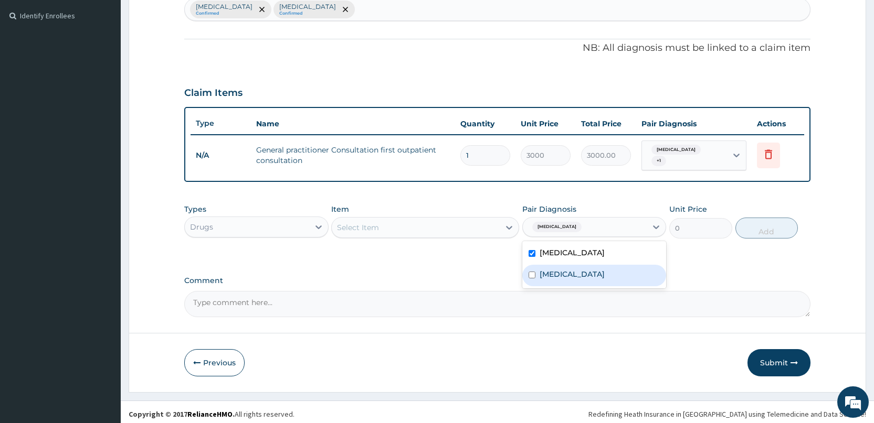
click at [551, 265] on div "[MEDICAL_DATA]" at bounding box center [594, 276] width 144 height 22
checkbox input "true"
click at [474, 224] on div "Select Item" at bounding box center [416, 227] width 168 height 17
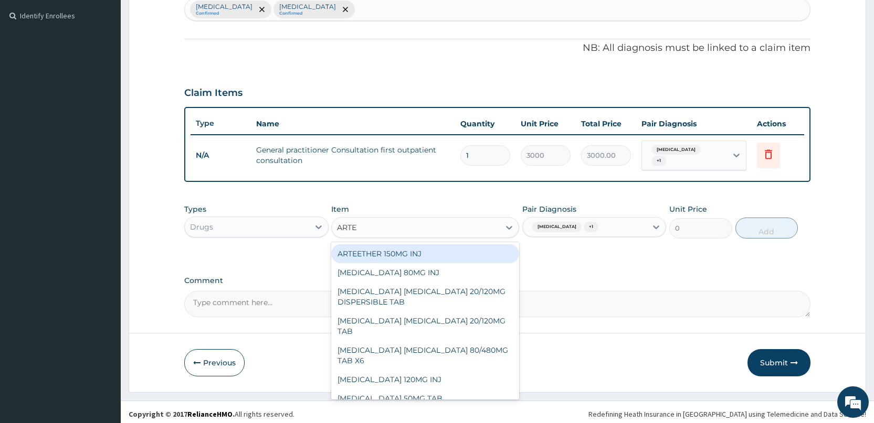
type input "ARTEM"
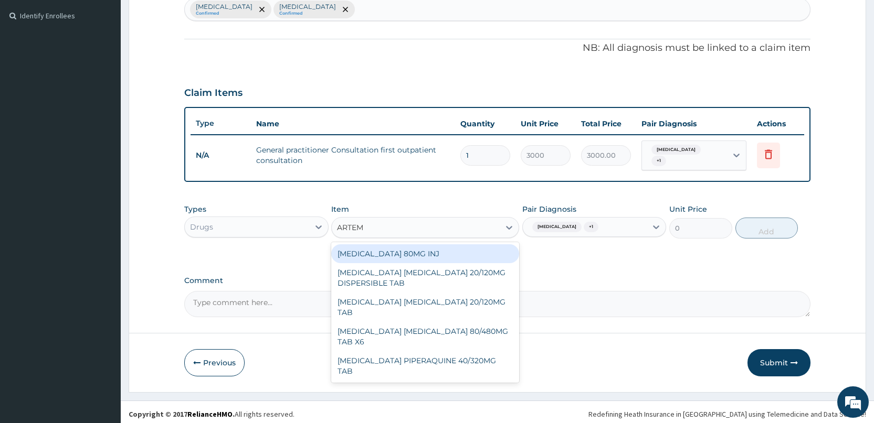
click at [451, 245] on div "[MEDICAL_DATA] 80MG INJ" at bounding box center [425, 253] width 188 height 19
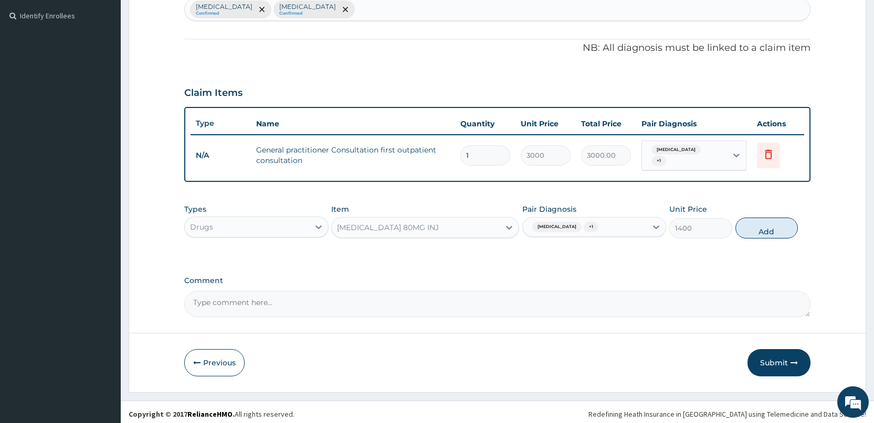
click at [754, 226] on button "Add" at bounding box center [766, 228] width 62 height 21
type input "0"
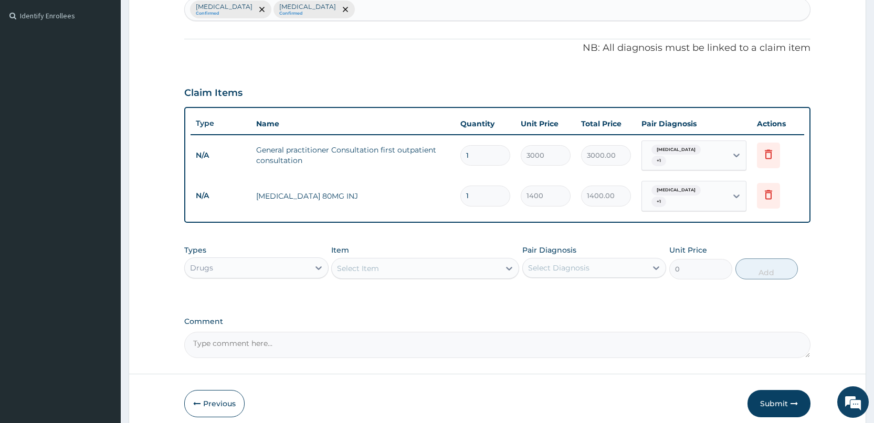
click at [371, 263] on div "Select Item" at bounding box center [358, 268] width 42 height 10
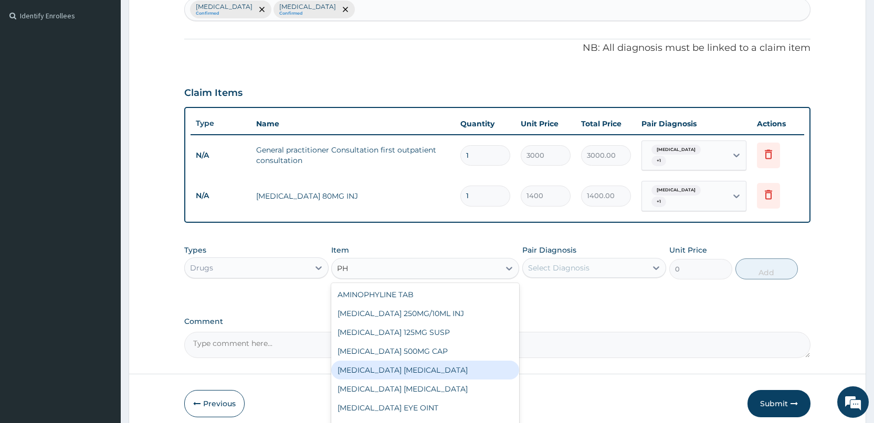
type input "P"
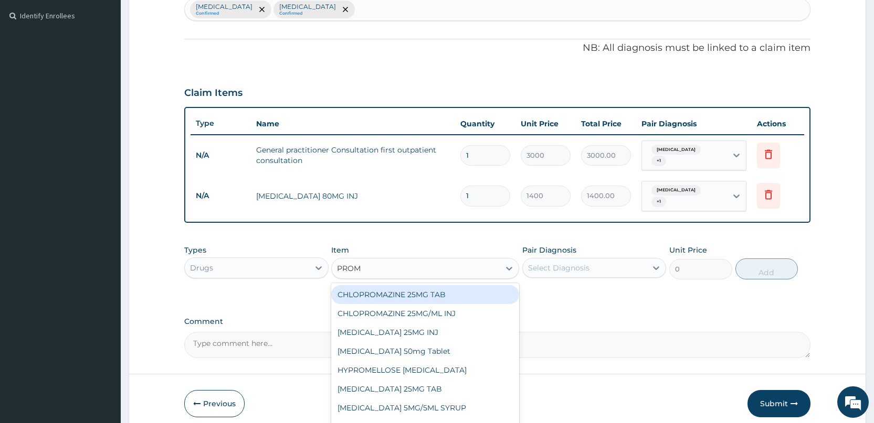
type input "PROME"
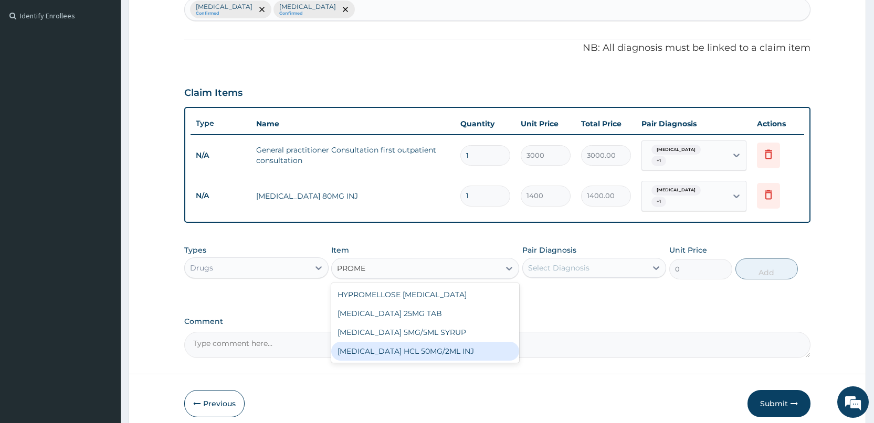
click at [459, 342] on div "[MEDICAL_DATA] HCL 50MG/2ML INJ" at bounding box center [425, 351] width 188 height 19
type input "700"
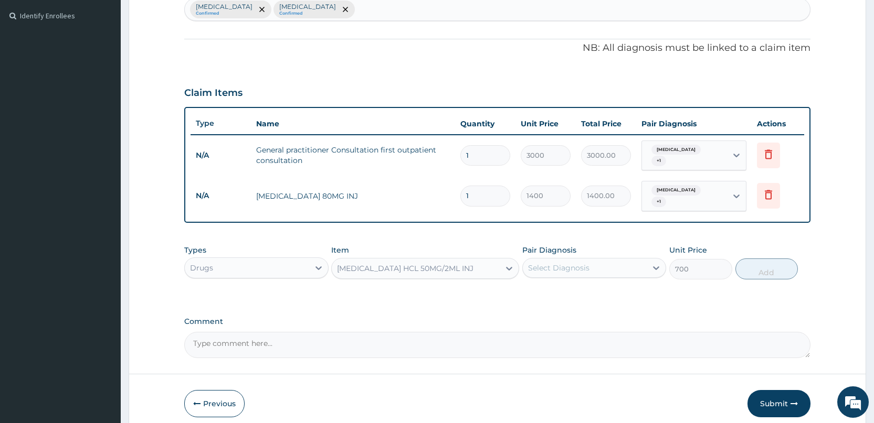
click at [556, 263] on div "Select Diagnosis" at bounding box center [558, 268] width 61 height 10
click at [566, 289] on label "[MEDICAL_DATA]" at bounding box center [571, 294] width 65 height 10
checkbox input "true"
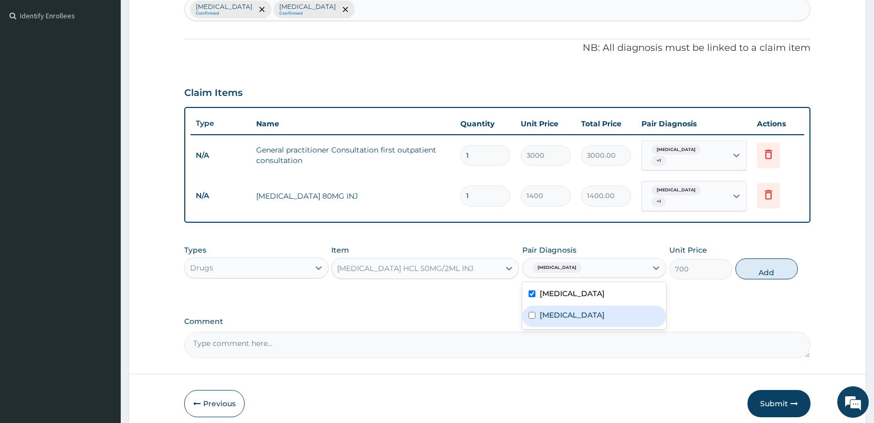
click at [565, 306] on div "[MEDICAL_DATA]" at bounding box center [594, 317] width 144 height 22
checkbox input "true"
click at [788, 259] on button "Add" at bounding box center [766, 269] width 62 height 21
type input "0"
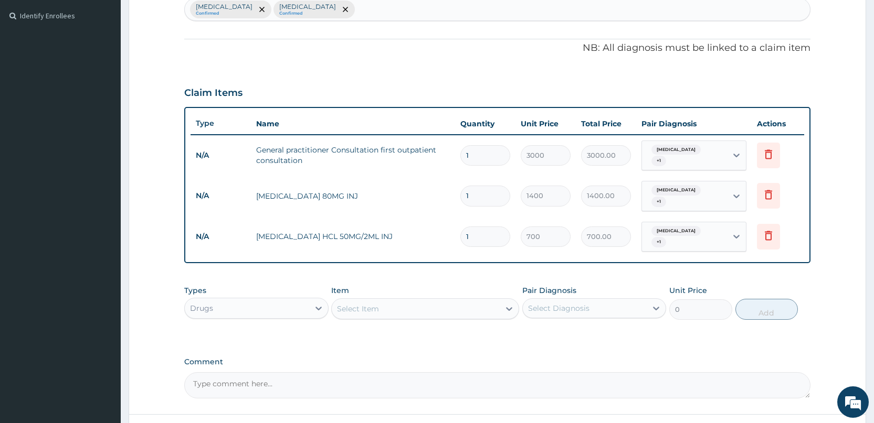
click at [402, 301] on div "Select Item" at bounding box center [416, 309] width 168 height 17
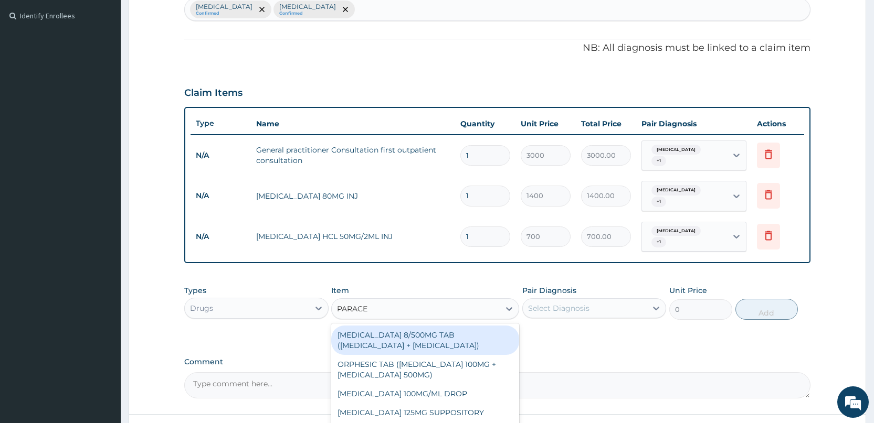
type input "PARACET"
click at [423, 326] on div "[MEDICAL_DATA] 8/500MG TAB ([MEDICAL_DATA] + [MEDICAL_DATA])" at bounding box center [425, 340] width 188 height 29
type input "189"
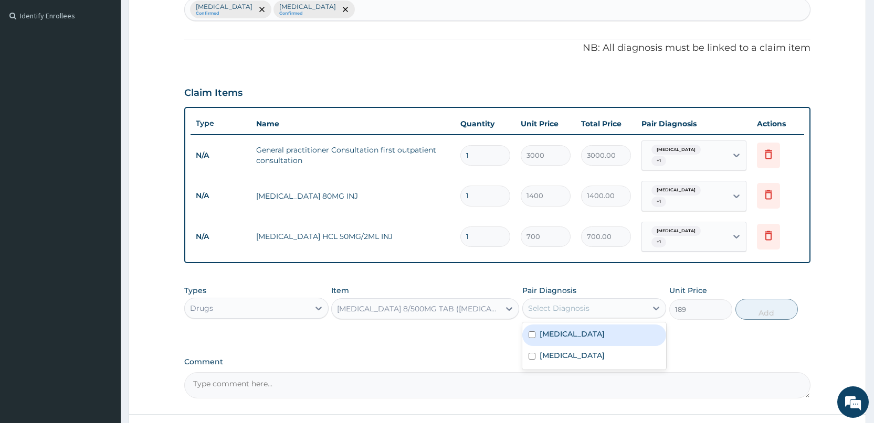
click at [582, 303] on div "Select Diagnosis" at bounding box center [558, 308] width 61 height 10
click at [582, 325] on div "[MEDICAL_DATA]" at bounding box center [594, 336] width 144 height 22
checkbox input "true"
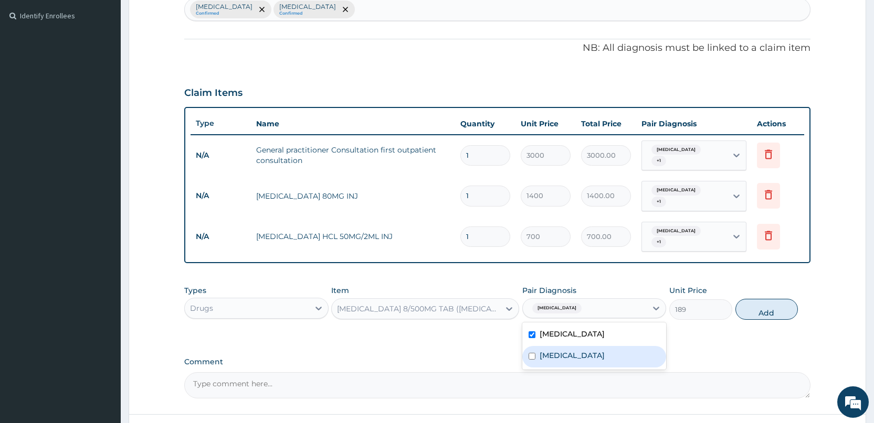
click at [578, 346] on div "[MEDICAL_DATA]" at bounding box center [594, 357] width 144 height 22
checkbox input "true"
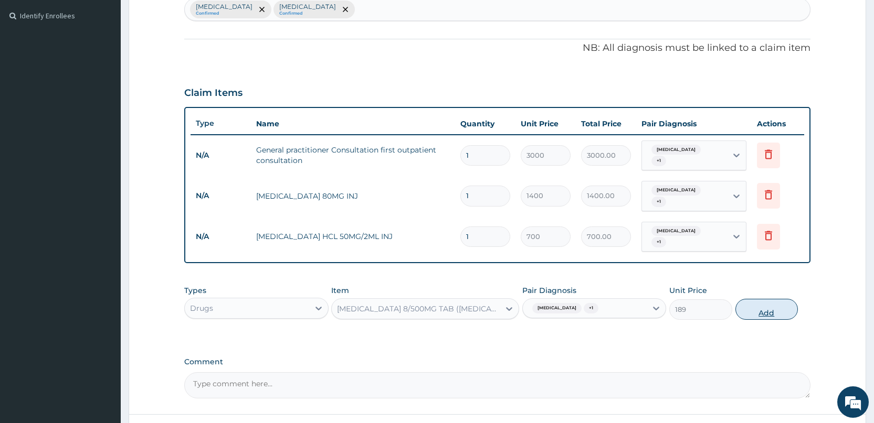
click at [776, 299] on button "Add" at bounding box center [766, 309] width 62 height 21
type input "0"
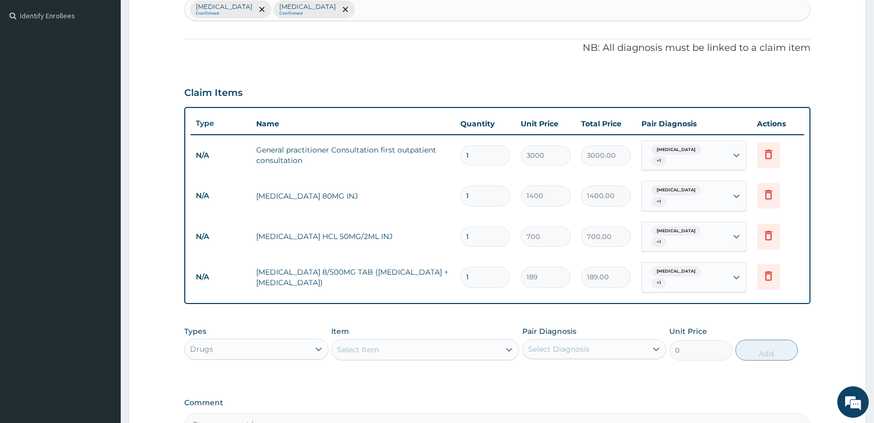
click at [420, 342] on div "Select Item" at bounding box center [416, 350] width 168 height 17
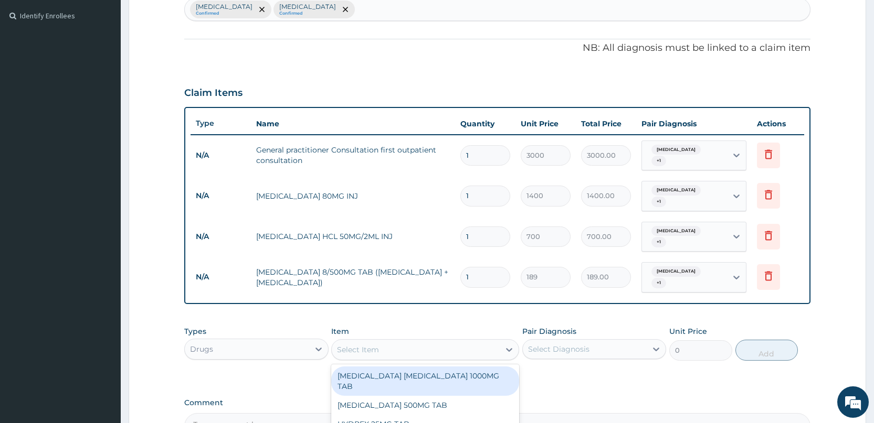
click at [488, 269] on input "1" at bounding box center [485, 277] width 50 height 20
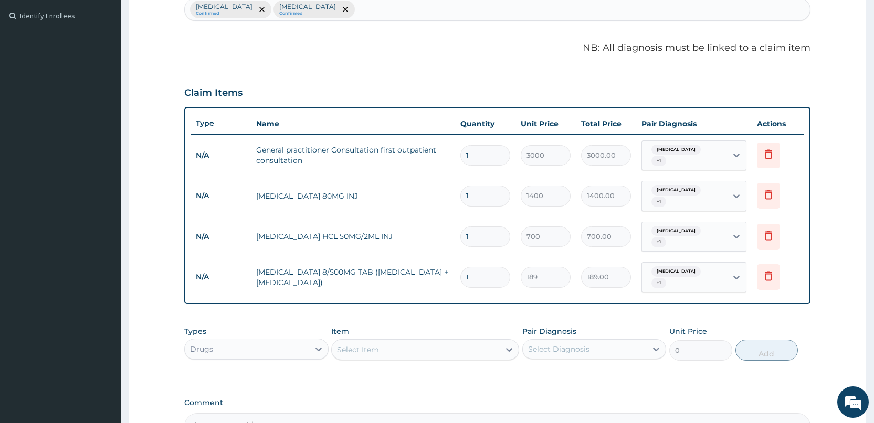
type input "15"
type input "2835.00"
type input "15"
click at [432, 342] on div "Select Item" at bounding box center [416, 350] width 168 height 17
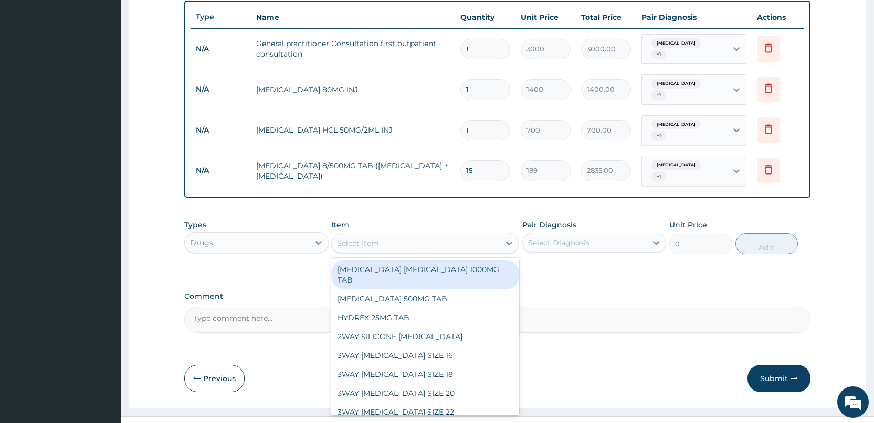
scroll to position [392, 0]
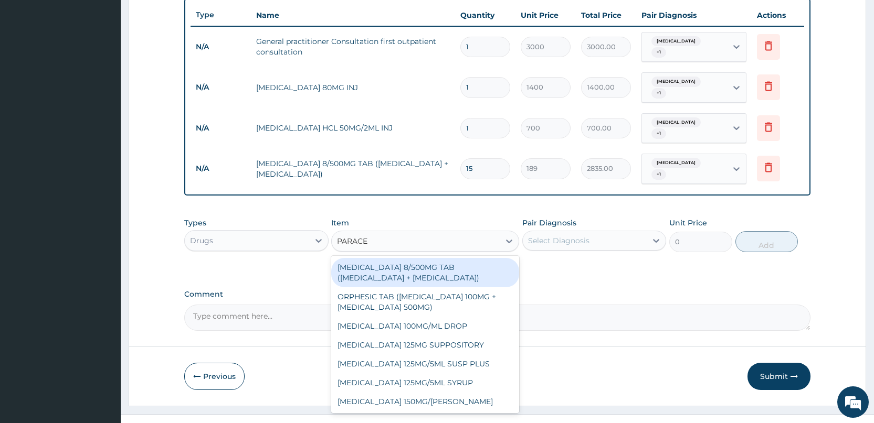
type input "PARACET"
click at [442, 260] on div "[MEDICAL_DATA] 8/500MG TAB ([MEDICAL_DATA] + [MEDICAL_DATA])" at bounding box center [425, 272] width 188 height 29
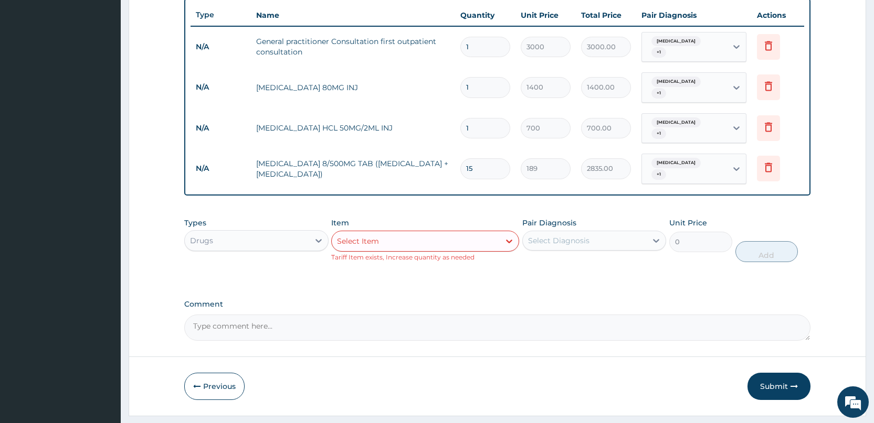
click at [403, 233] on div "Select Item" at bounding box center [416, 241] width 168 height 17
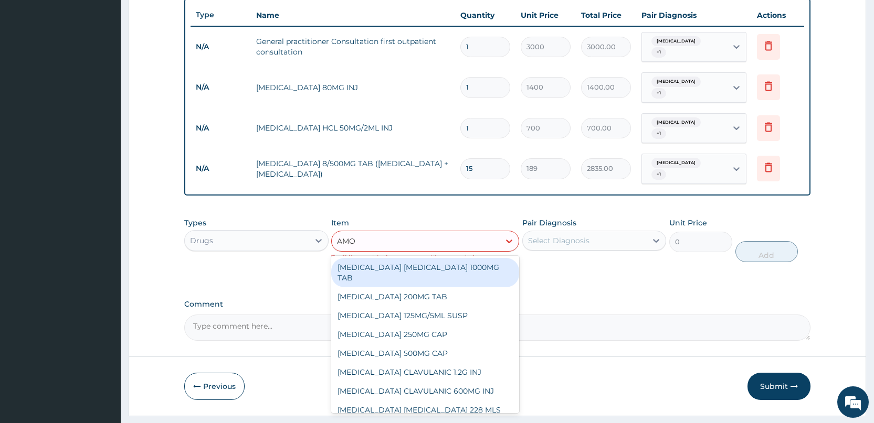
type input "AMOX"
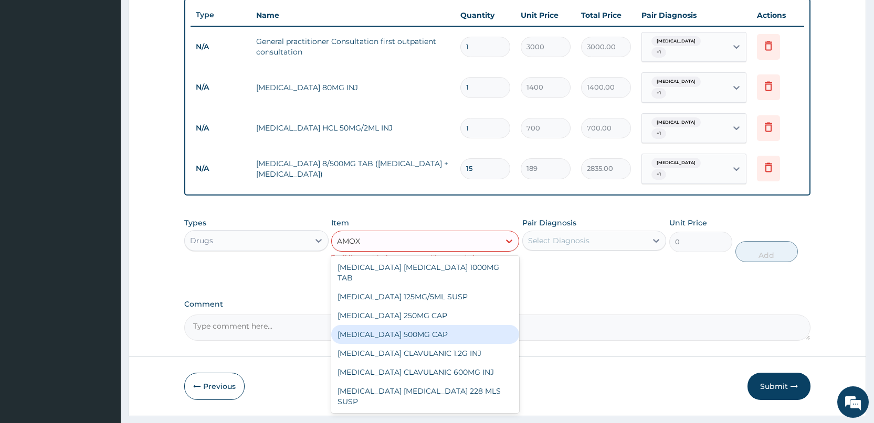
click at [407, 325] on div "[MEDICAL_DATA] 500MG CAP" at bounding box center [425, 334] width 188 height 19
type input "35"
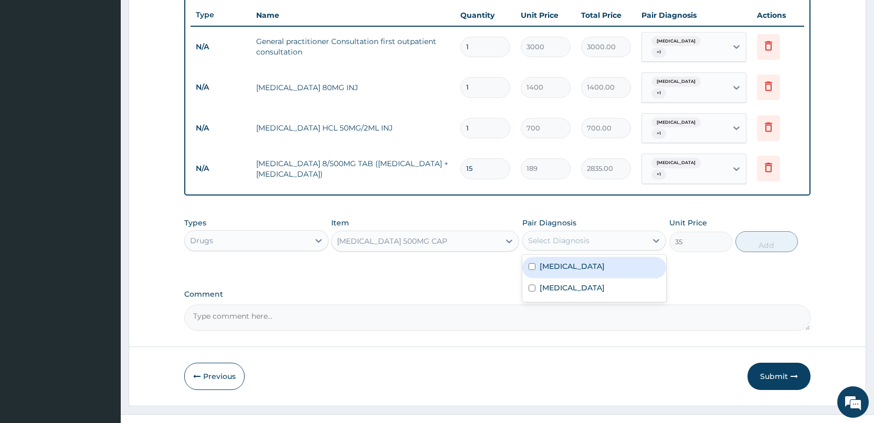
click at [549, 236] on div "Select Diagnosis" at bounding box center [558, 241] width 61 height 10
click at [551, 261] on label "[MEDICAL_DATA]" at bounding box center [571, 266] width 65 height 10
checkbox input "true"
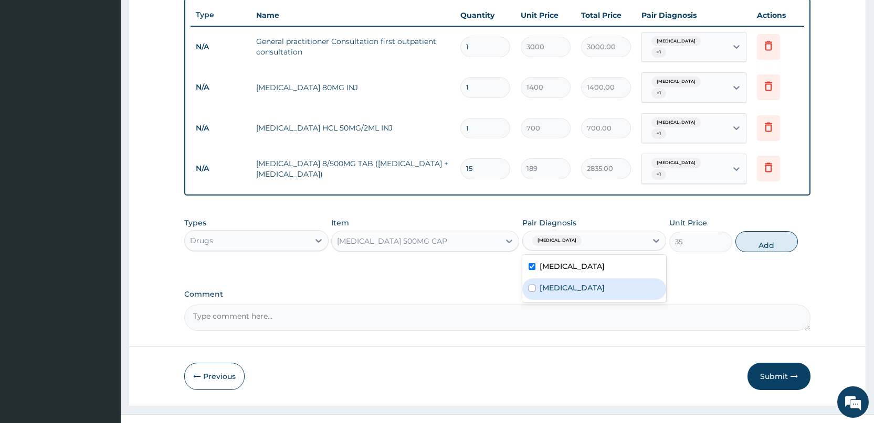
click at [549, 283] on label "[MEDICAL_DATA]" at bounding box center [571, 288] width 65 height 10
checkbox input "true"
click at [749, 231] on button "Add" at bounding box center [766, 241] width 62 height 21
type input "0"
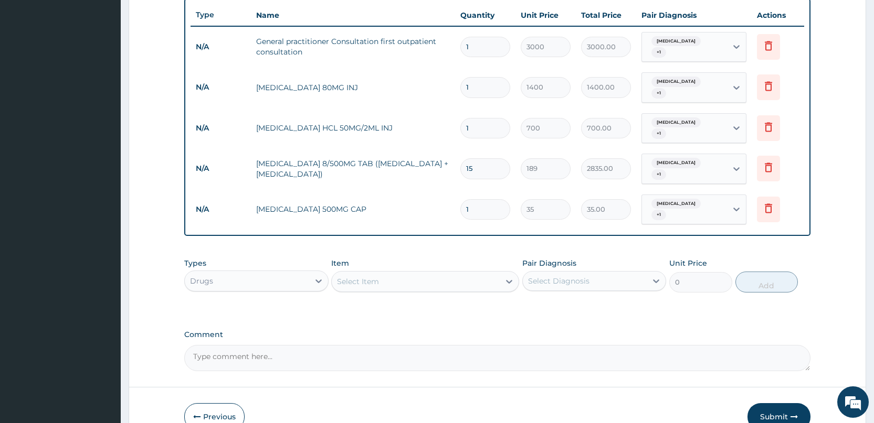
type input "10"
type input "350.00"
type input "10"
click at [461, 273] on div "Select Item" at bounding box center [416, 281] width 168 height 17
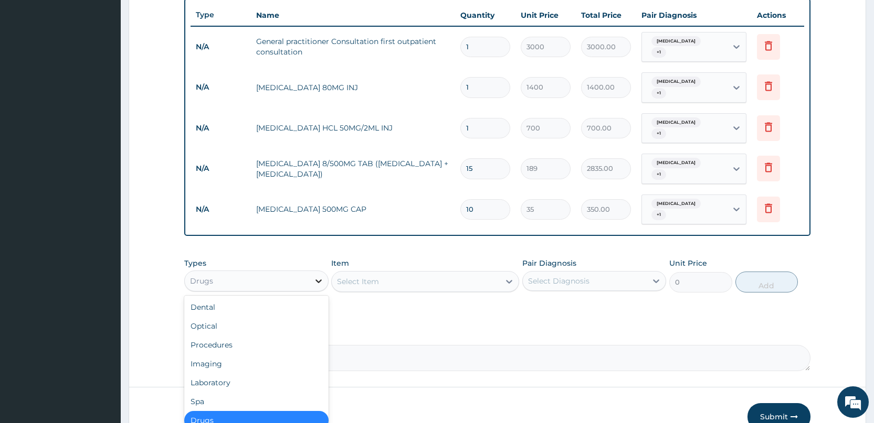
click at [314, 276] on icon at bounding box center [318, 281] width 10 height 10
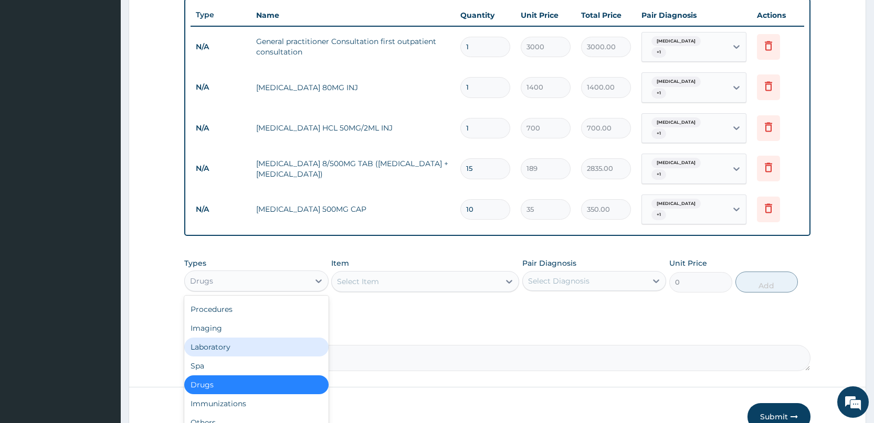
click at [238, 338] on div "Laboratory" at bounding box center [256, 347] width 144 height 19
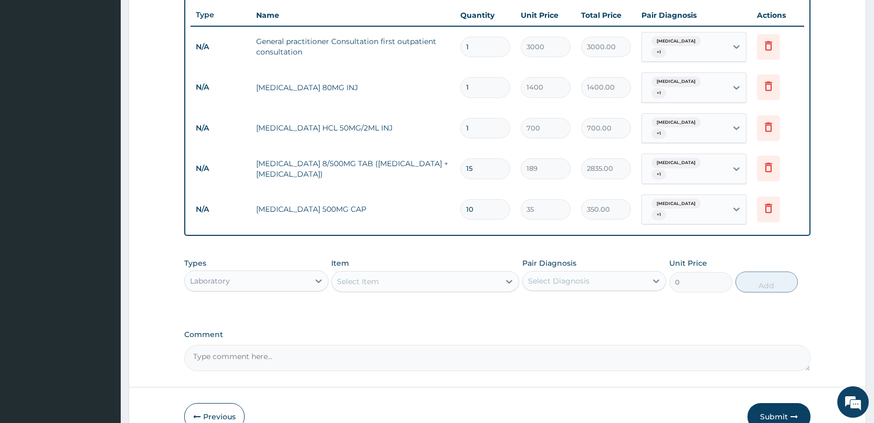
click at [478, 273] on div "Select Item" at bounding box center [416, 281] width 168 height 17
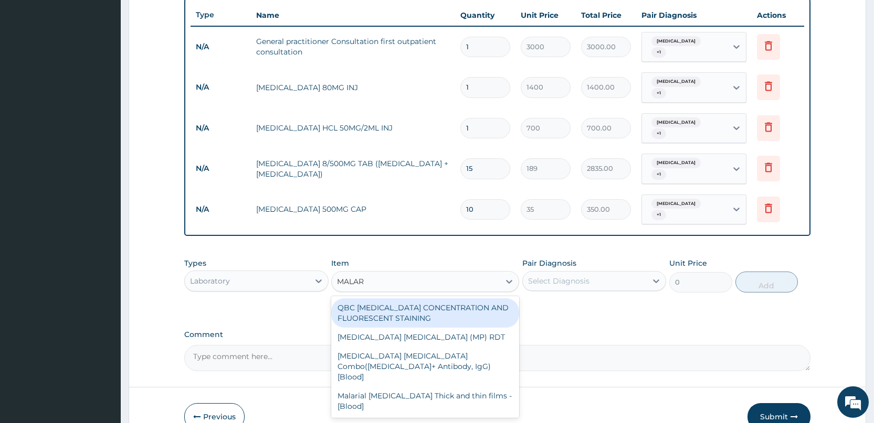
type input "MALARI"
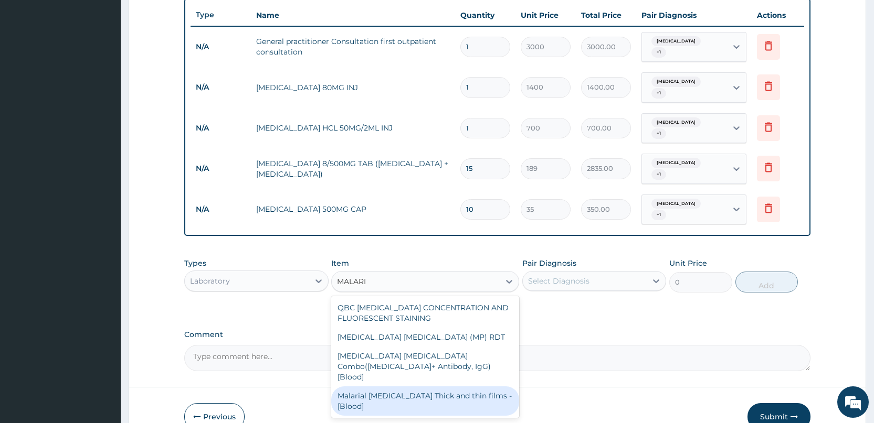
click at [423, 387] on div "Malarial [MEDICAL_DATA] Thick and thin films - [Blood]" at bounding box center [425, 401] width 188 height 29
type input "1500"
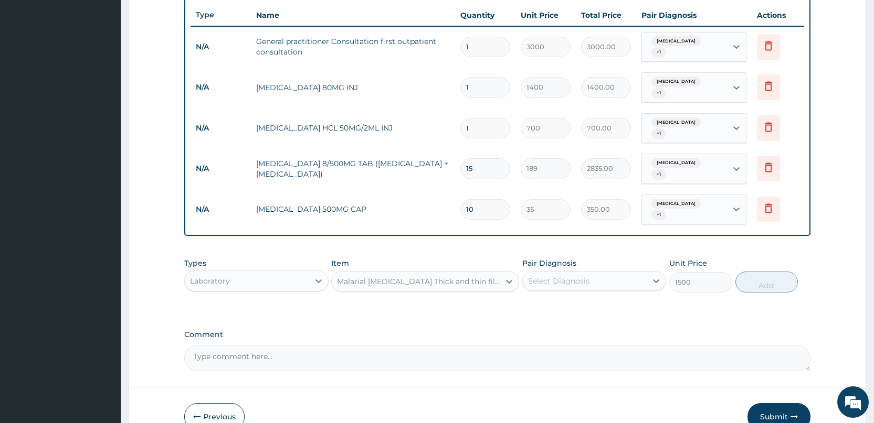
click at [627, 273] on div "Select Diagnosis" at bounding box center [585, 281] width 124 height 17
click at [618, 297] on div "[MEDICAL_DATA]" at bounding box center [594, 308] width 144 height 22
checkbox input "true"
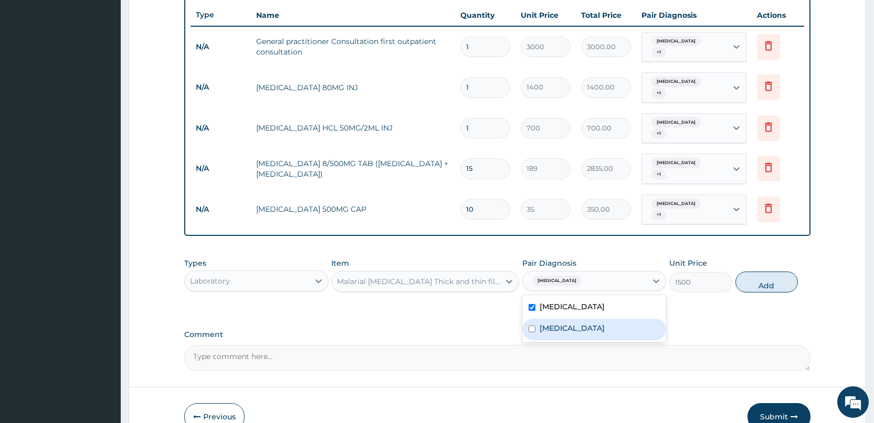
click at [616, 319] on div "[MEDICAL_DATA]" at bounding box center [594, 330] width 144 height 22
checkbox input "true"
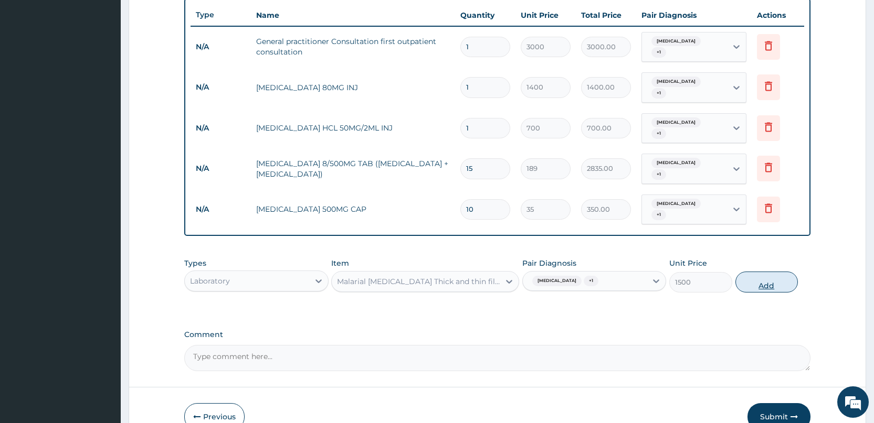
click at [741, 272] on button "Add" at bounding box center [766, 282] width 62 height 21
type input "0"
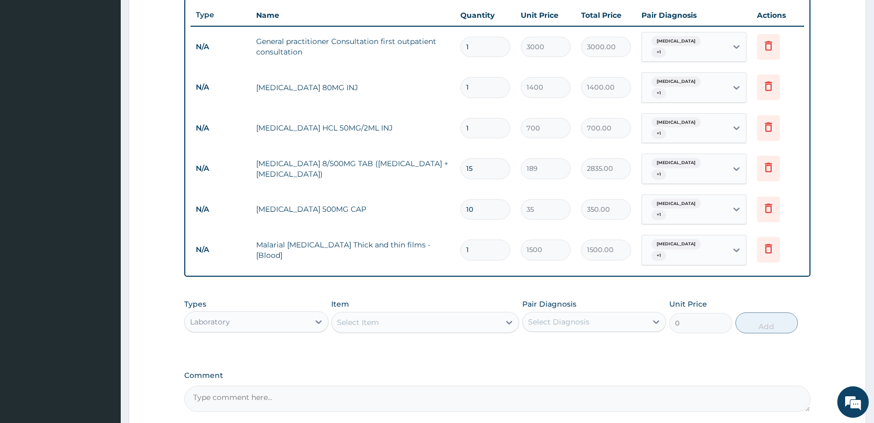
click at [441, 314] on div "Select Item" at bounding box center [416, 322] width 168 height 17
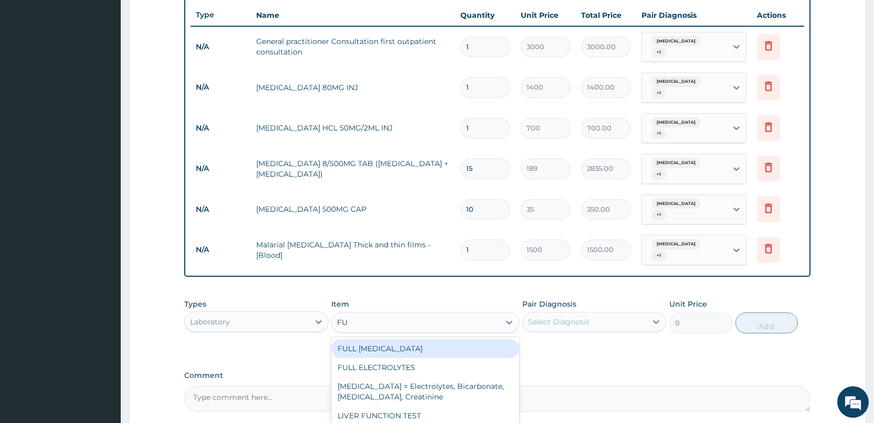
type input "F"
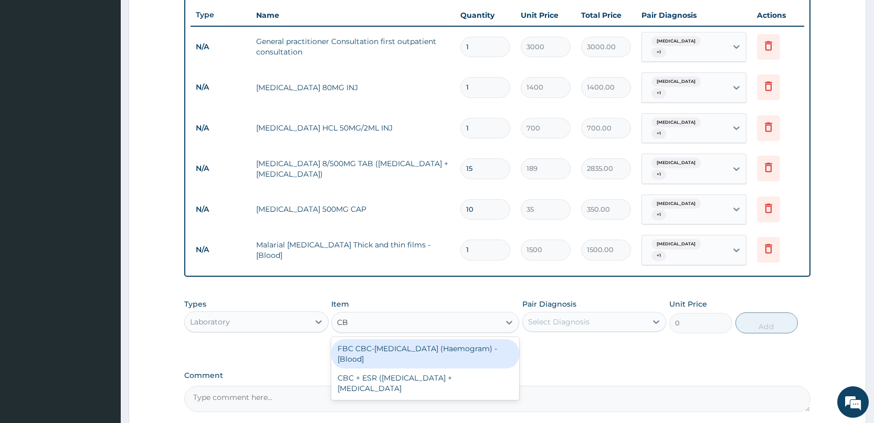
type input "CBC"
click at [440, 339] on div "FBC CBC-[MEDICAL_DATA] (Haemogram) - [Blood]" at bounding box center [425, 353] width 188 height 29
type input "3000"
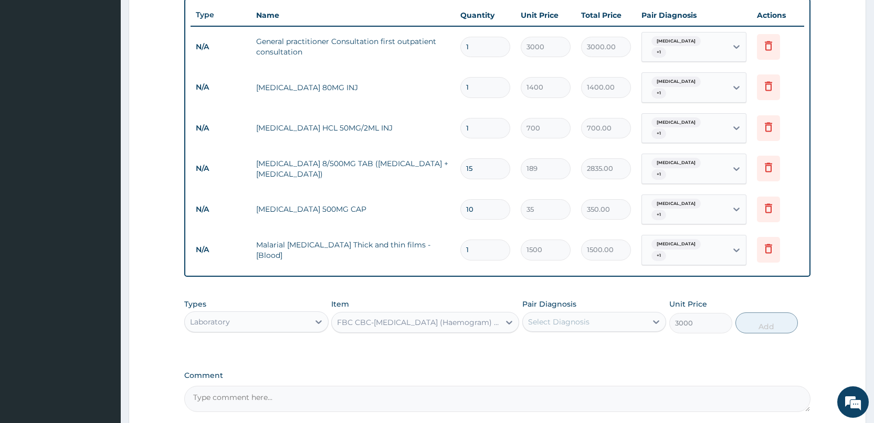
click at [609, 307] on div "Types Laboratory Item FBC CBC-[MEDICAL_DATA] (Haemogram) - [Blood] Pair Diagnos…" at bounding box center [497, 316] width 626 height 45
click at [613, 314] on div "Select Diagnosis" at bounding box center [585, 322] width 124 height 17
click at [611, 338] on div "[MEDICAL_DATA]" at bounding box center [594, 349] width 144 height 22
checkbox input "true"
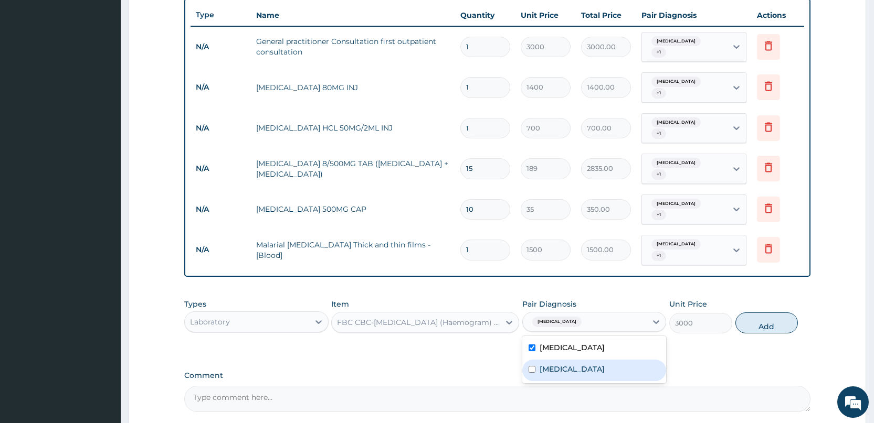
click at [624, 360] on div "[MEDICAL_DATA]" at bounding box center [594, 371] width 144 height 22
checkbox input "true"
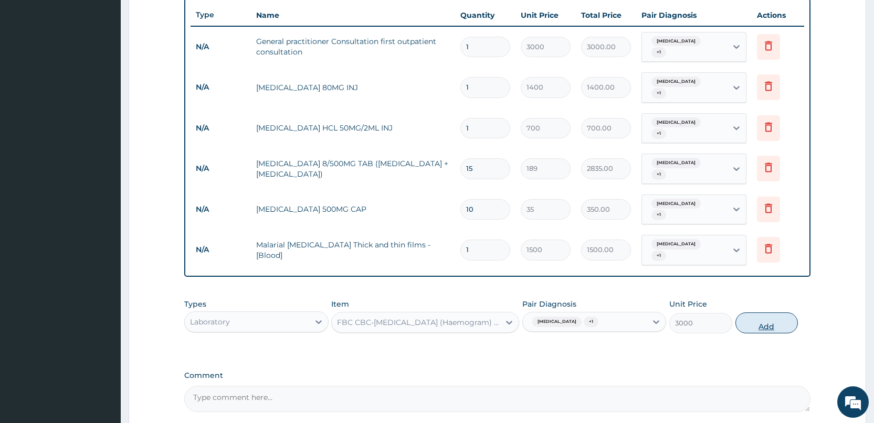
click at [757, 313] on button "Add" at bounding box center [766, 323] width 62 height 21
type input "0"
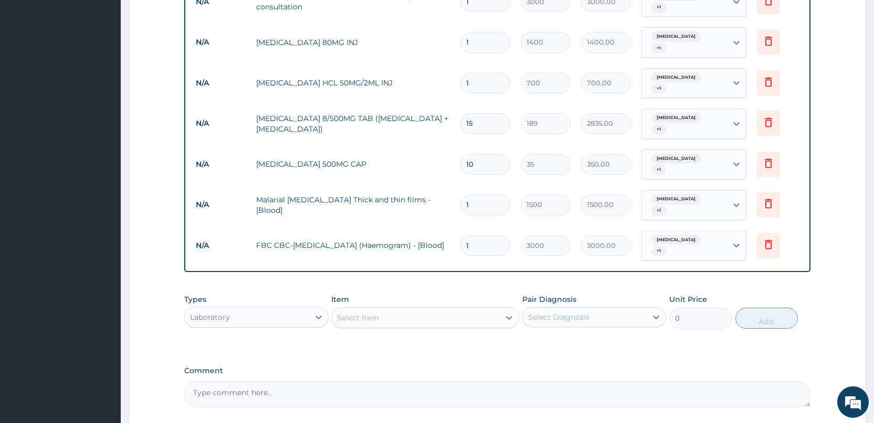
scroll to position [501, 0]
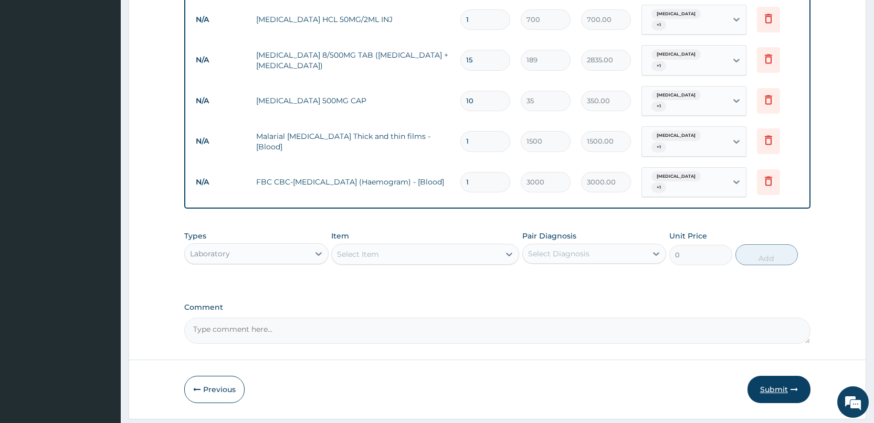
click at [789, 376] on button "Submit" at bounding box center [778, 389] width 63 height 27
